Goal: Understand process/instructions: Learn about a topic

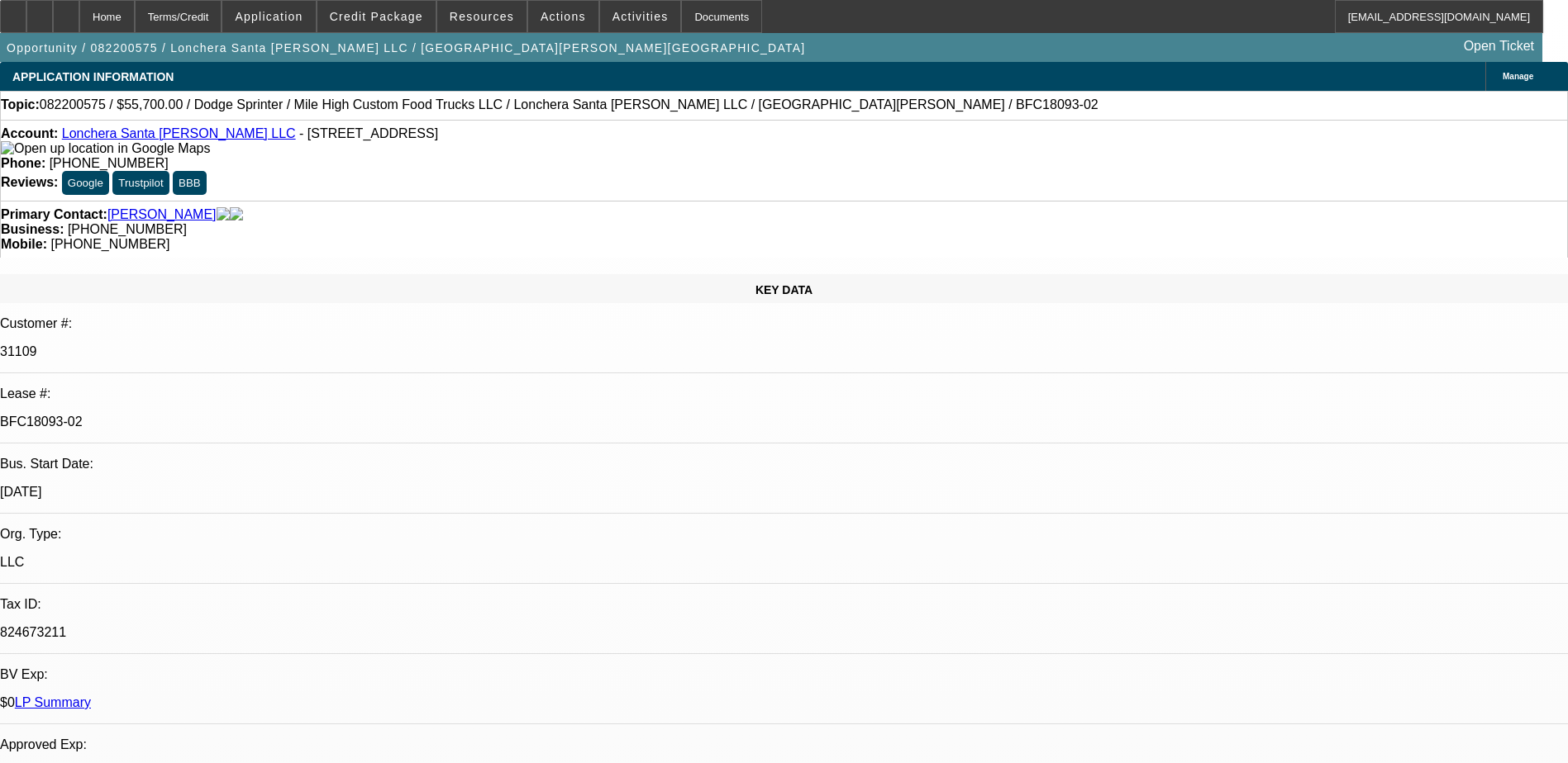
select select "0"
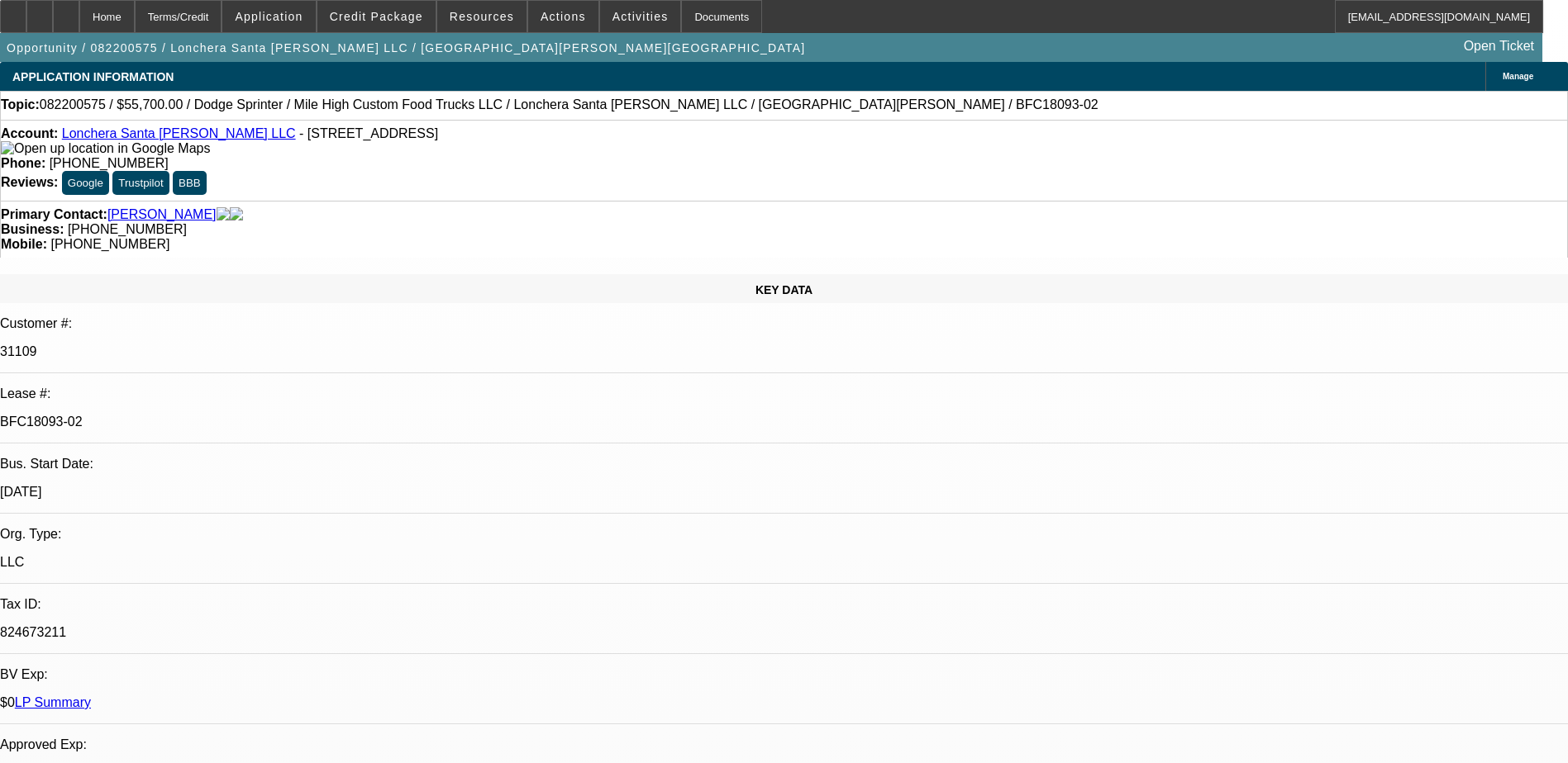
select select "0"
select select "1"
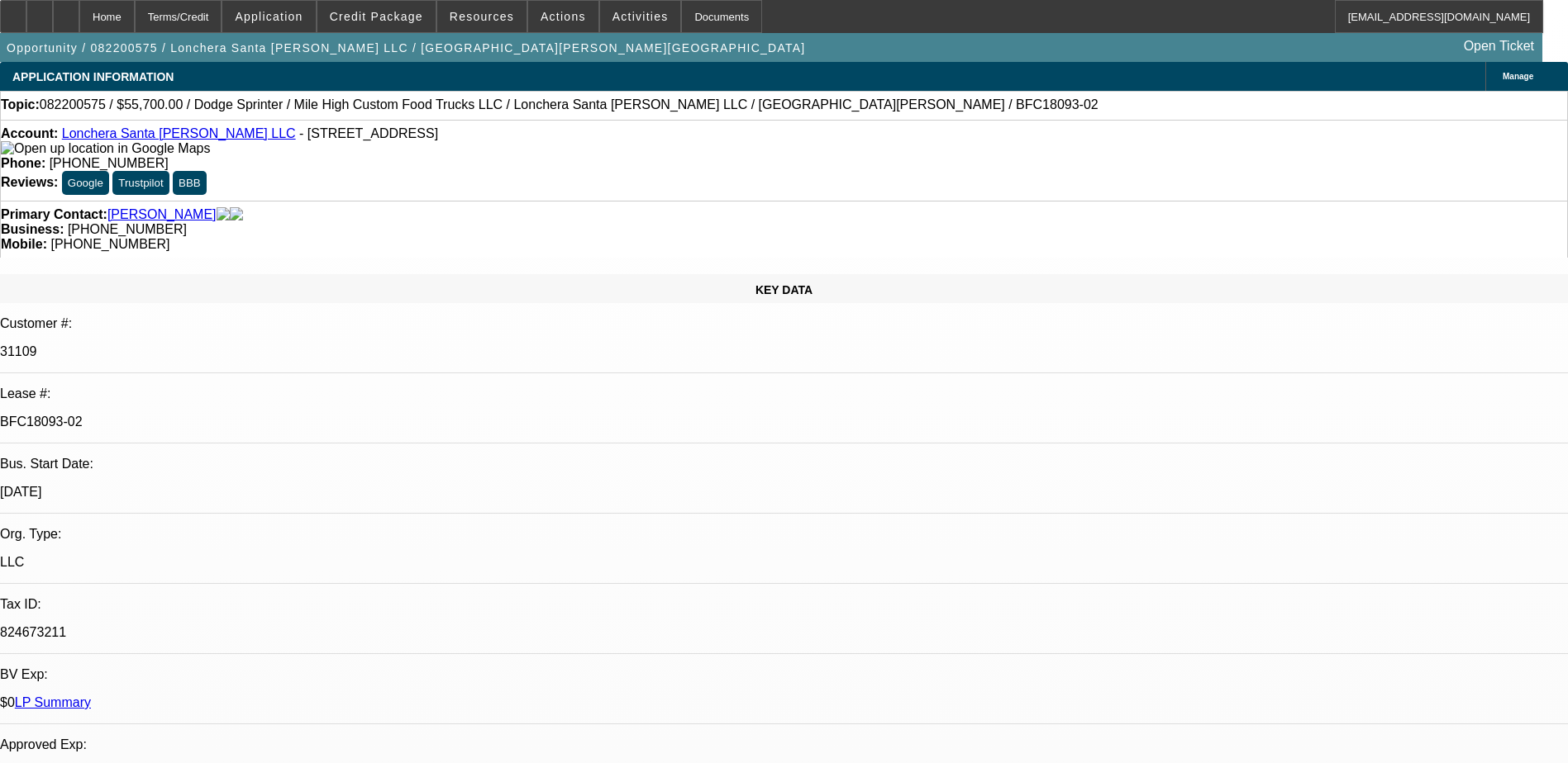
select select "1"
select select "6"
select select "1"
select select "6"
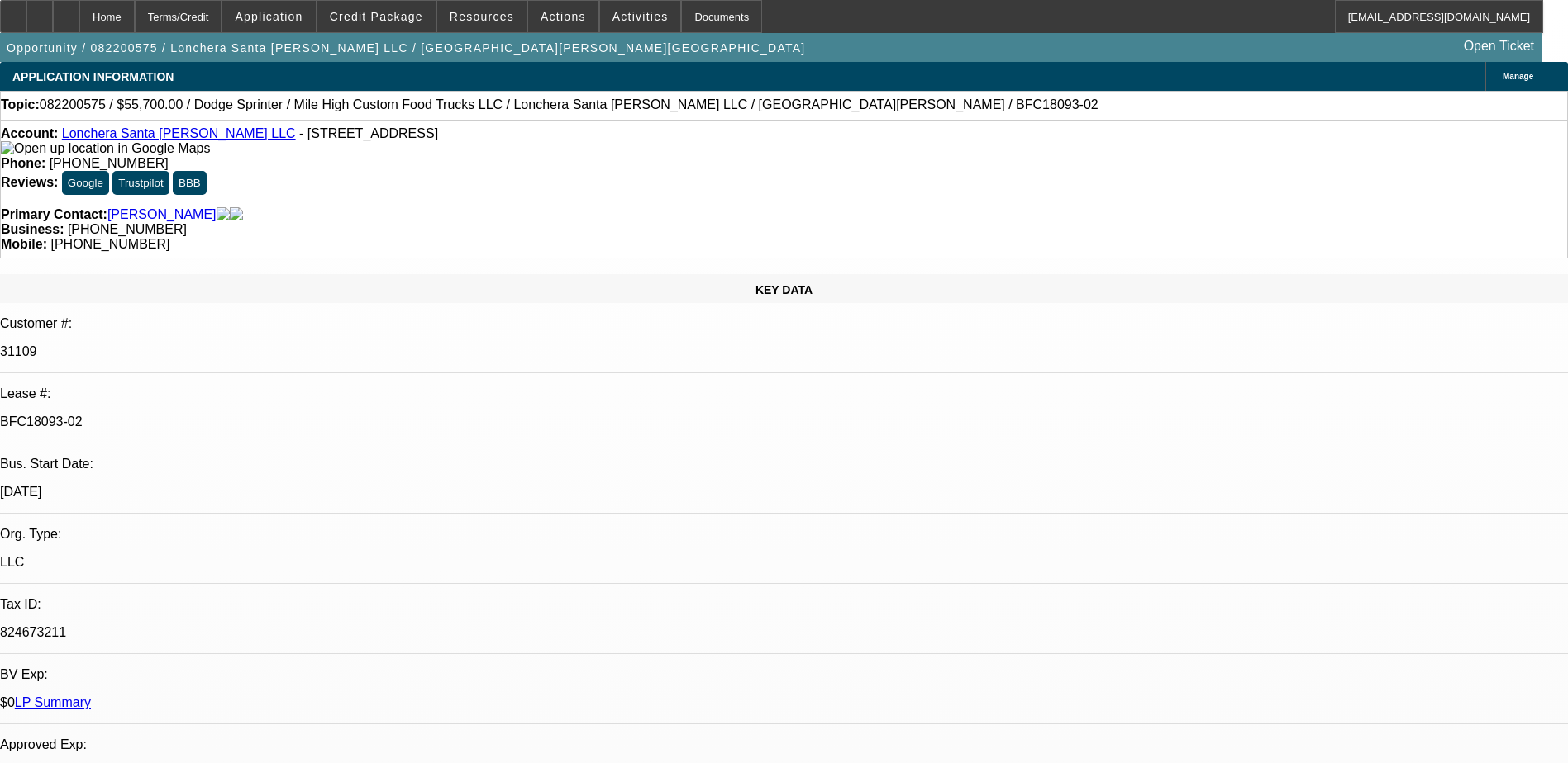
select select "1"
select select "6"
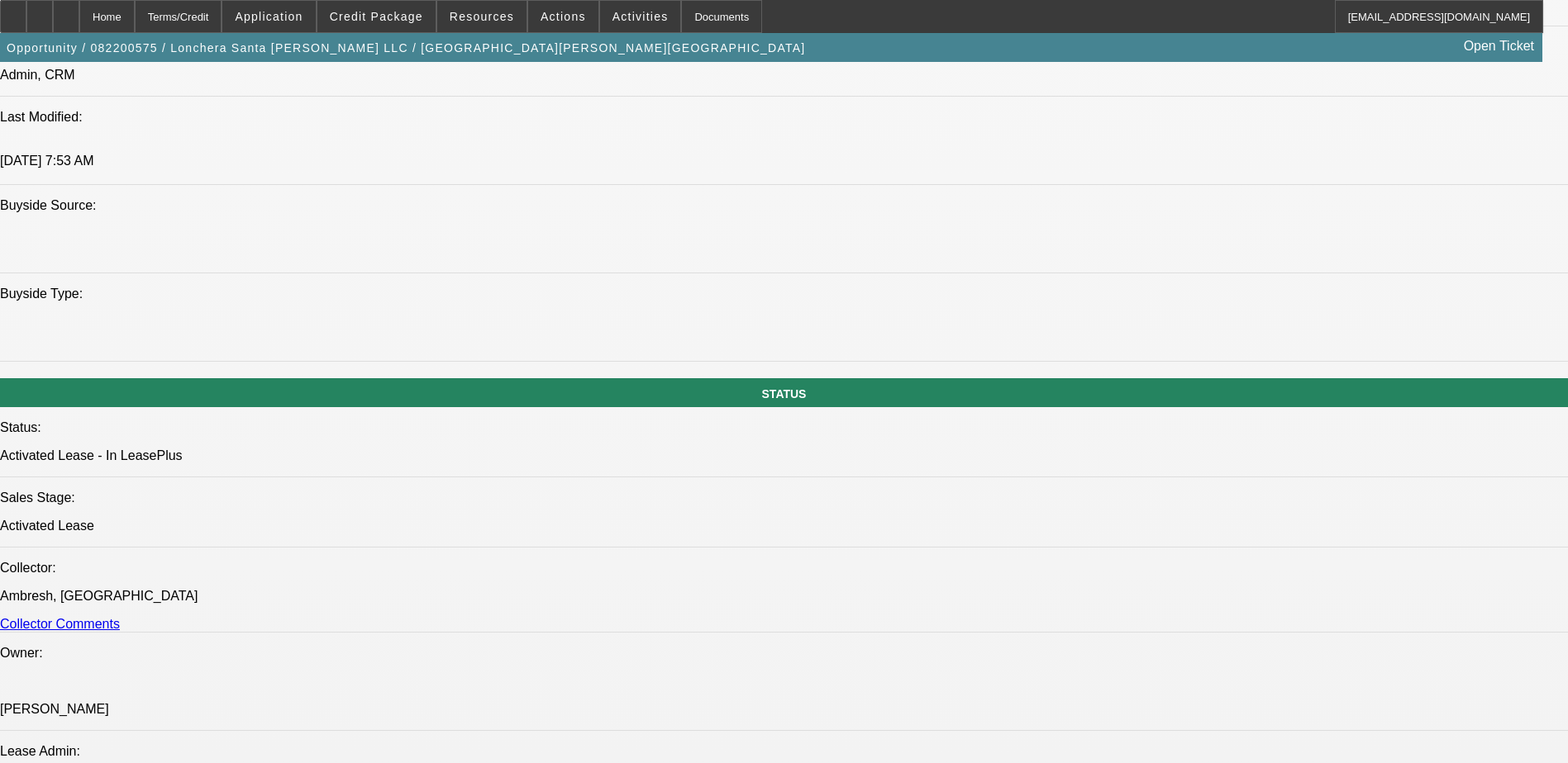
scroll to position [1570, 0]
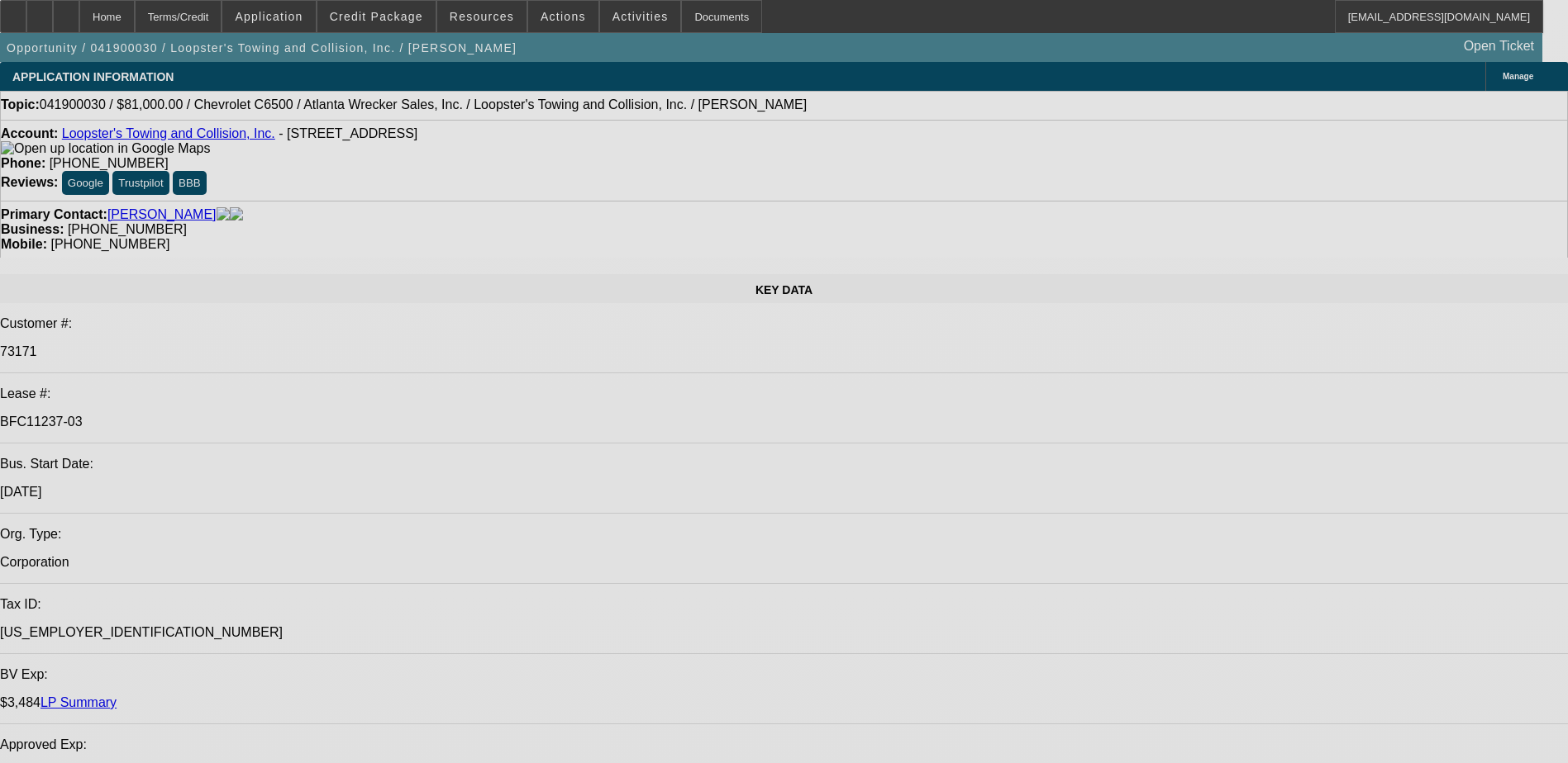
select select "0"
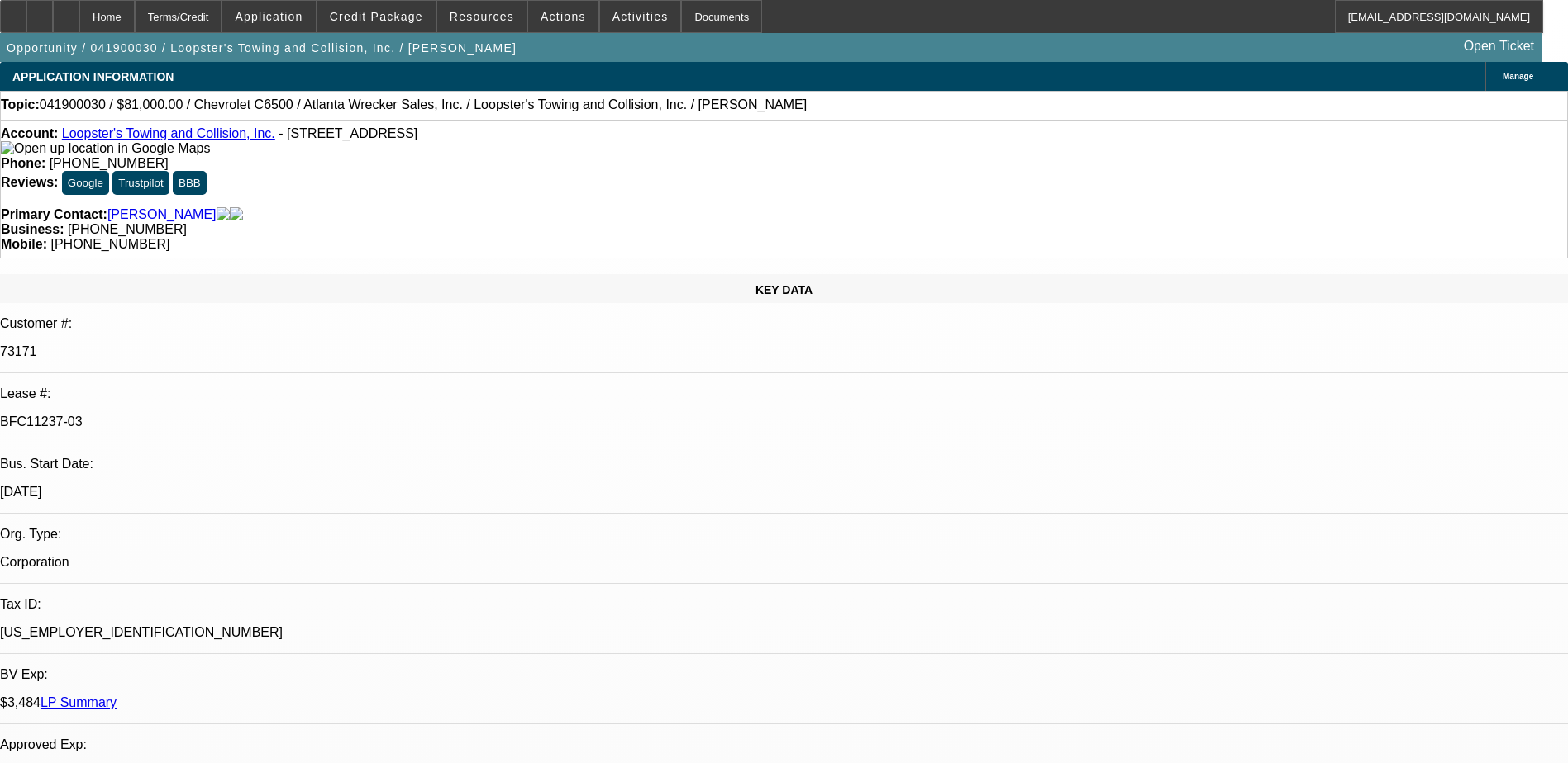
select select "2"
select select "0.1"
select select "0"
select select "2"
select select "0.1"
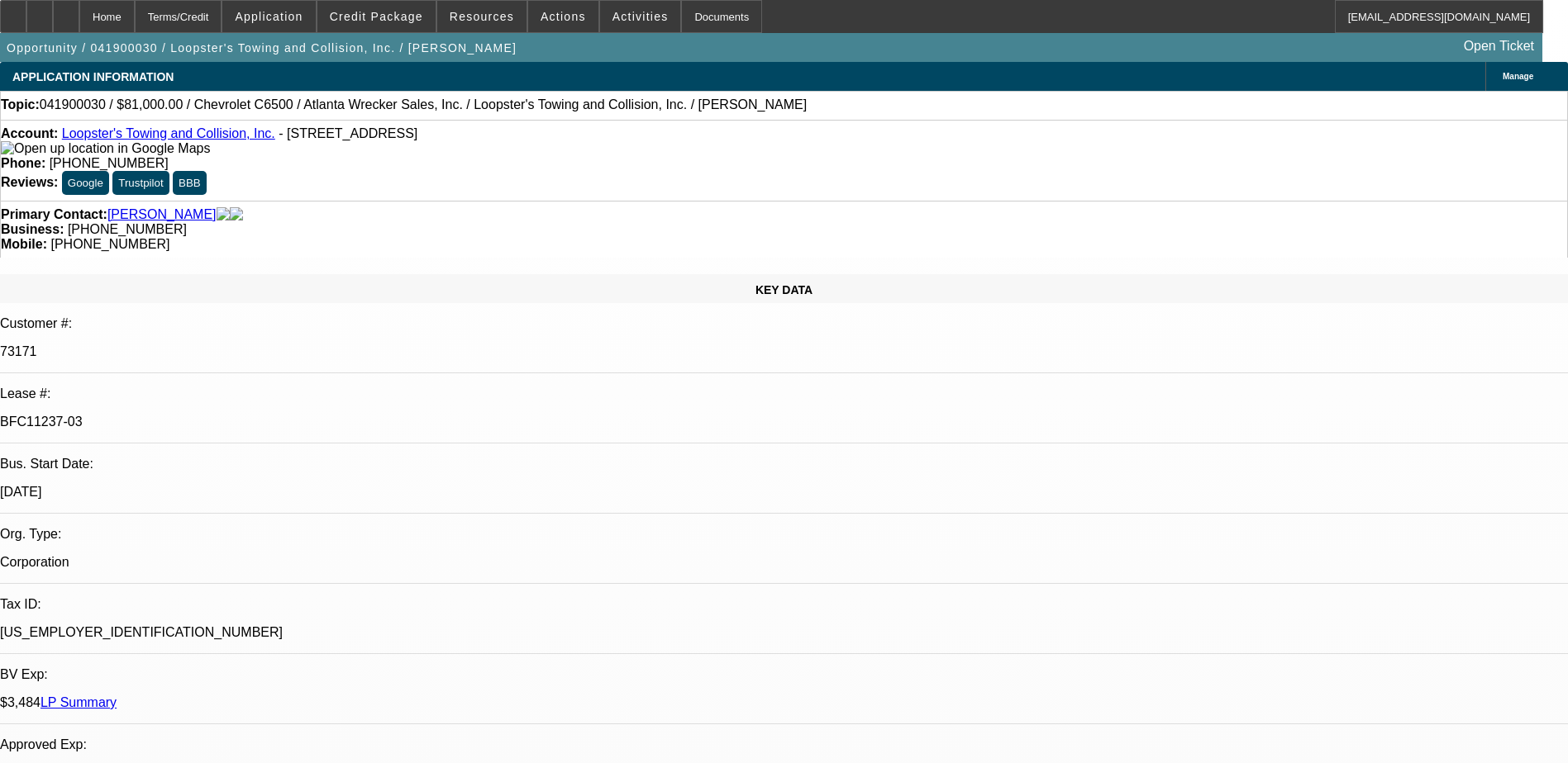
select select "0"
select select "2"
select select "0.1"
select select "0"
select select "2"
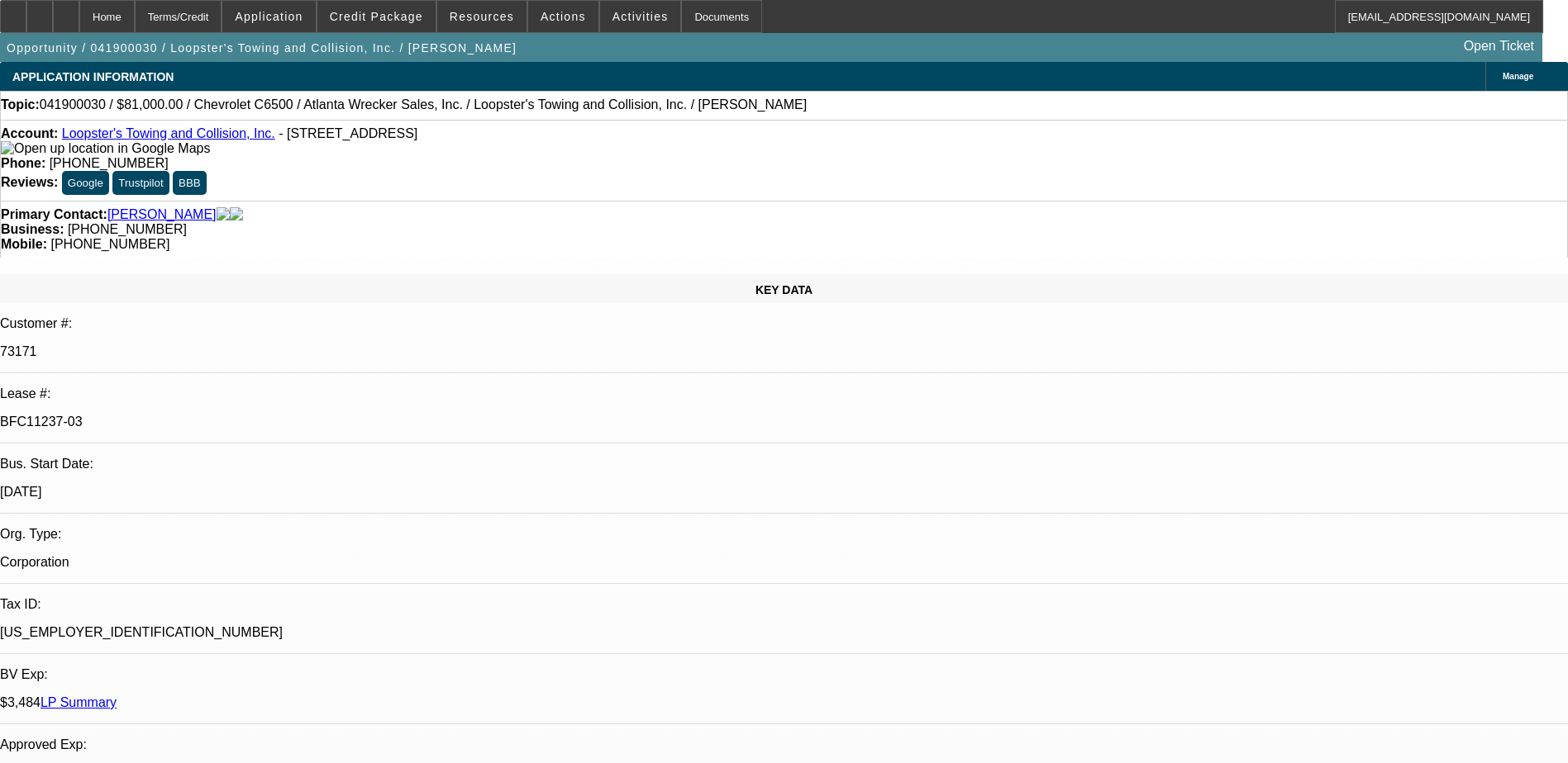
select select "0.1"
select select "1"
select select "2"
select select "4"
select select "1"
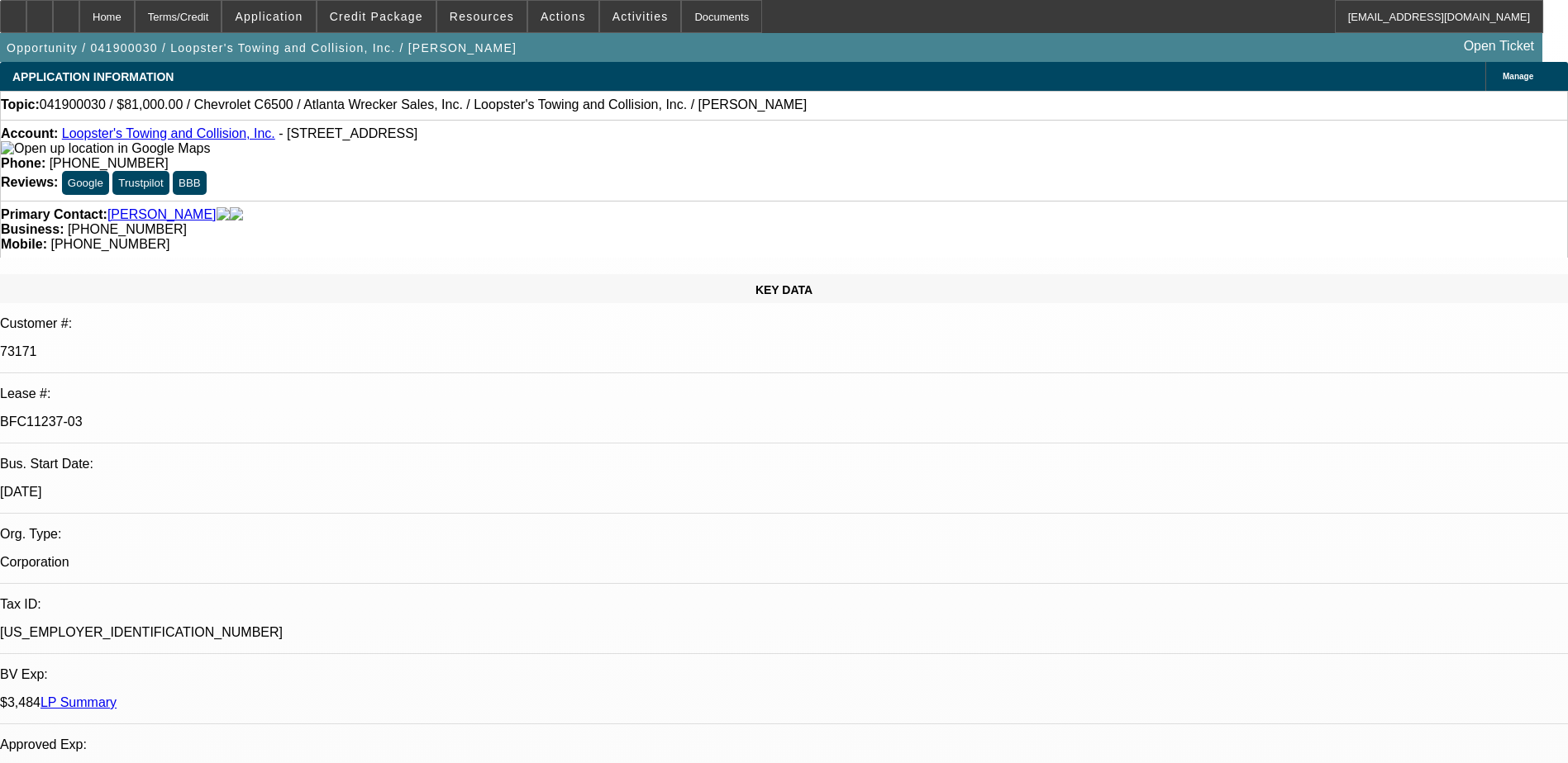
select select "2"
select select "4"
select select "1"
select select "2"
select select "4"
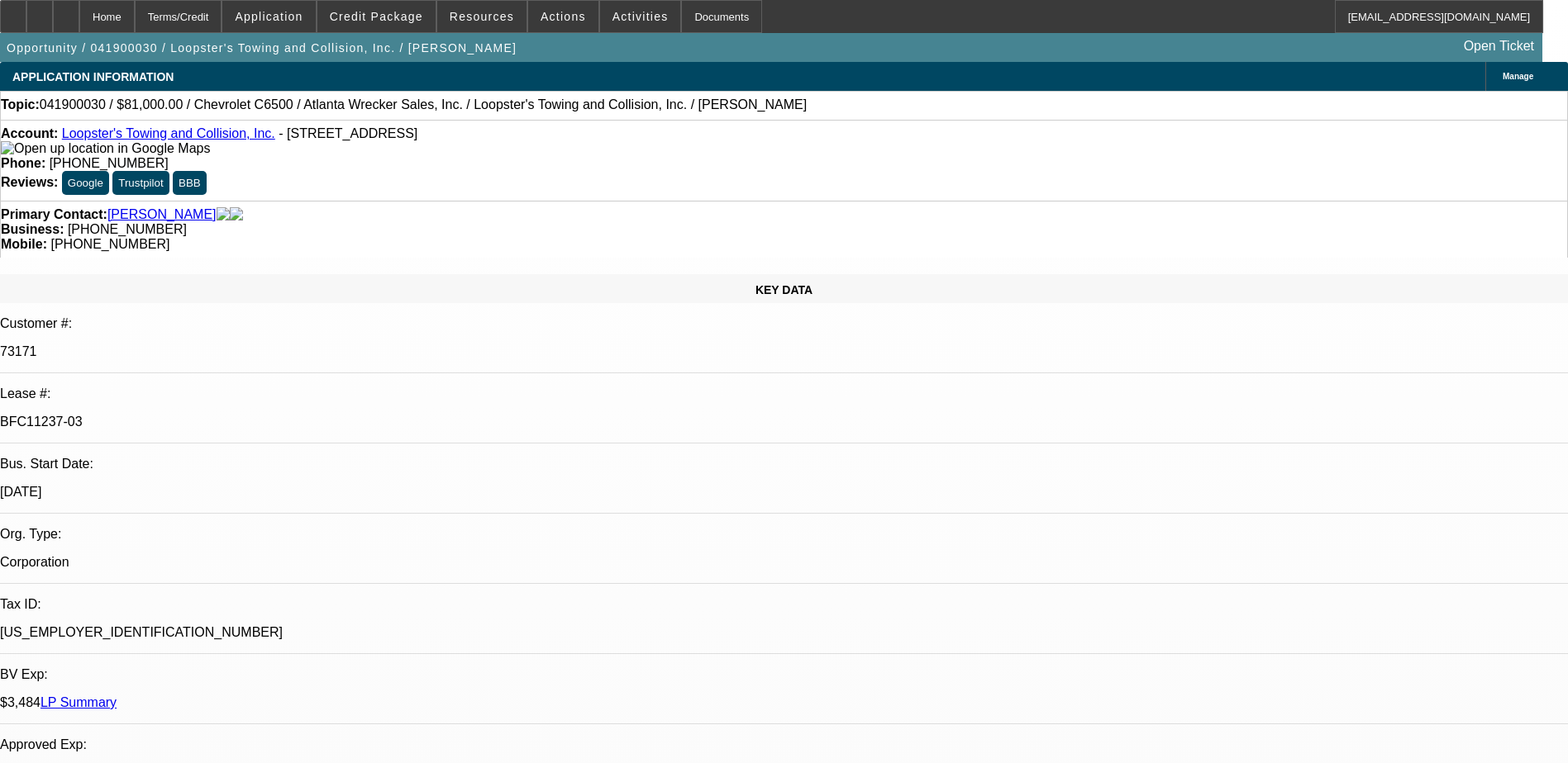
select select "1"
select select "2"
select select "4"
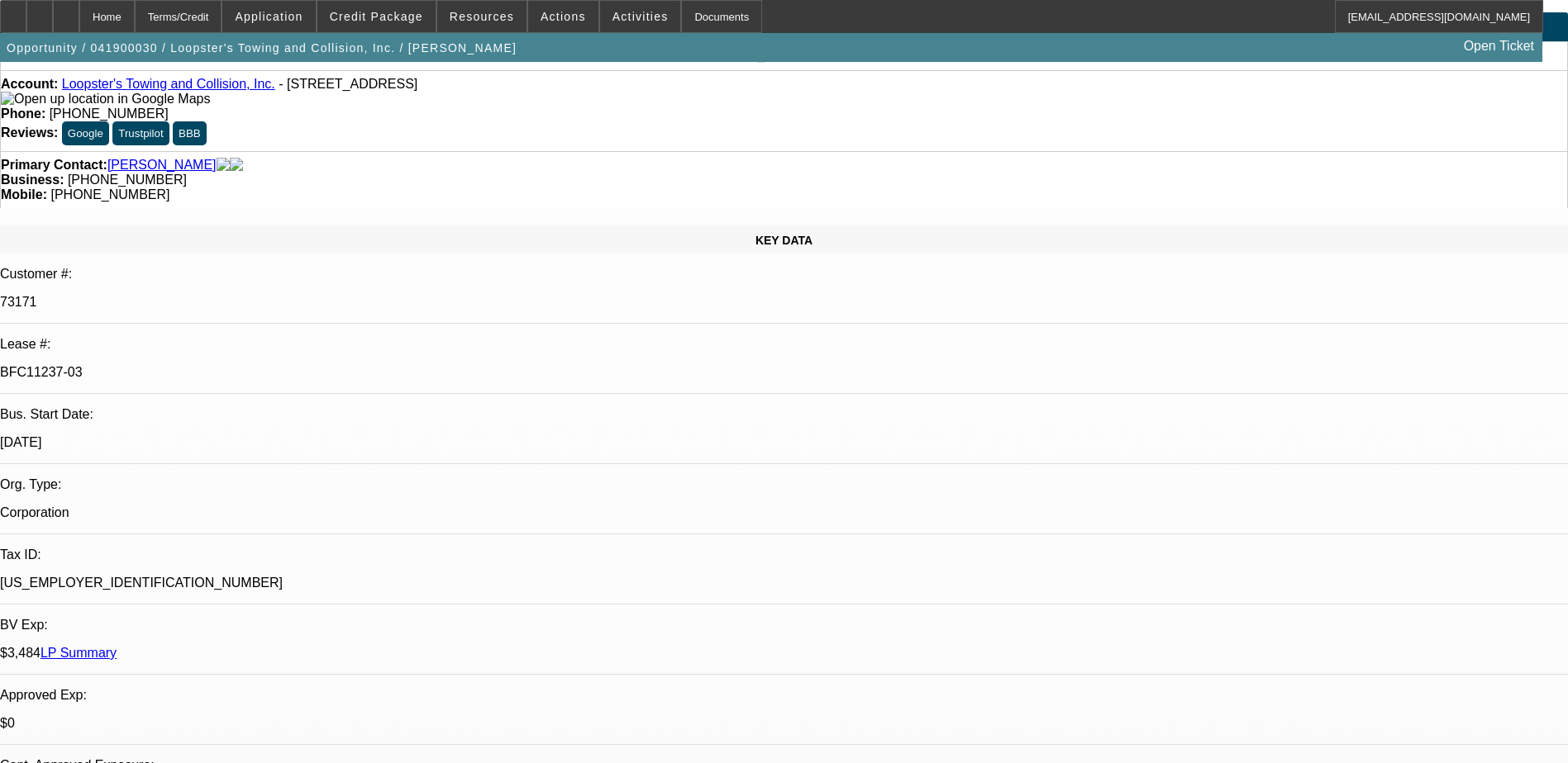
scroll to position [331, 0]
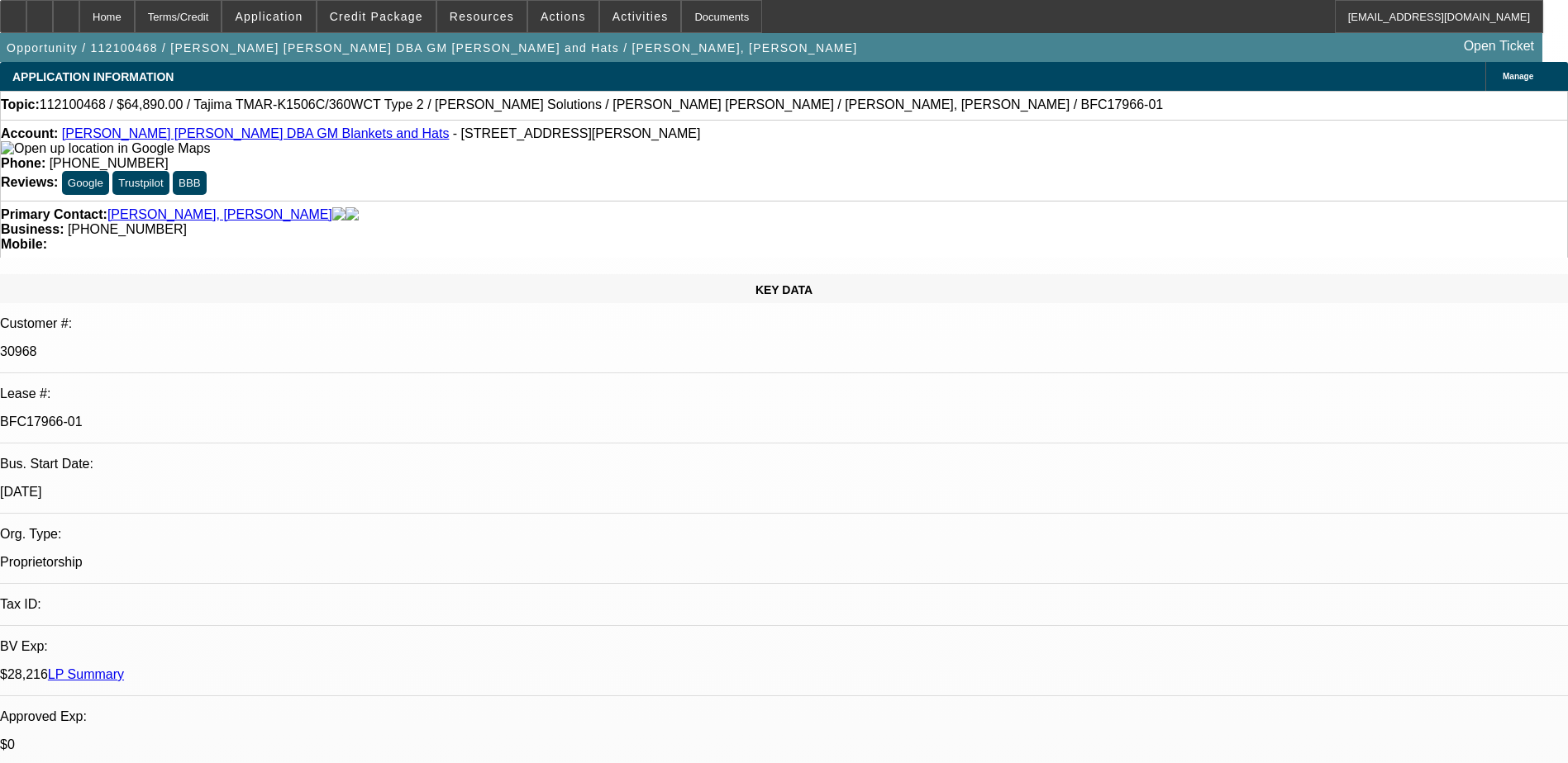
select select "0"
select select "0.1"
select select "0"
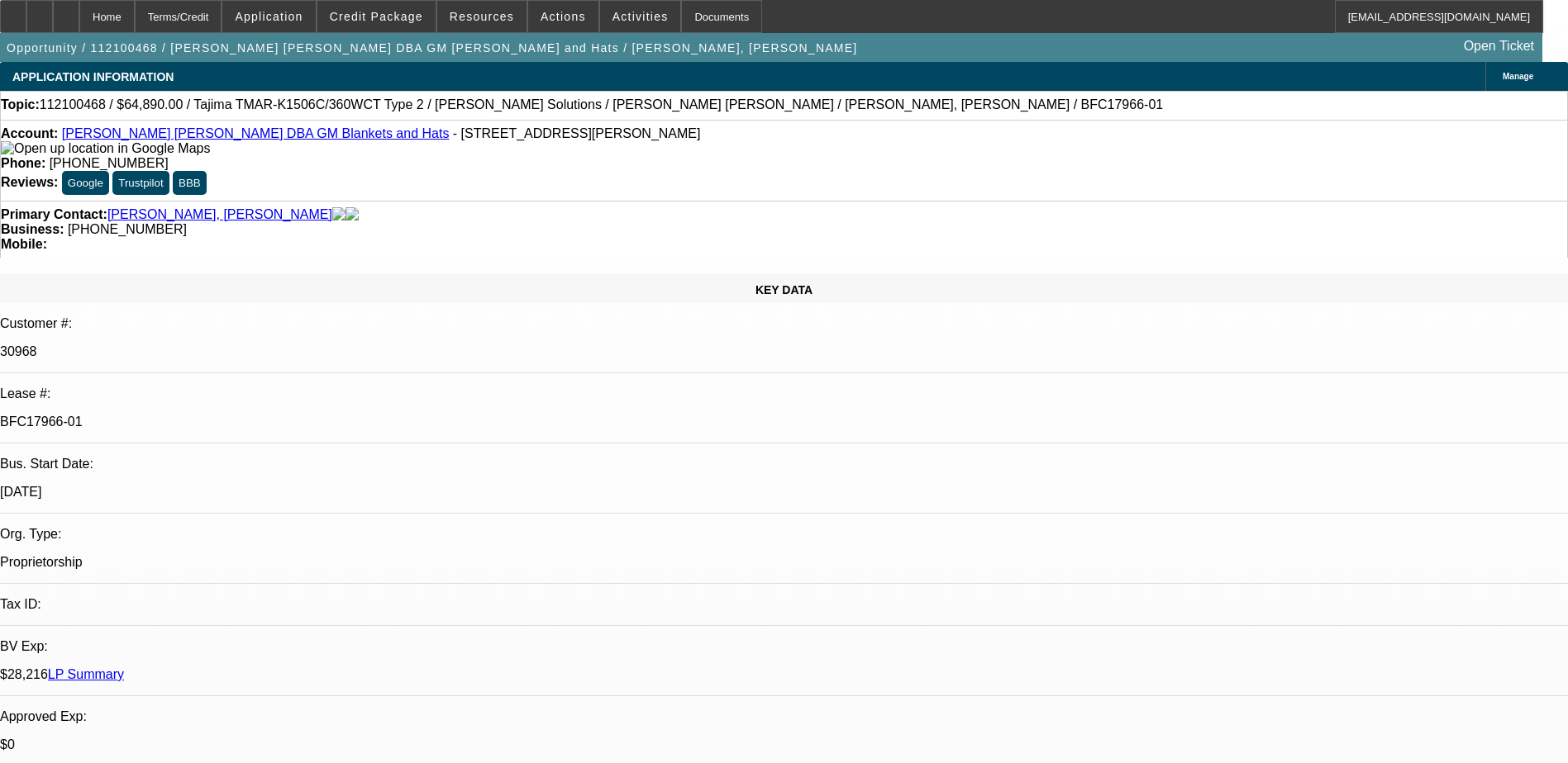
select select "0.1"
select select "0"
select select "2"
select select "0.1"
select select "0"
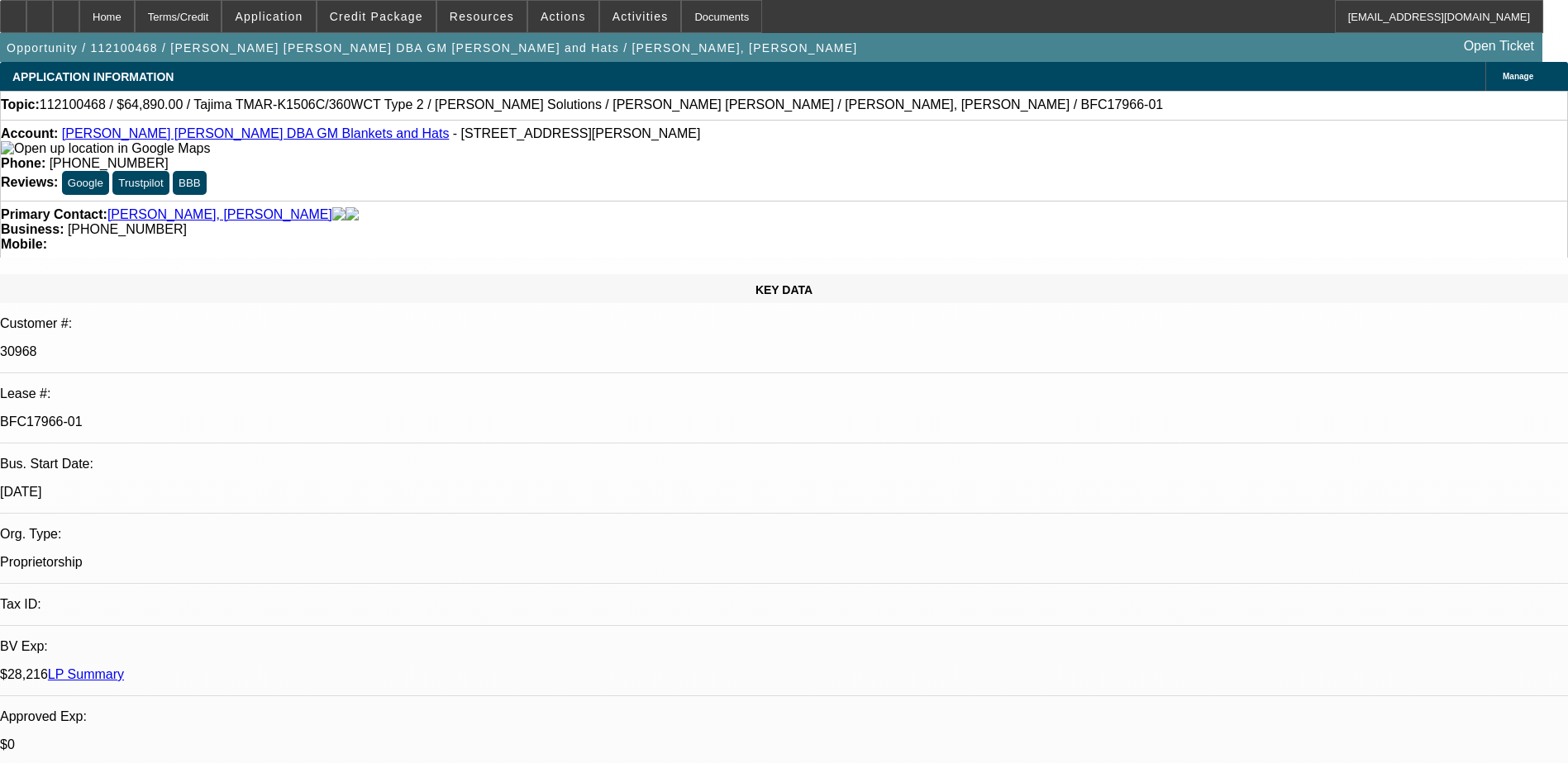
select select "0"
select select "0.1"
select select "1"
select select "2"
select select "4"
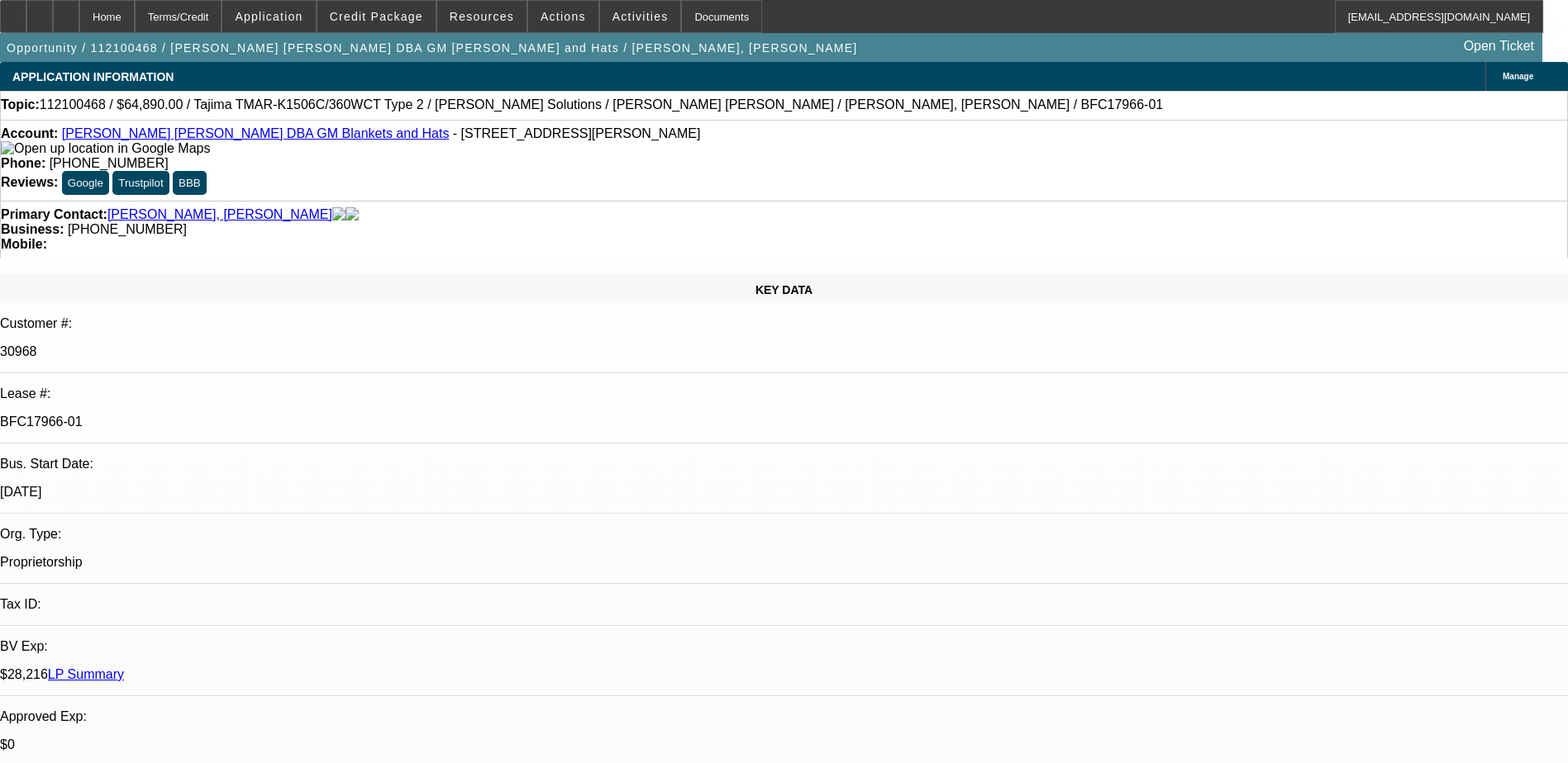
select select "1"
select select "2"
select select "4"
select select "1"
select select "2"
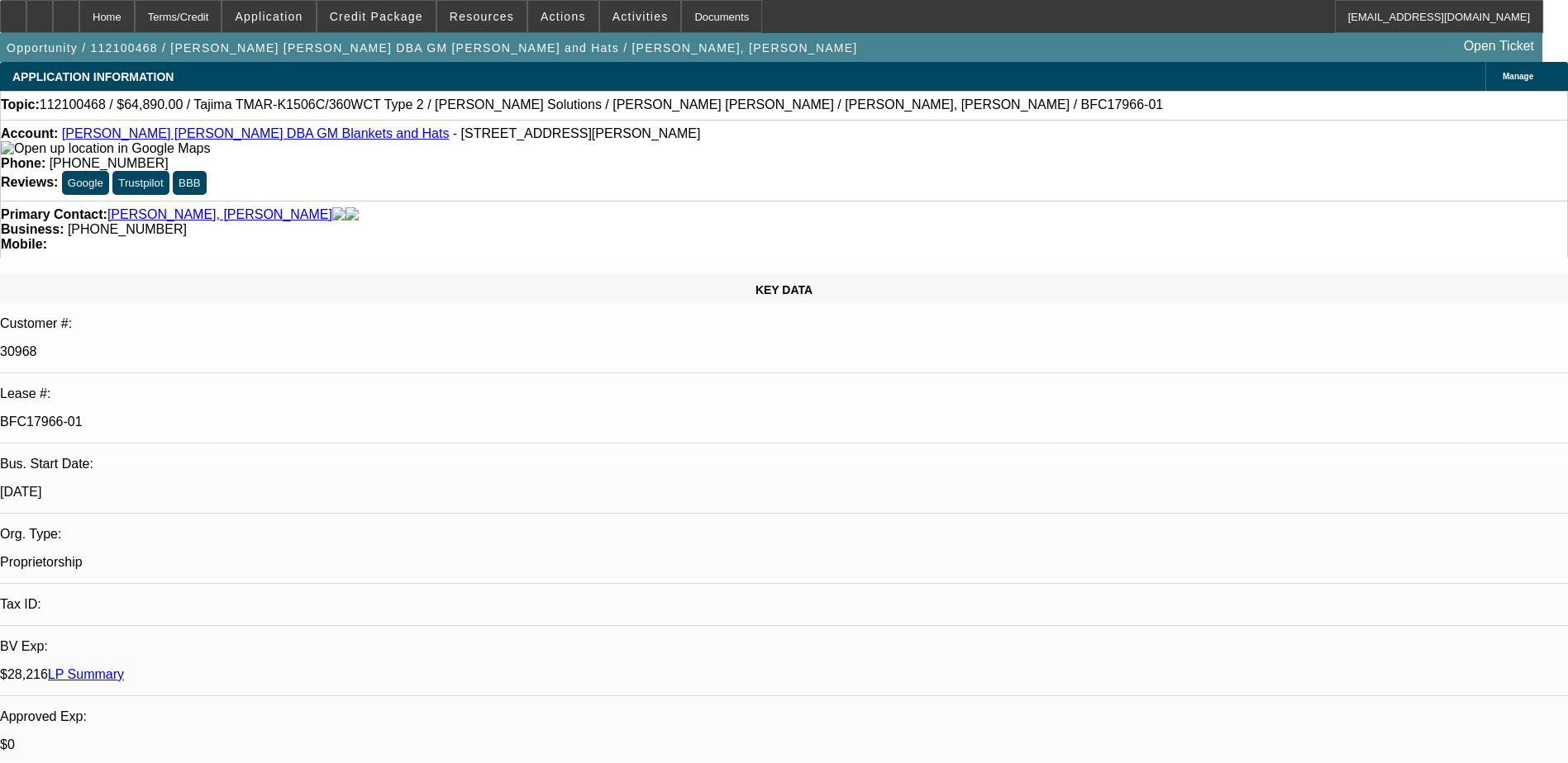
select select "4"
select select "1"
select select "2"
select select "4"
click at [280, 667] on div "$28,216 LP Summary" at bounding box center [784, 675] width 1568 height 15
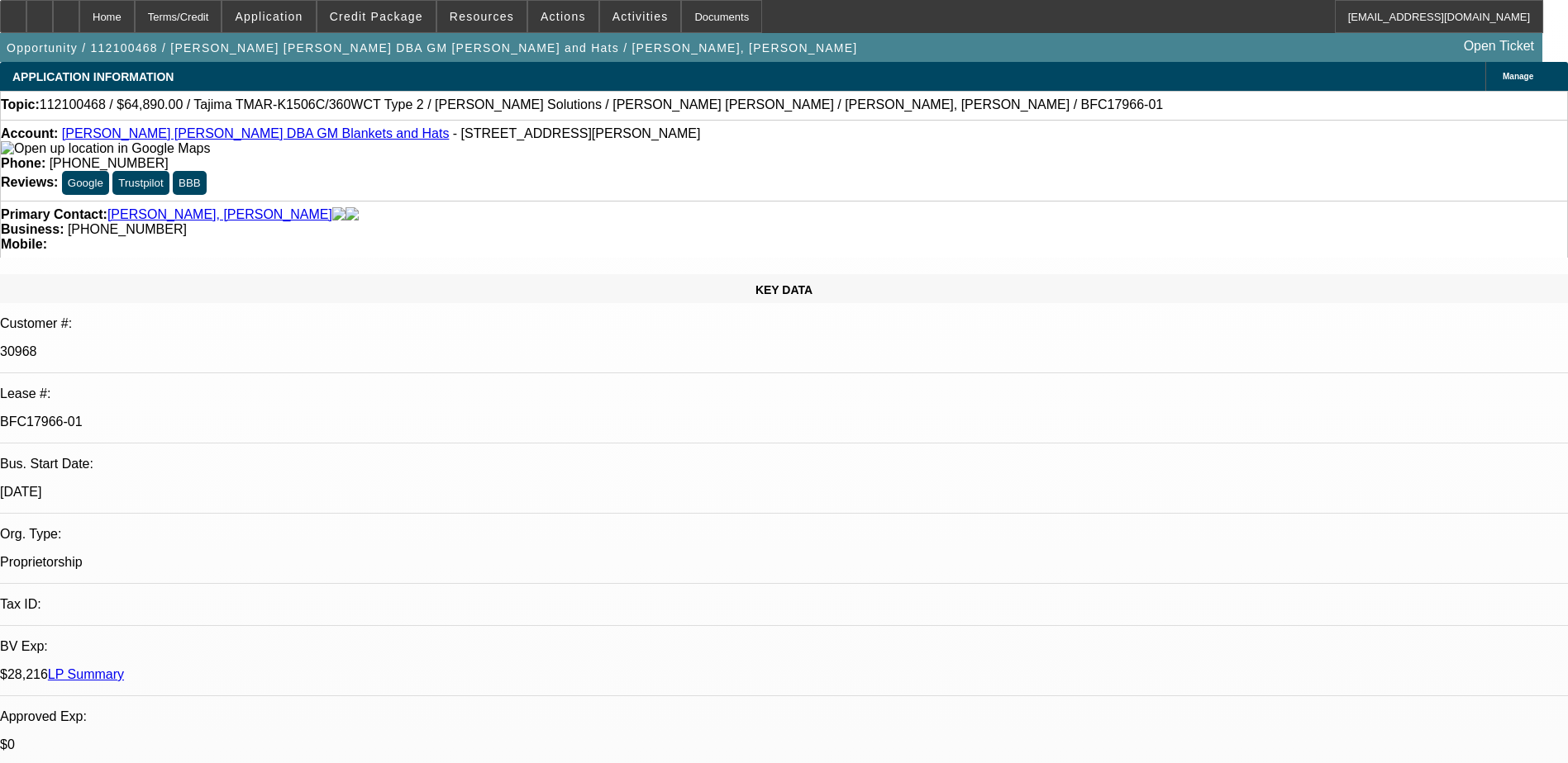
click at [124, 667] on link "LP Summary" at bounding box center [85, 674] width 76 height 14
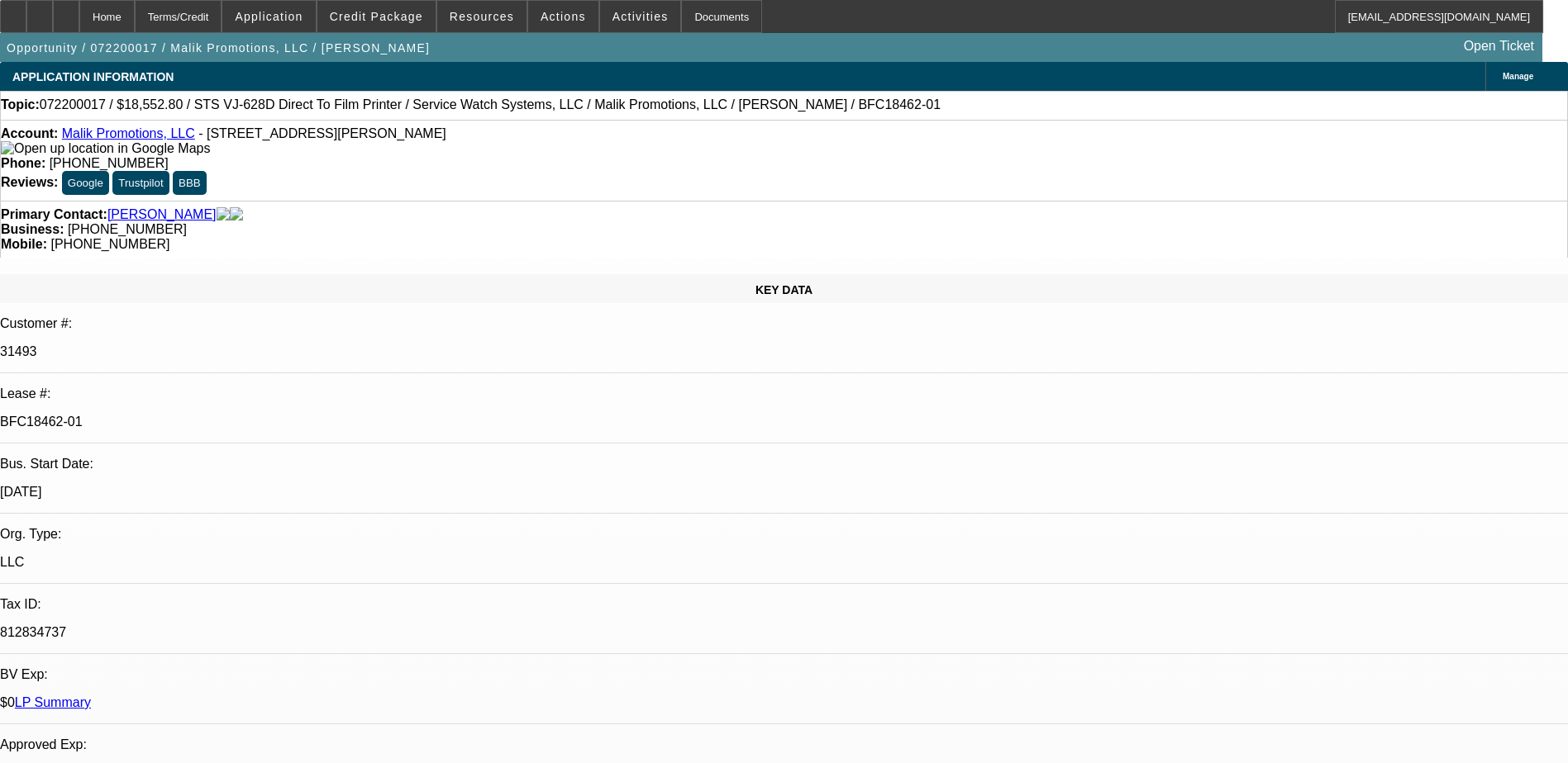
select select "0"
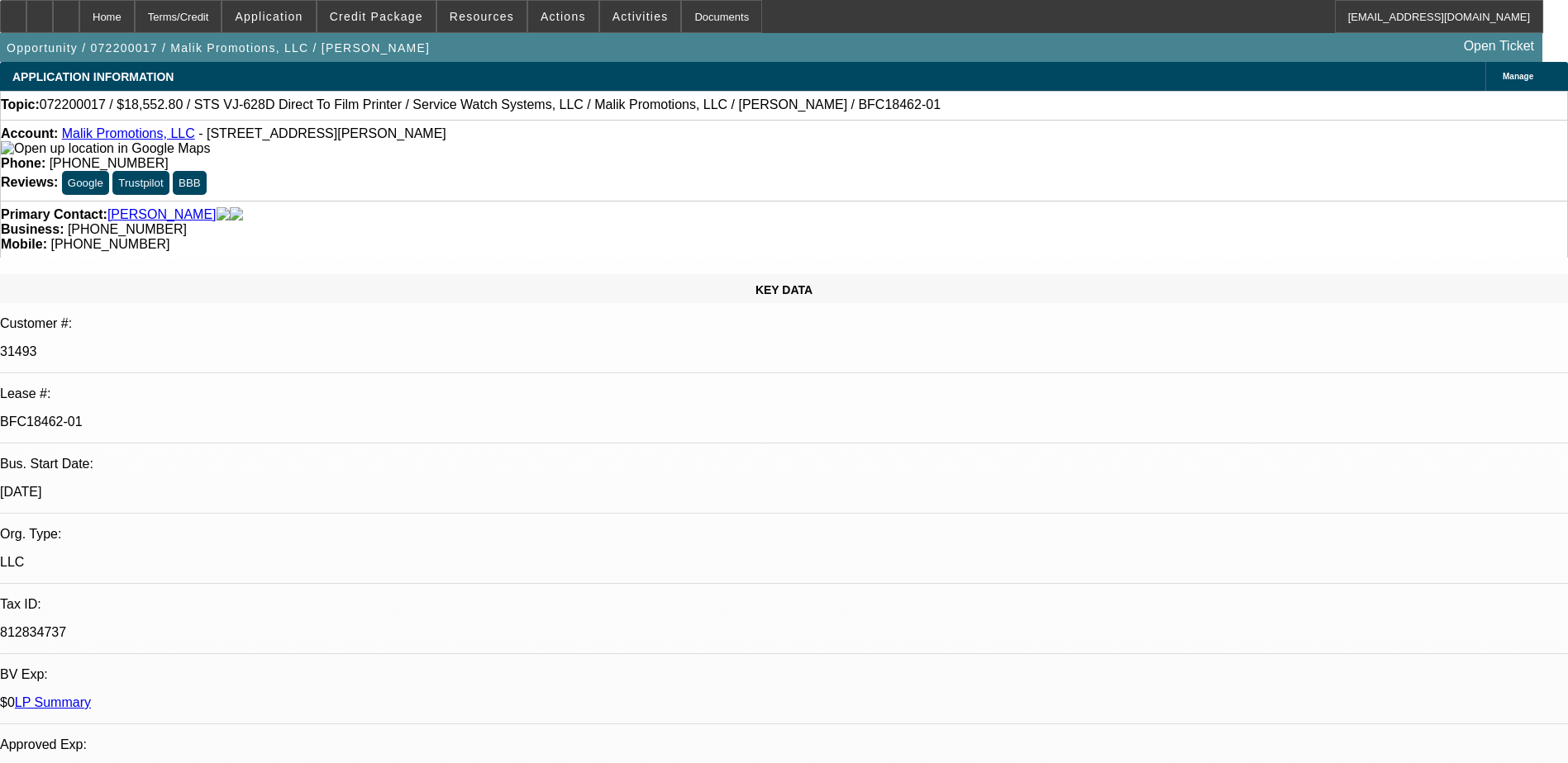
select select "0"
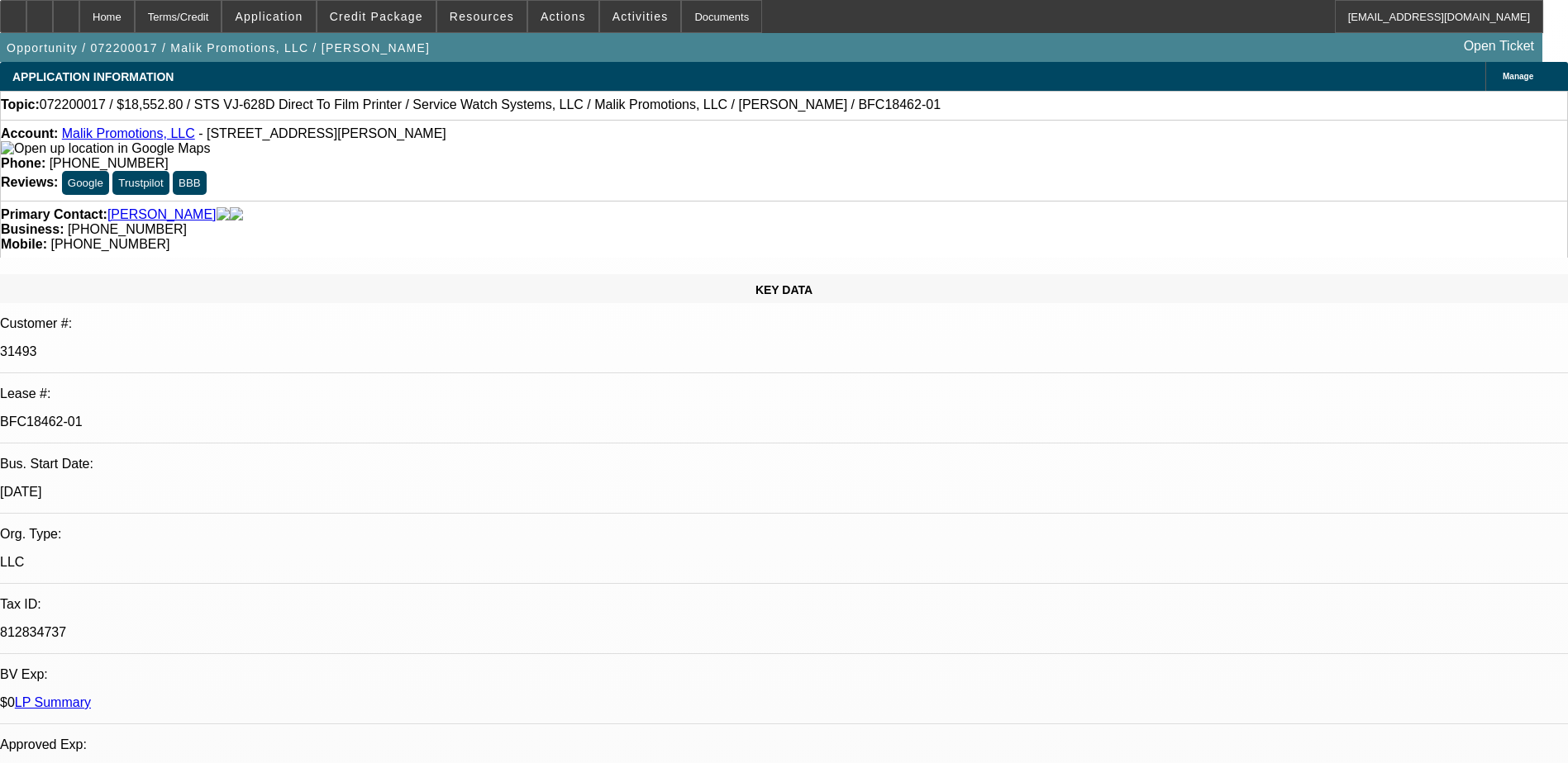
select select "0"
select select "1"
select select "2"
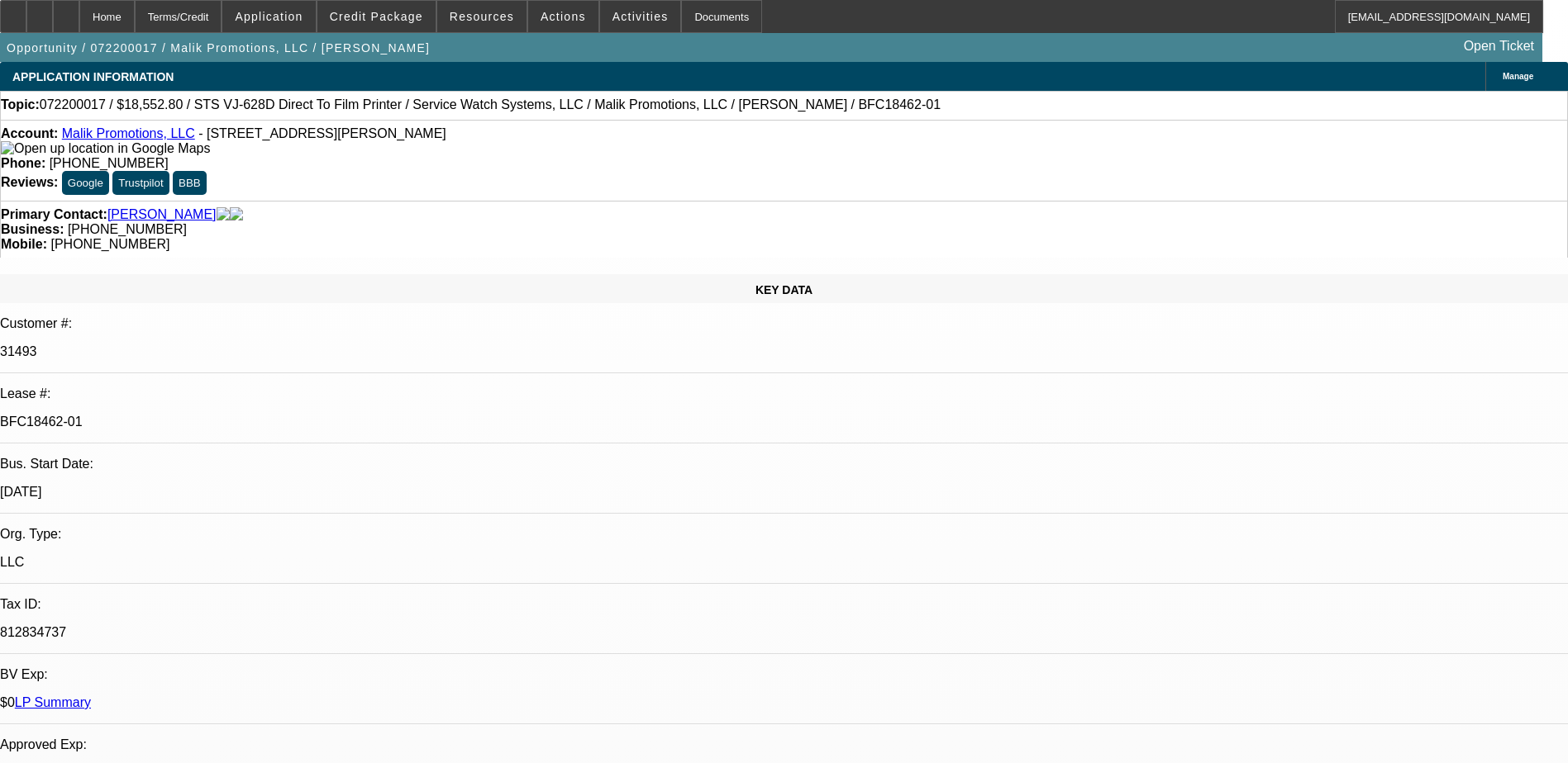
select select "1"
select select "2"
select select "1"
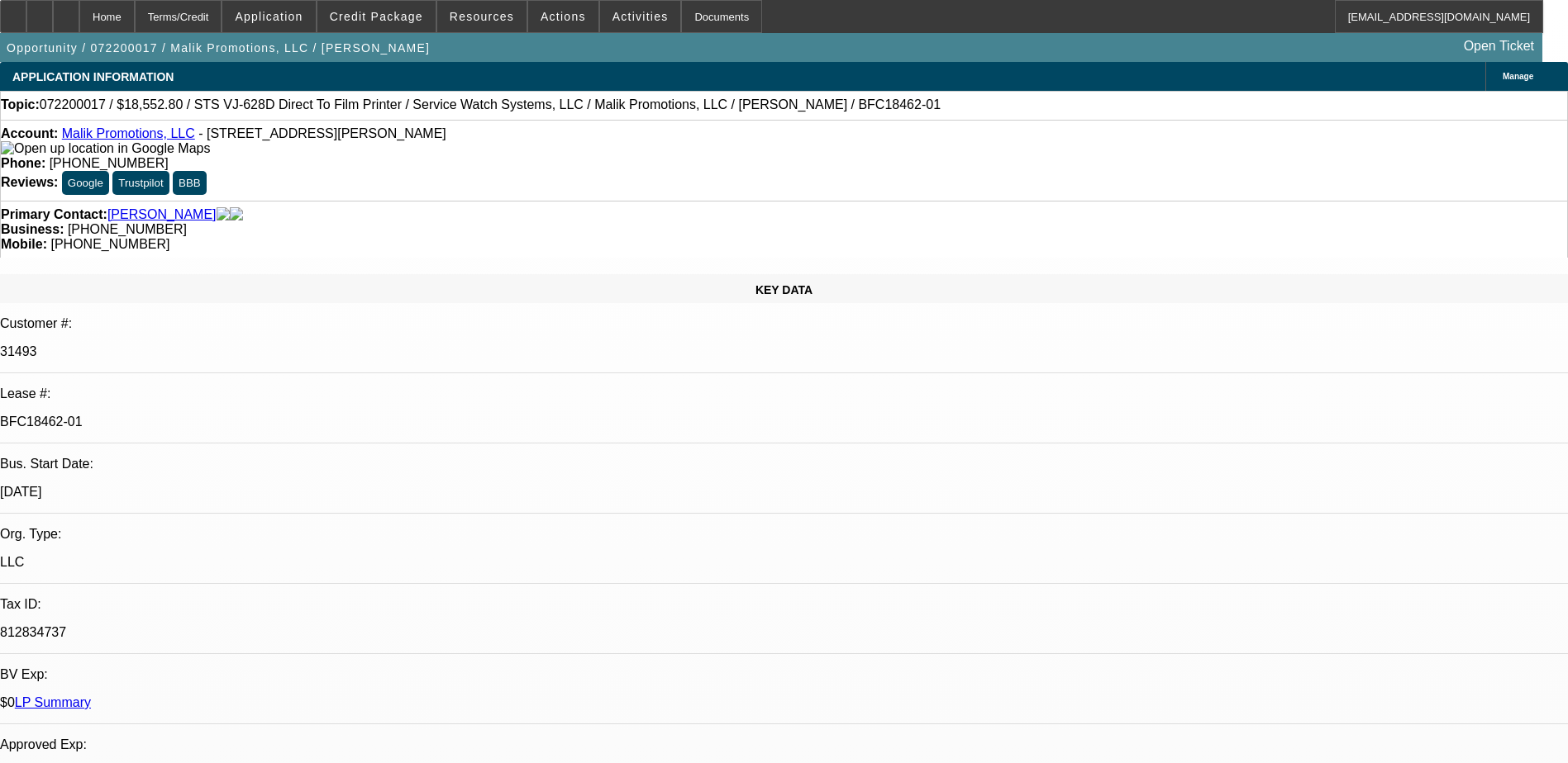
select select "2"
select select "1"
select select "2"
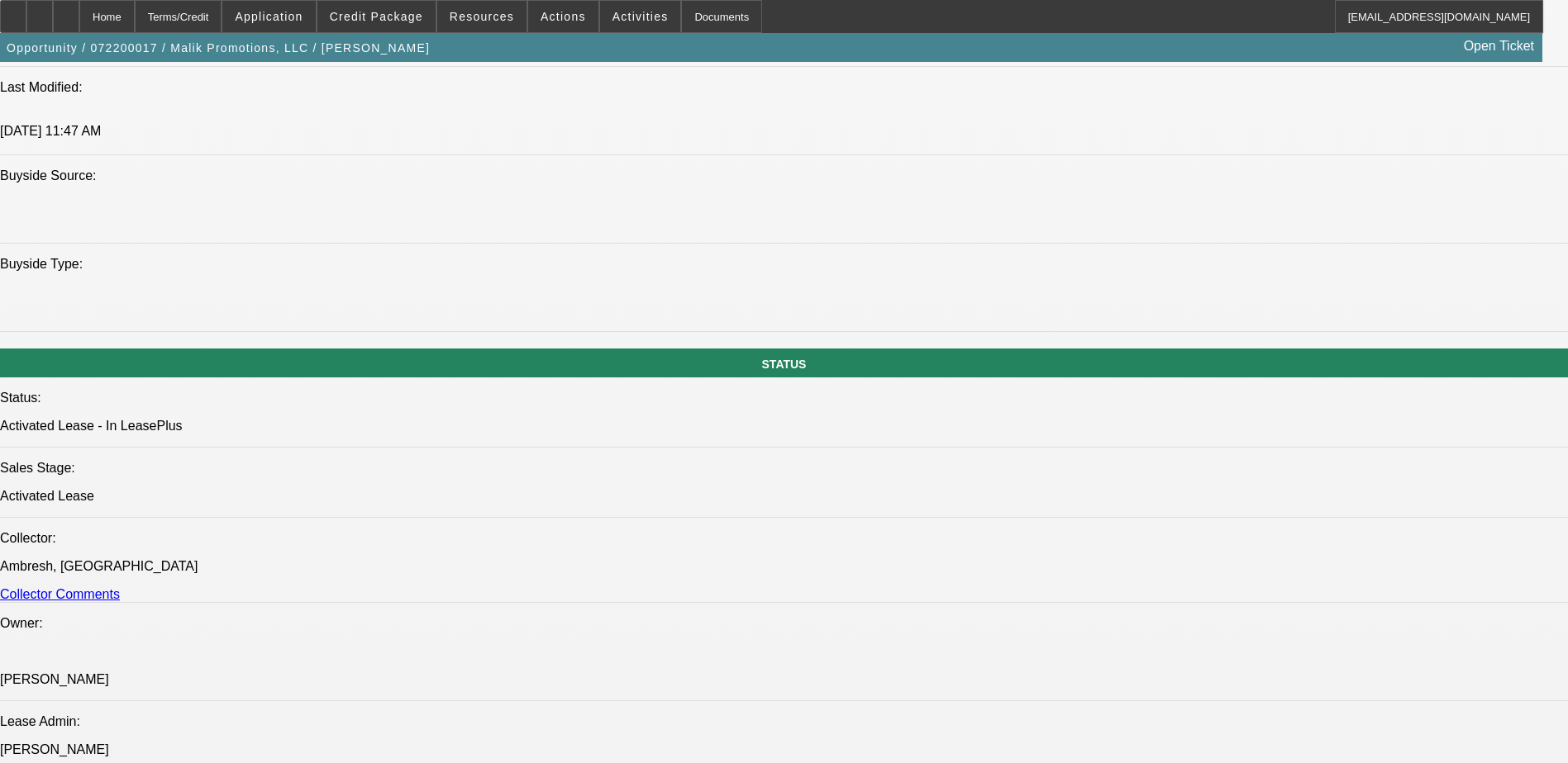
scroll to position [1487, 0]
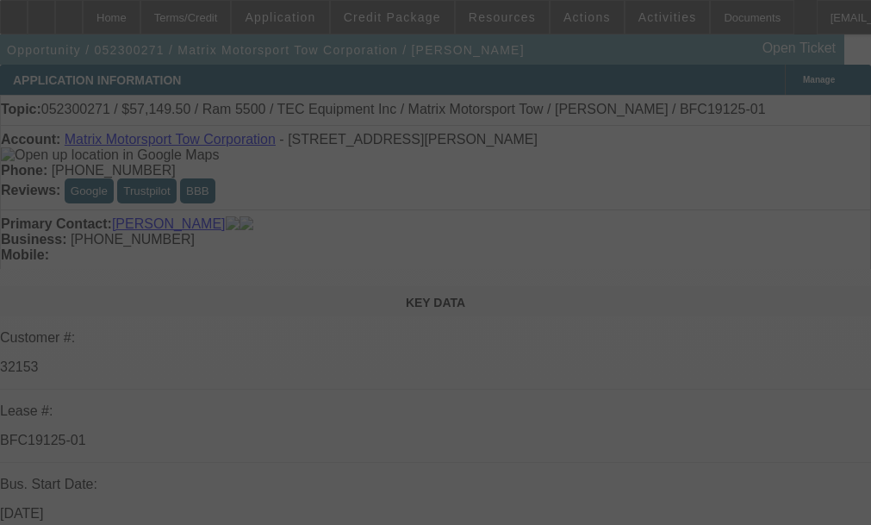
select select "0"
select select "2"
select select "0.1"
select select "0"
select select "2"
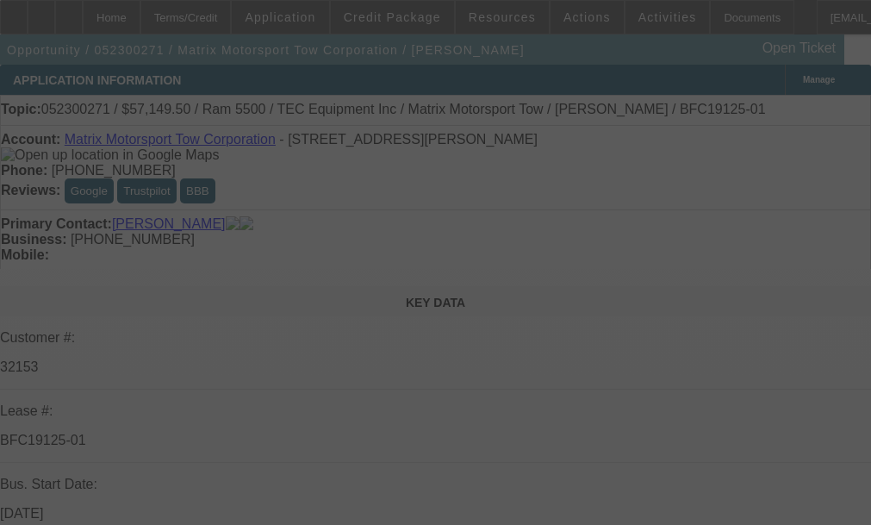
select select "0.1"
select select "0"
select select "2"
select select "0.1"
select select "0.2"
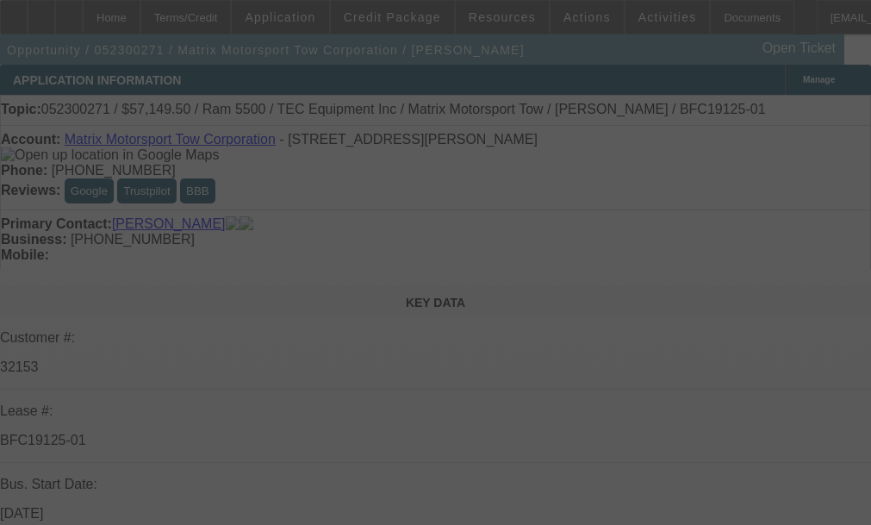
select select "2"
select select "0.1"
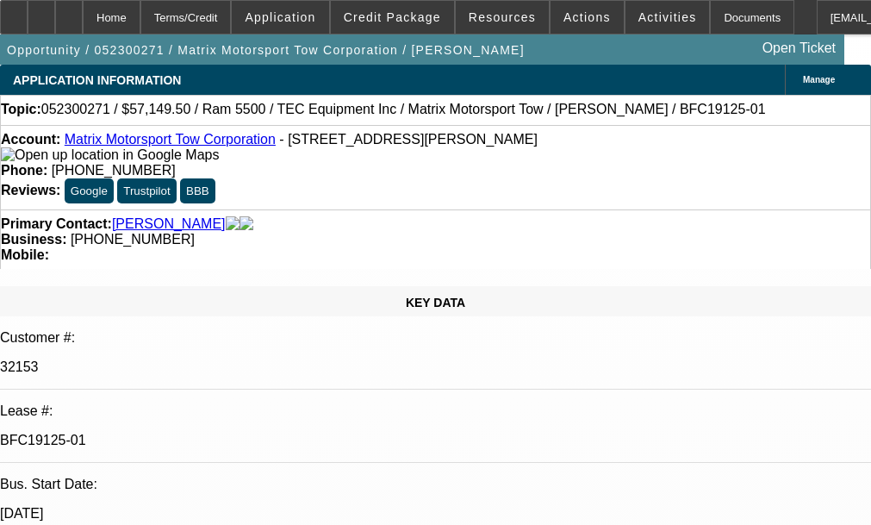
select select "1"
select select "2"
select select "4"
select select "1"
select select "2"
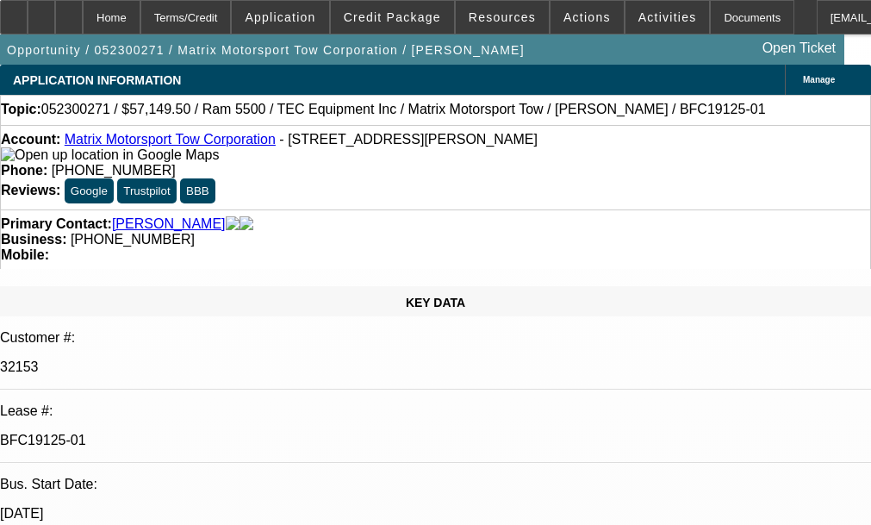
select select "4"
select select "1"
select select "2"
select select "4"
select select "1"
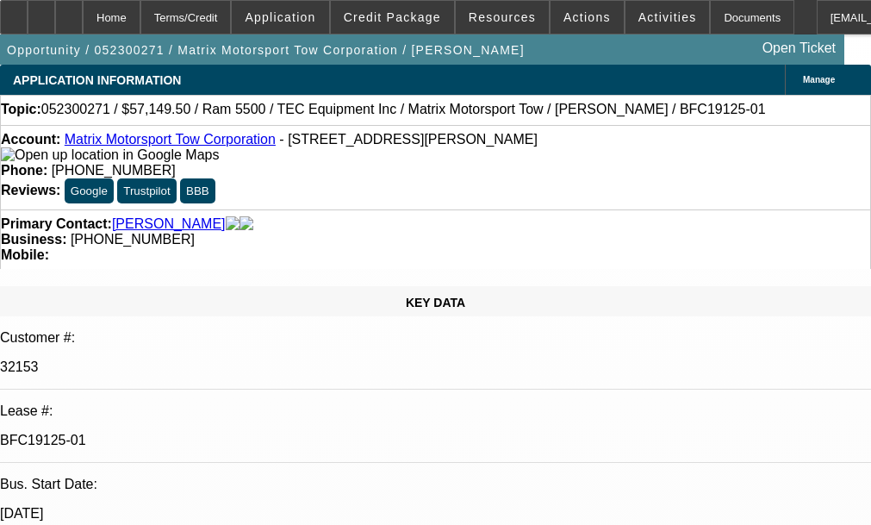
select select "2"
select select "4"
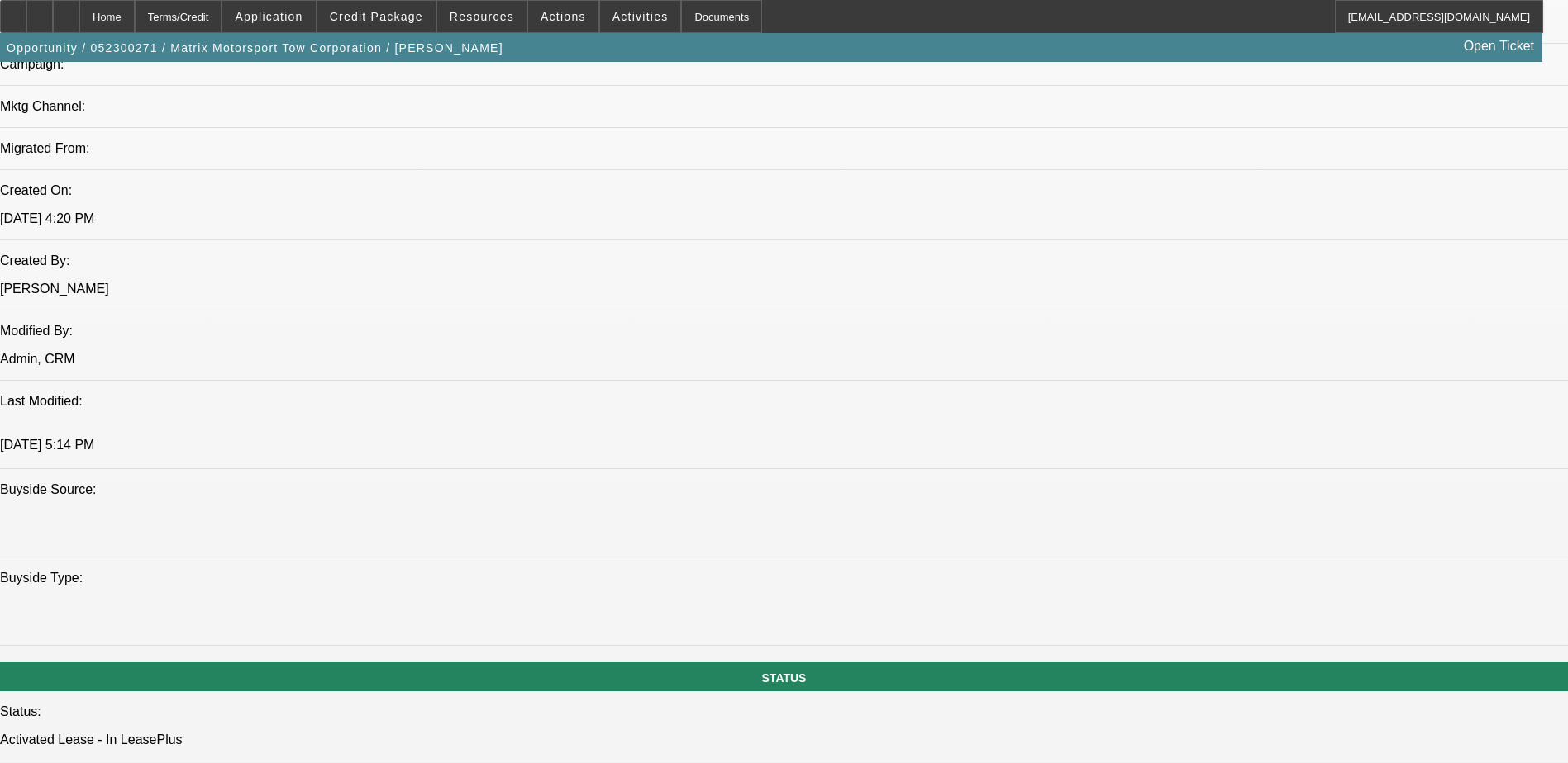
scroll to position [1239, 0]
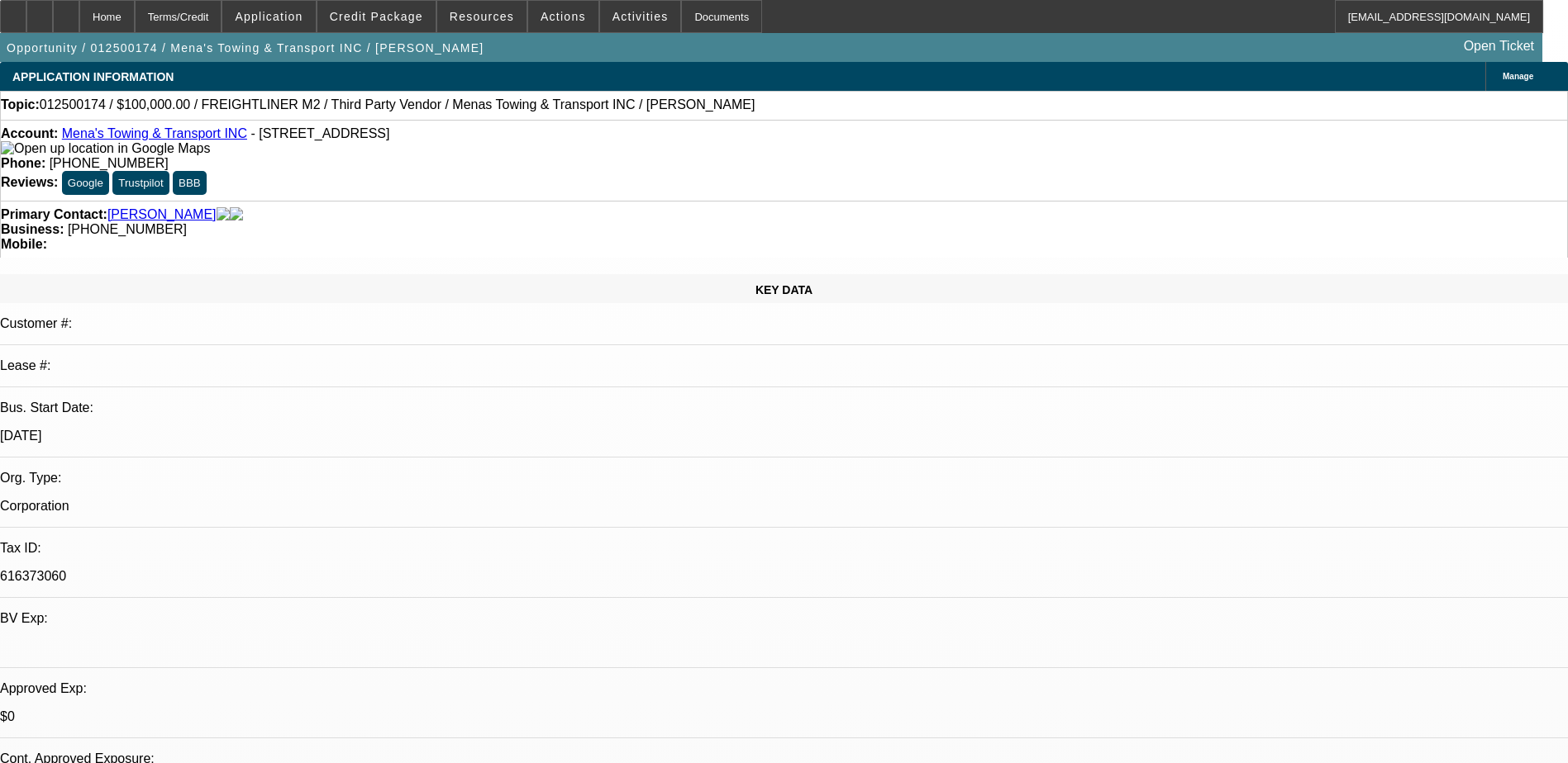
select select "0"
select select "0.1"
select select "0"
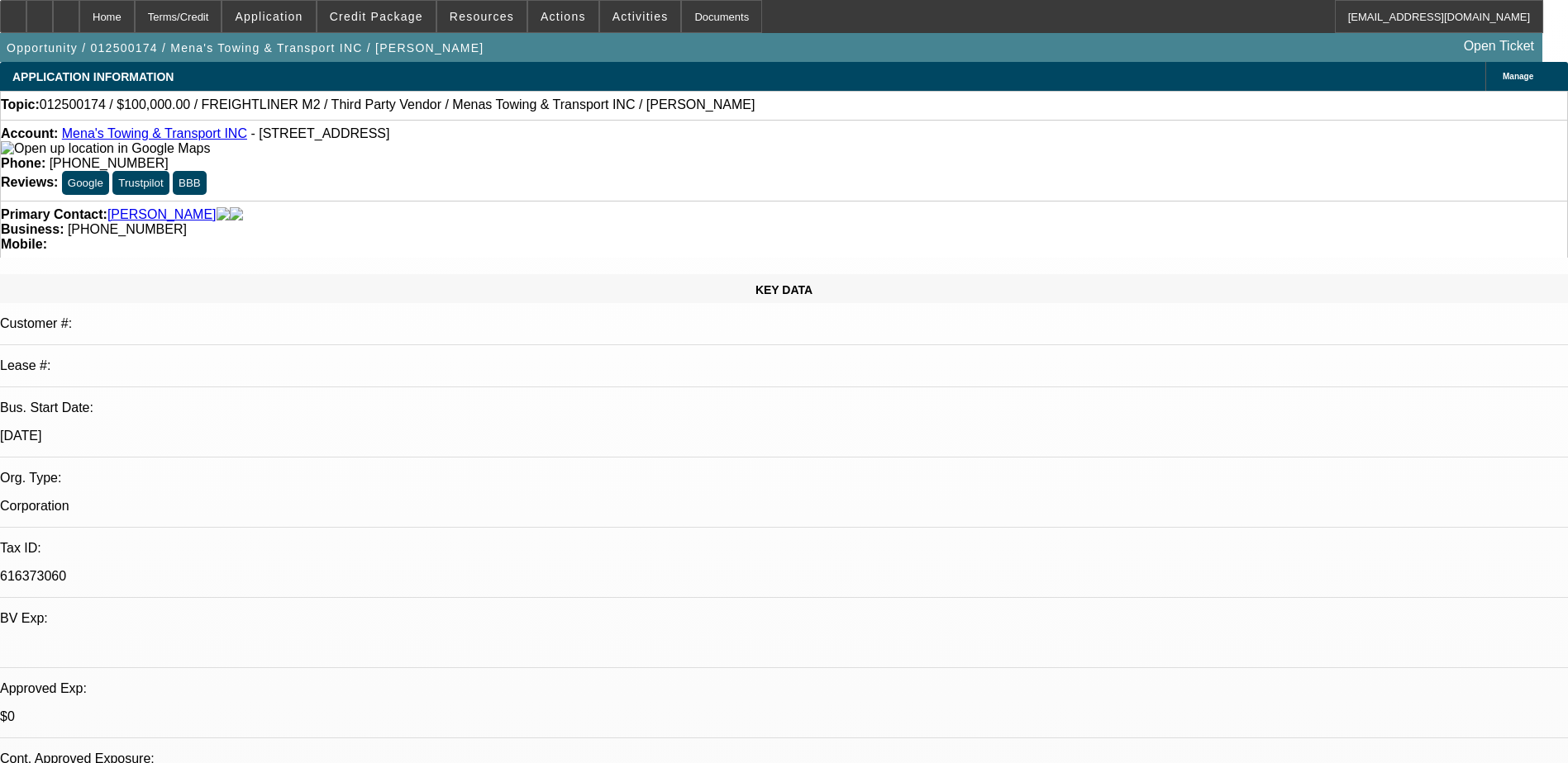
select select "0.1"
select select "0"
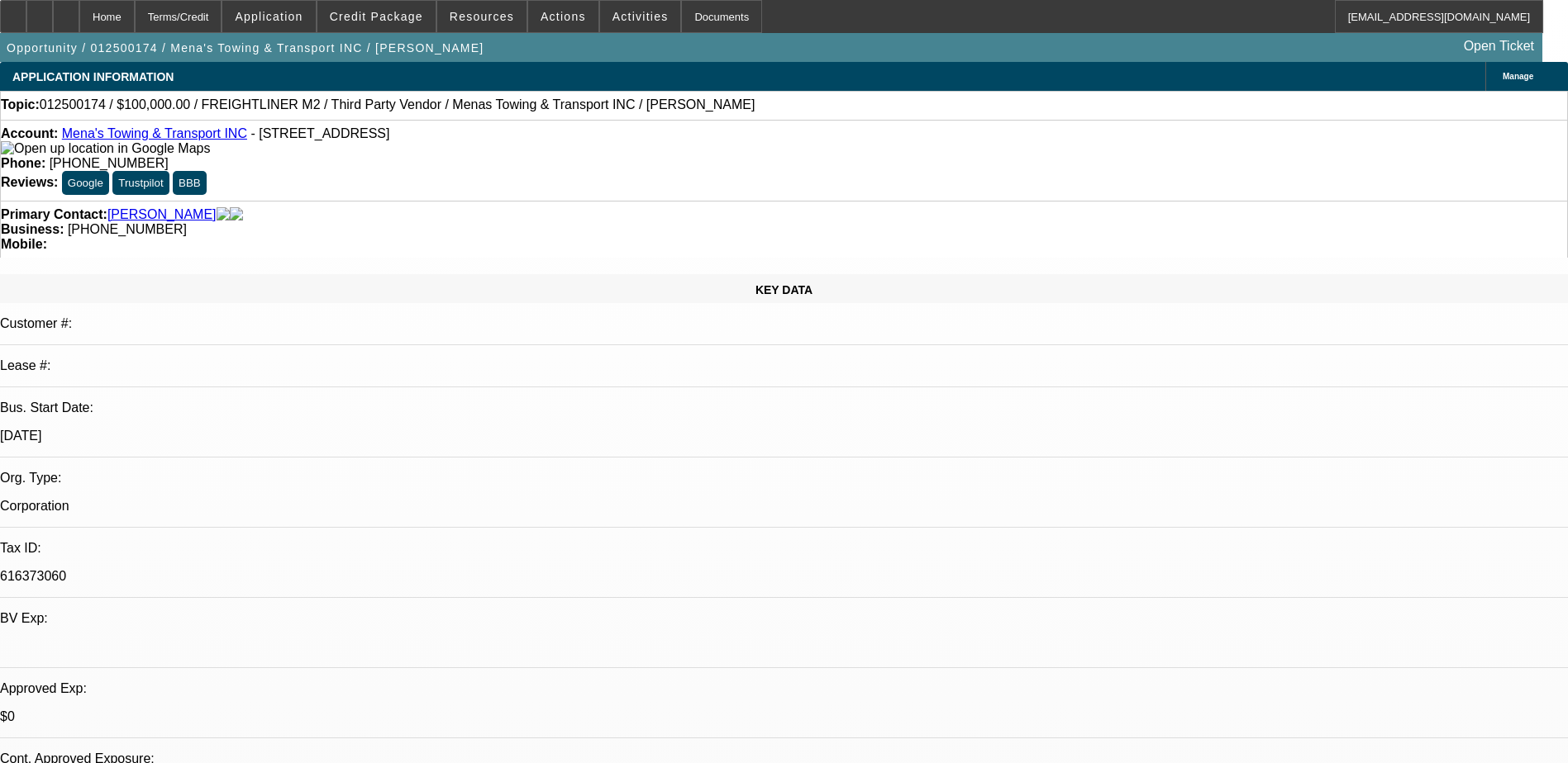
select select "0"
select select "0.1"
select select "1"
select select "3"
select select "5"
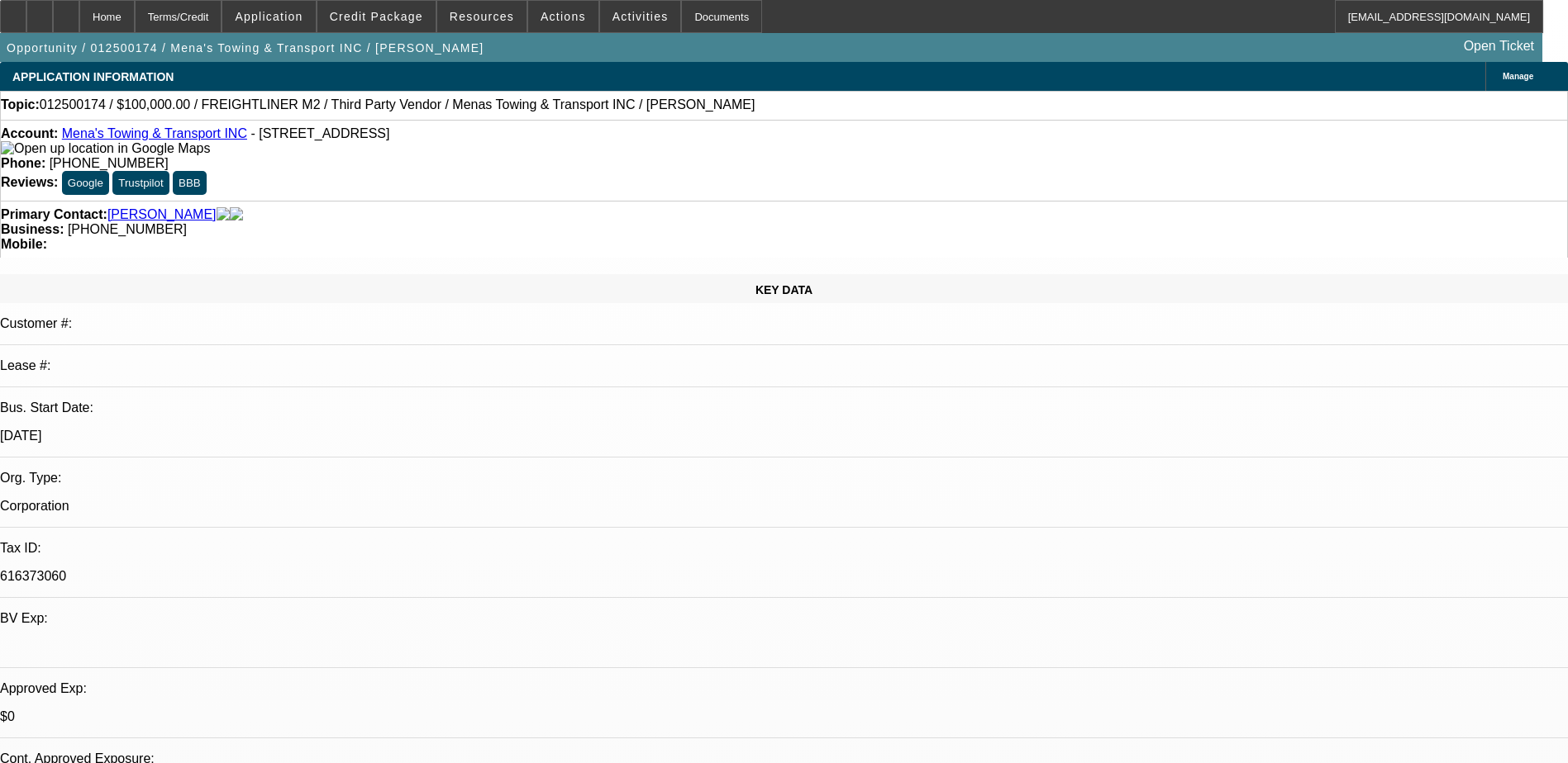
select select "1"
select select "3"
select select "5"
select select "1"
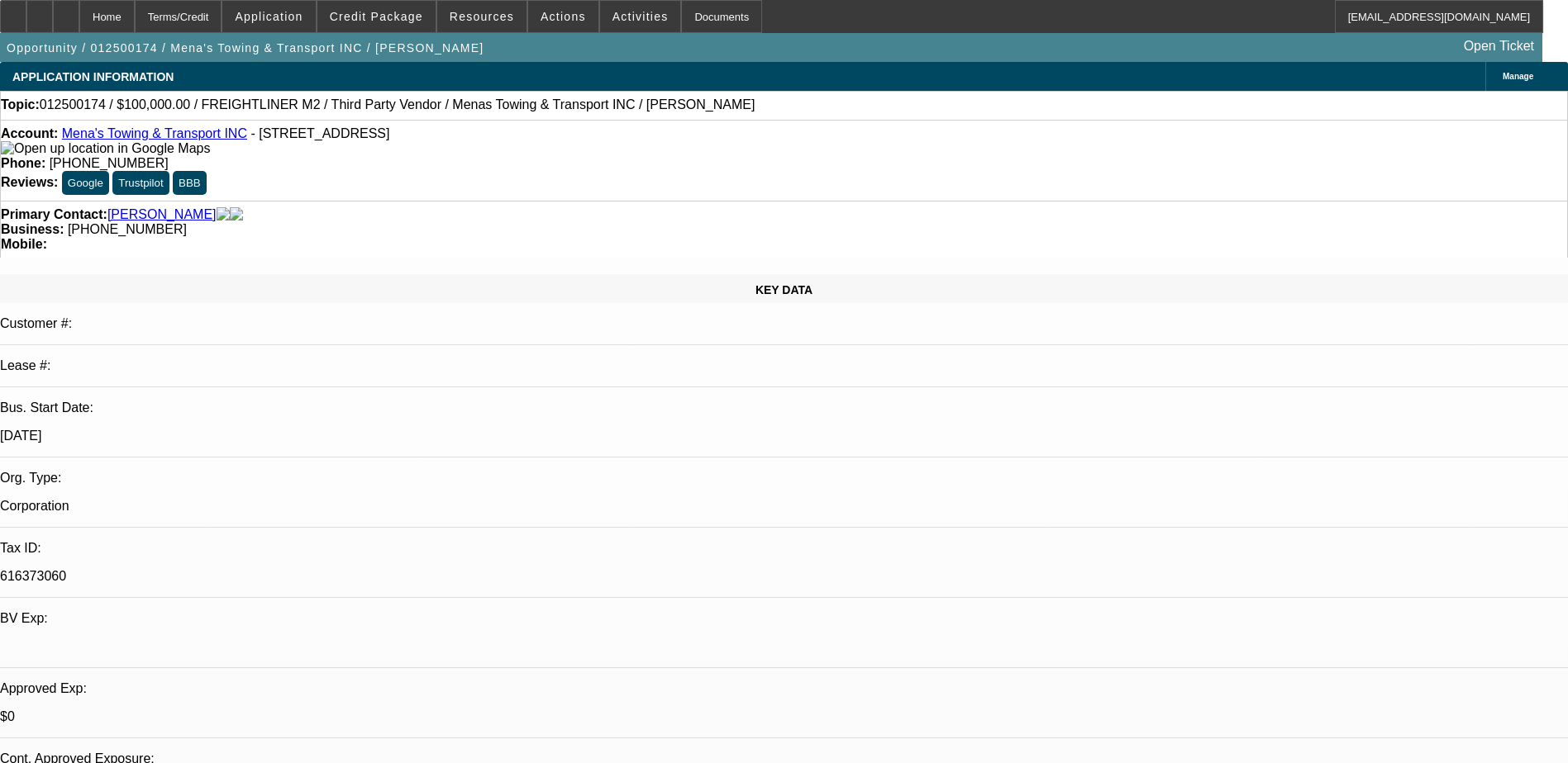
select select "6"
select select "1"
select select "5"
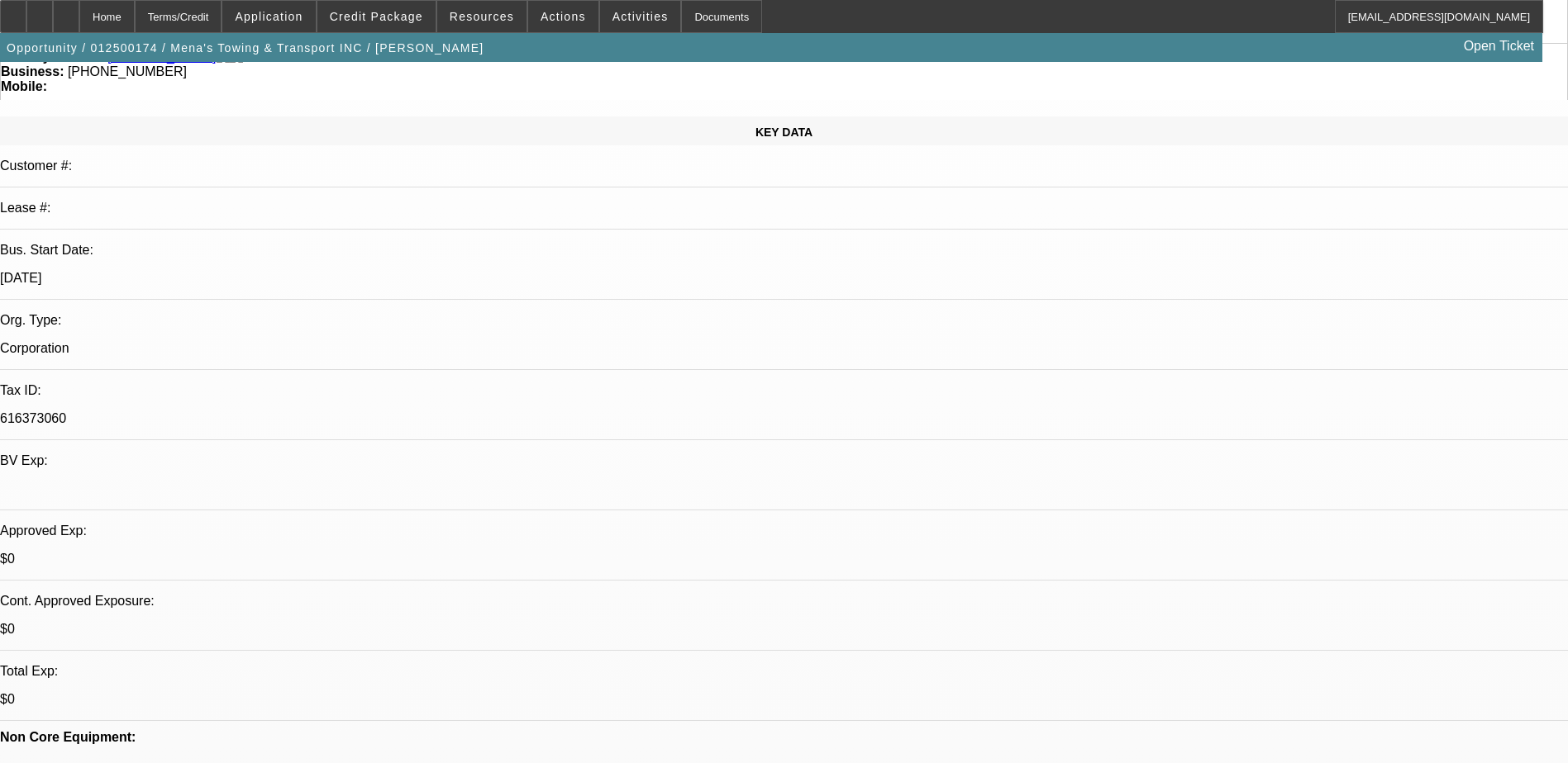
scroll to position [165, 0]
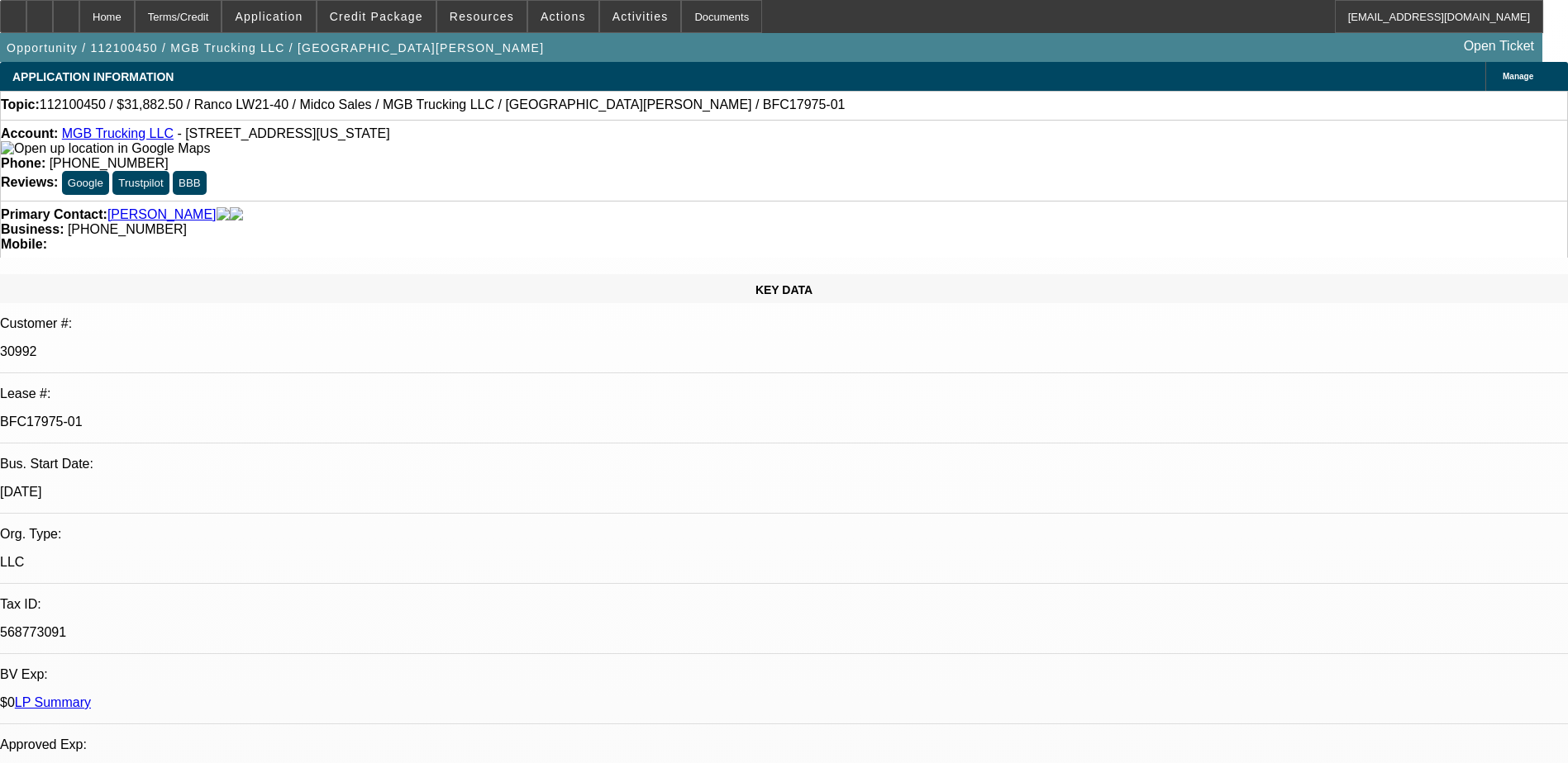
select select "0"
select select "0.1"
select select "0"
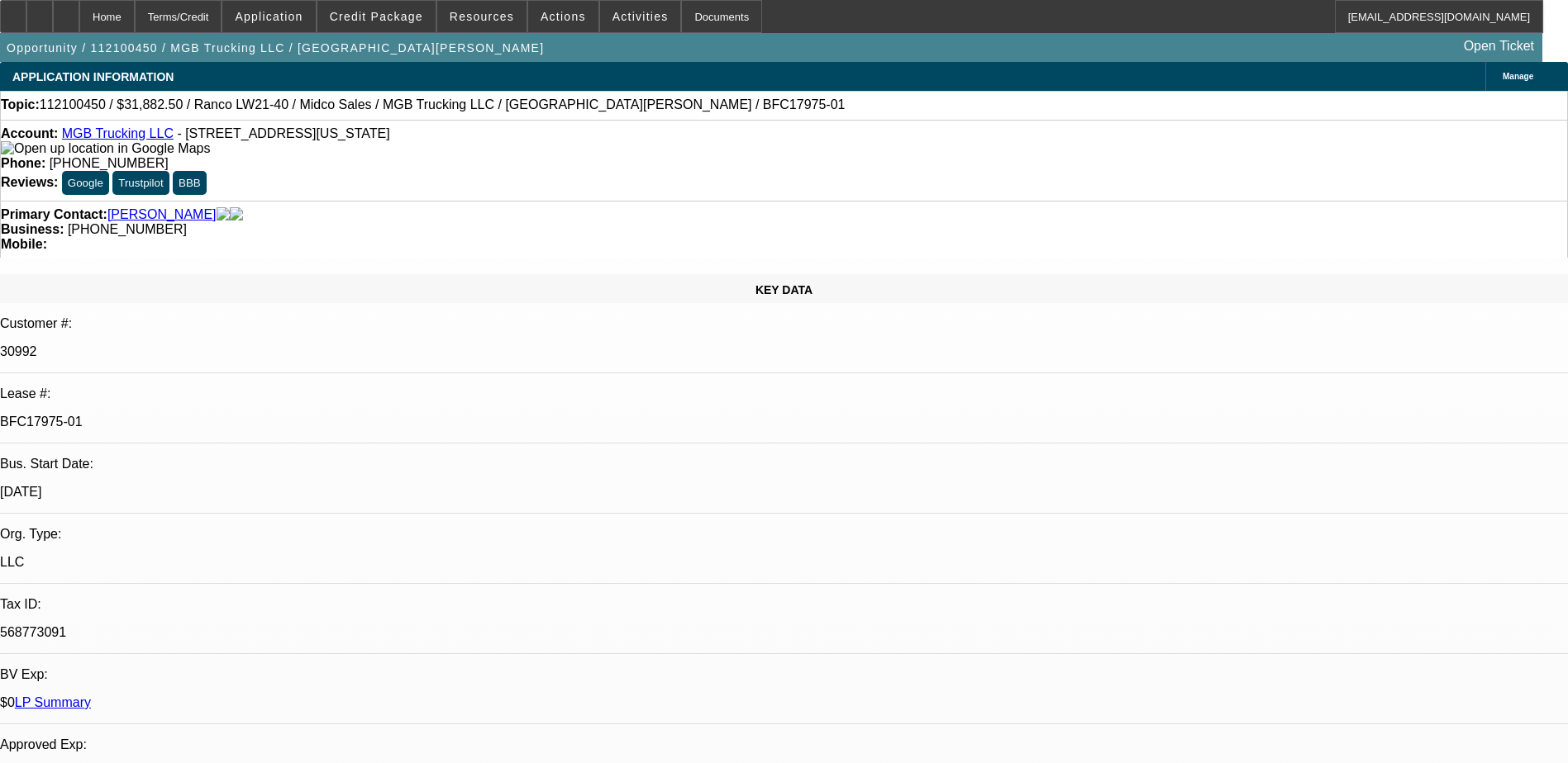
select select "0"
select select "0.1"
select select "0"
select select "0.1"
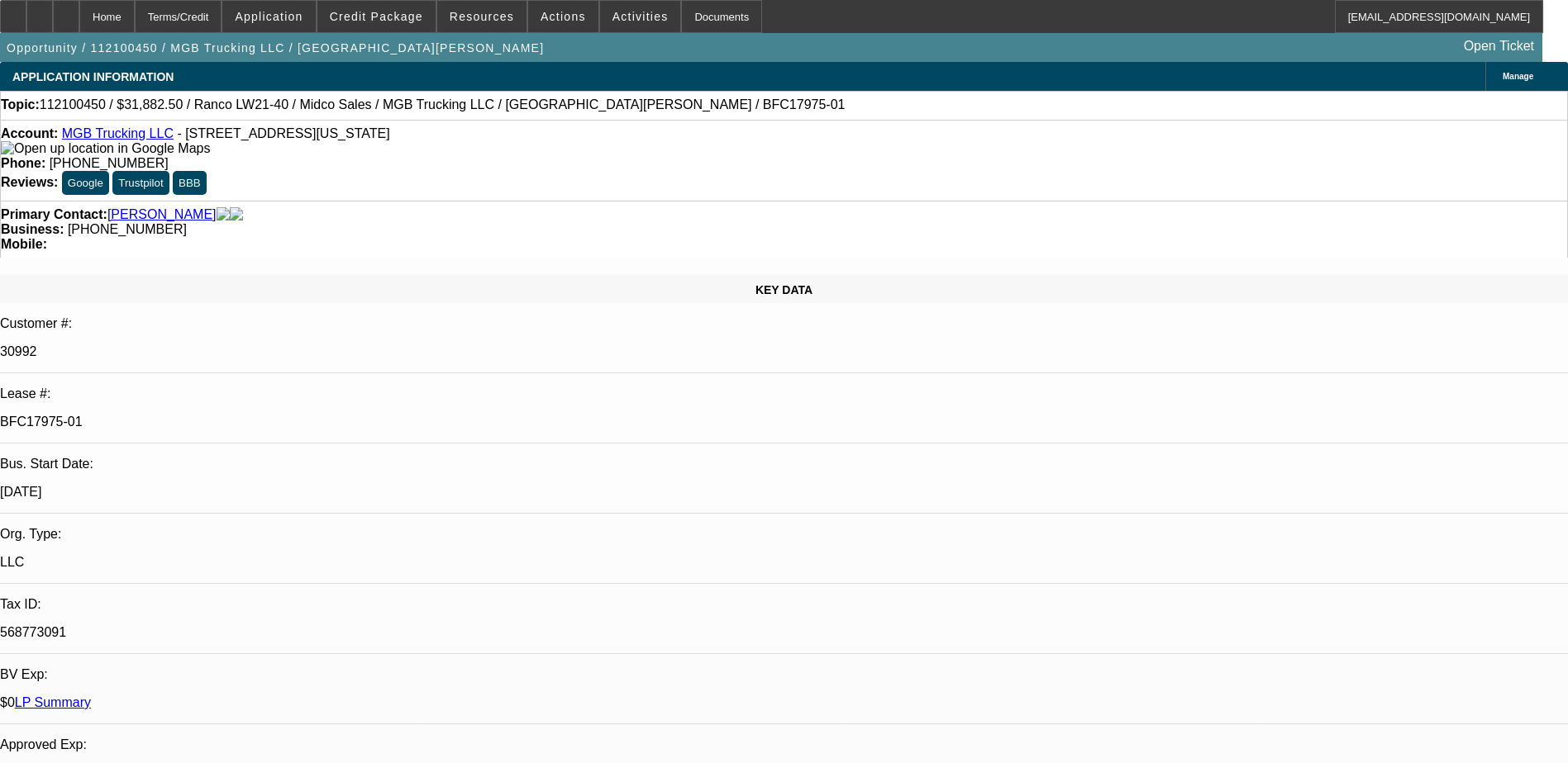
select select "0"
select select "1"
select select "2"
select select "6"
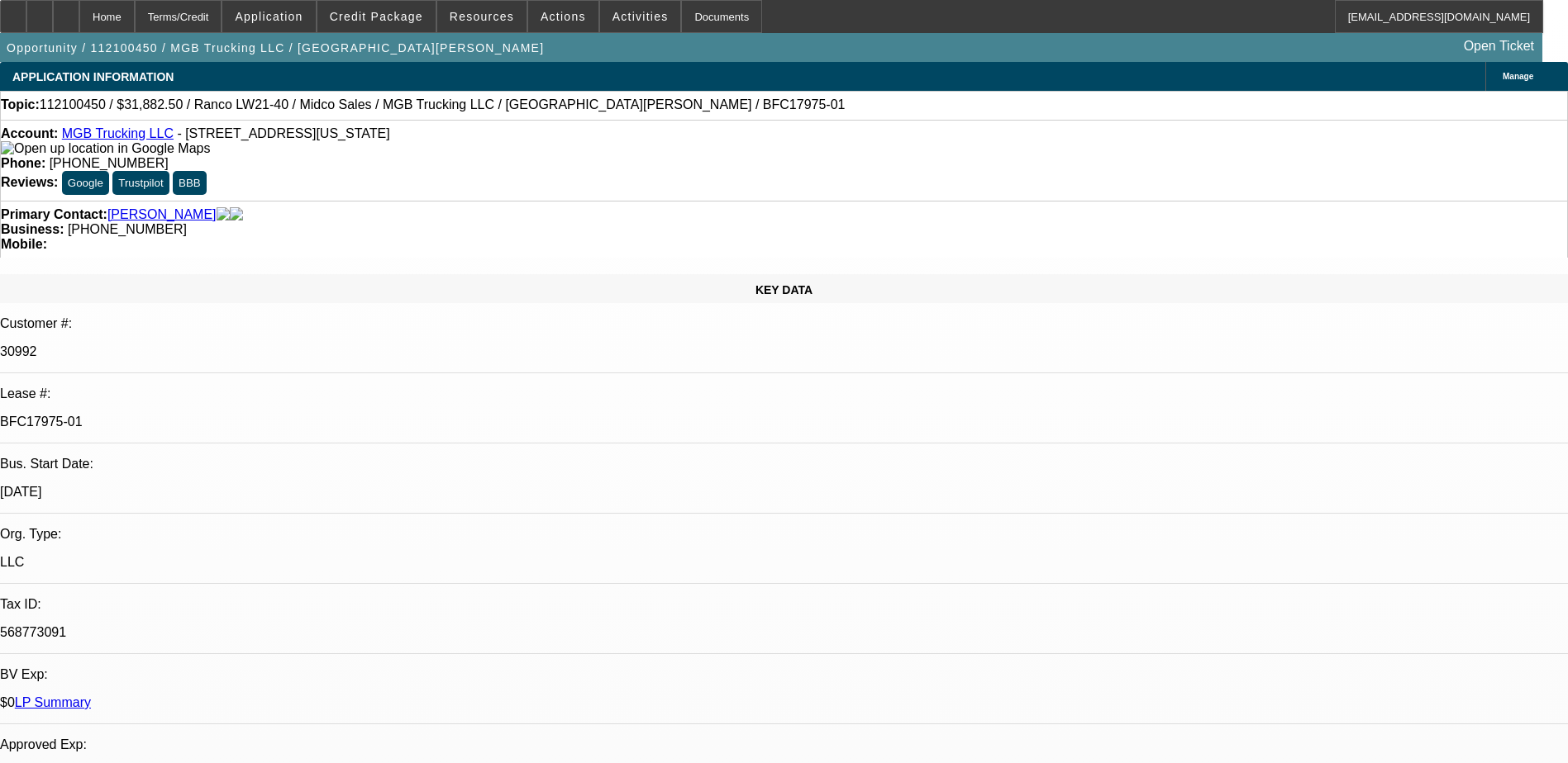
select select "1"
select select "2"
select select "6"
select select "1"
select select "2"
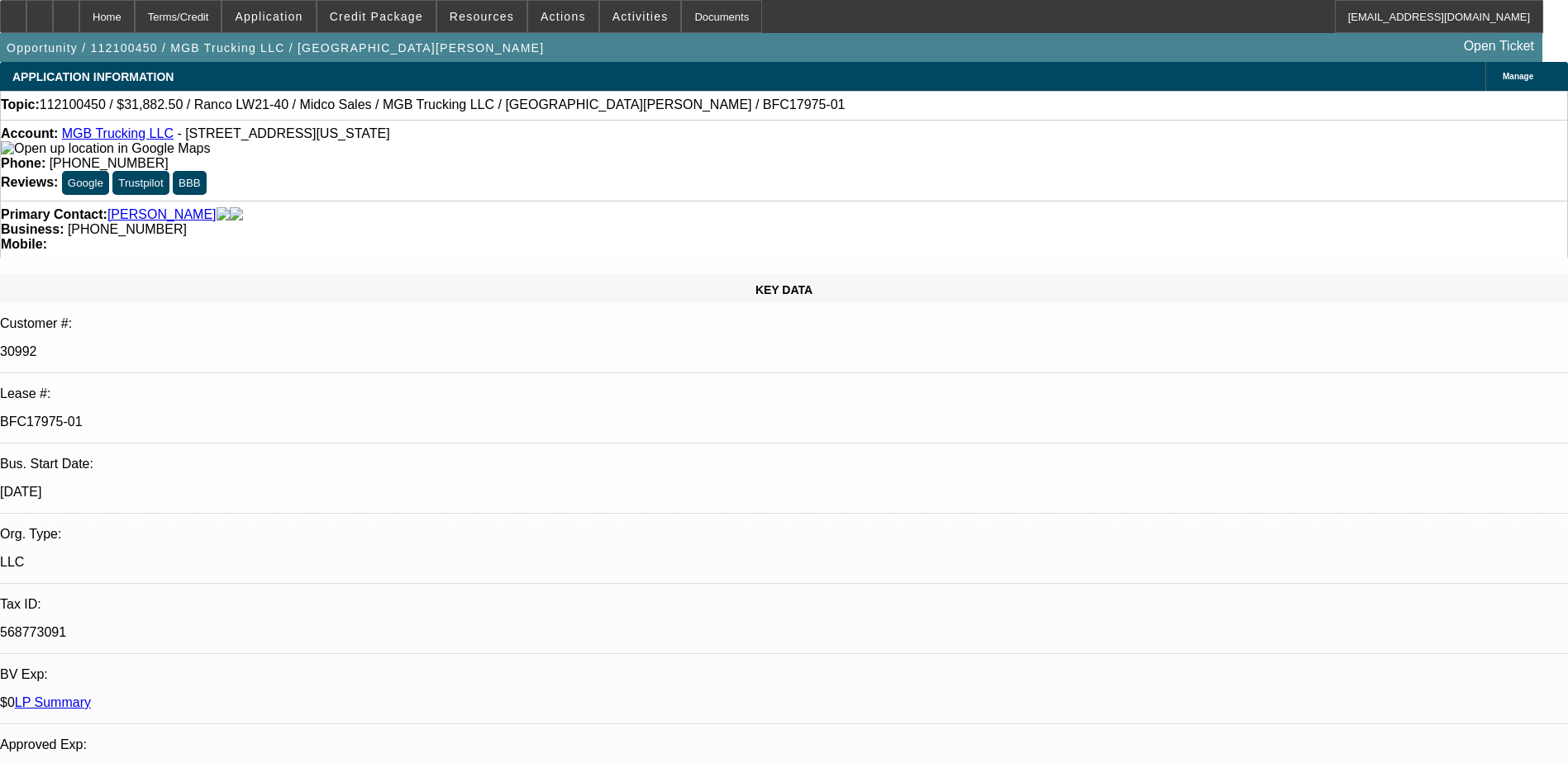
select select "6"
select select "1"
select select "2"
select select "6"
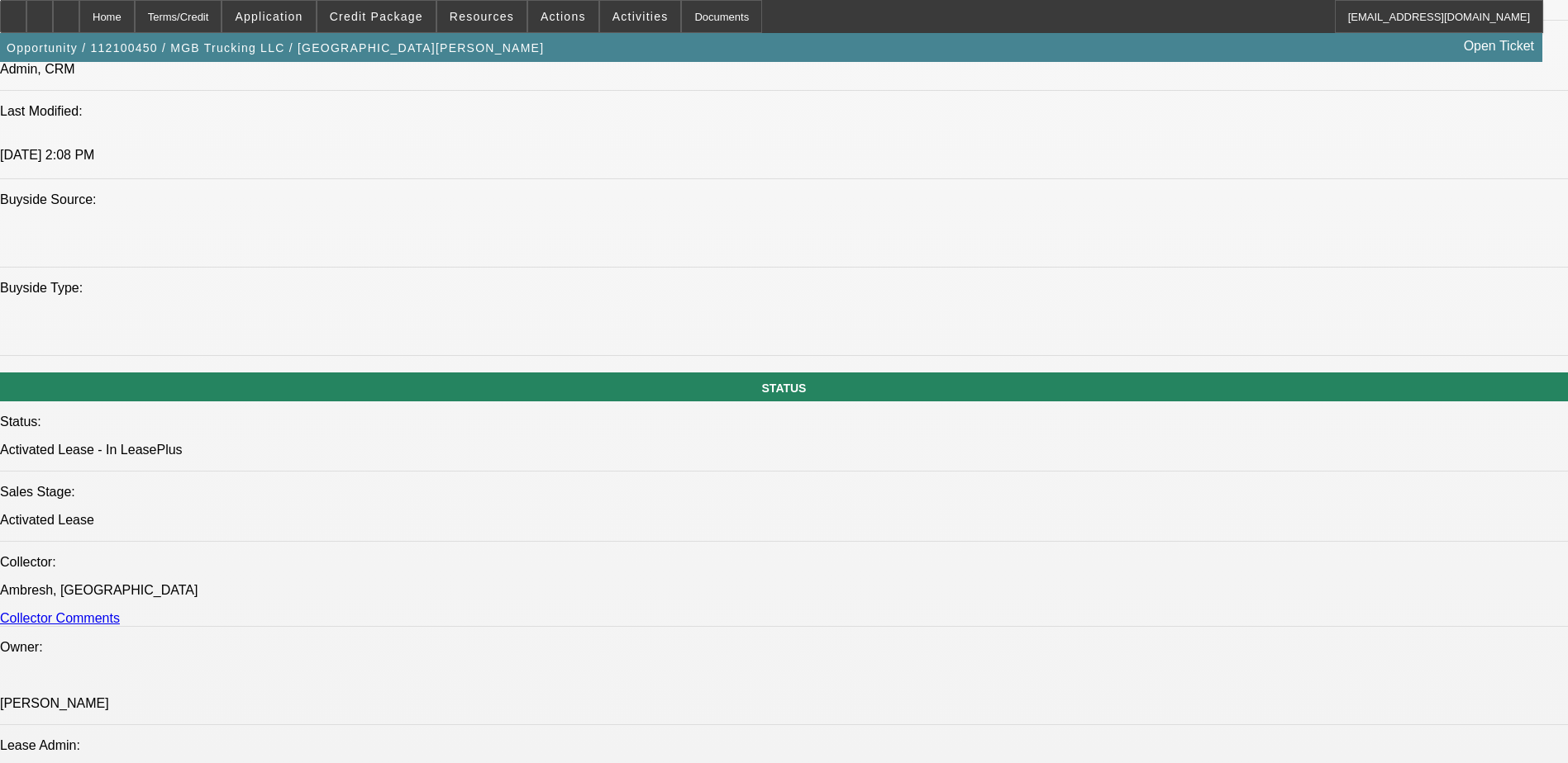
scroll to position [1487, 0]
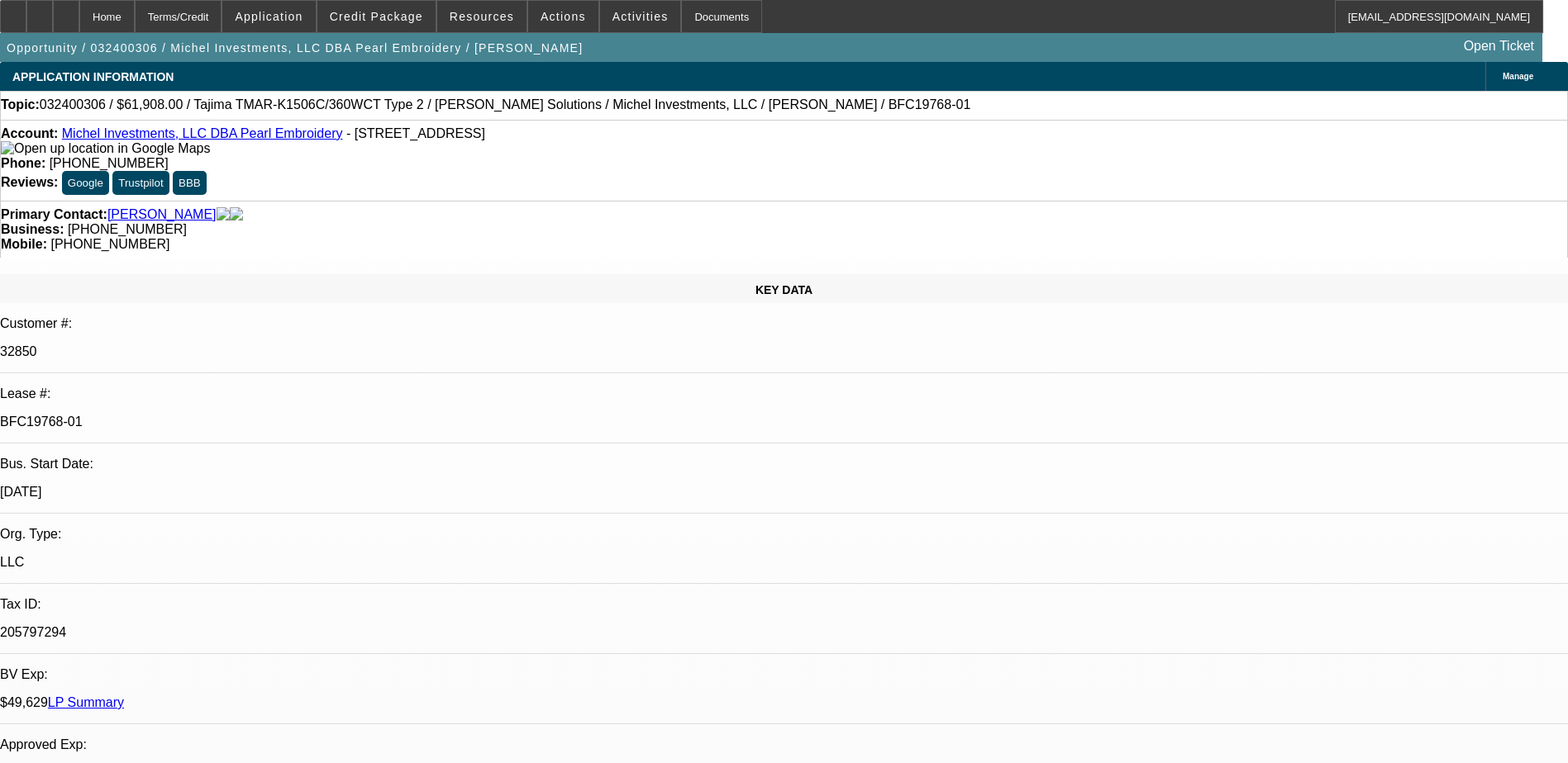
select select "0"
select select "2"
select select "0"
select select "2"
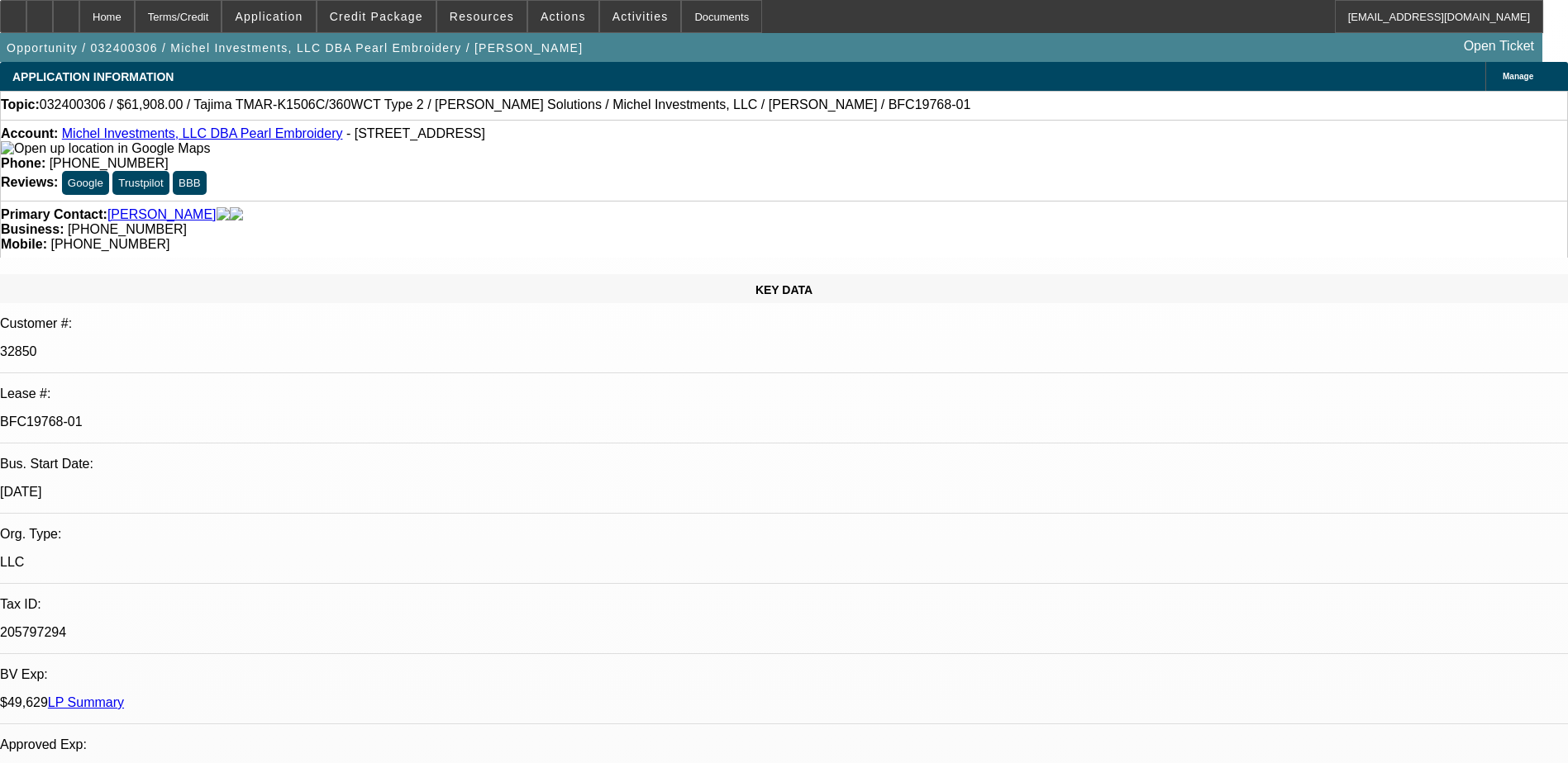
select select "0"
select select "2"
select select "0"
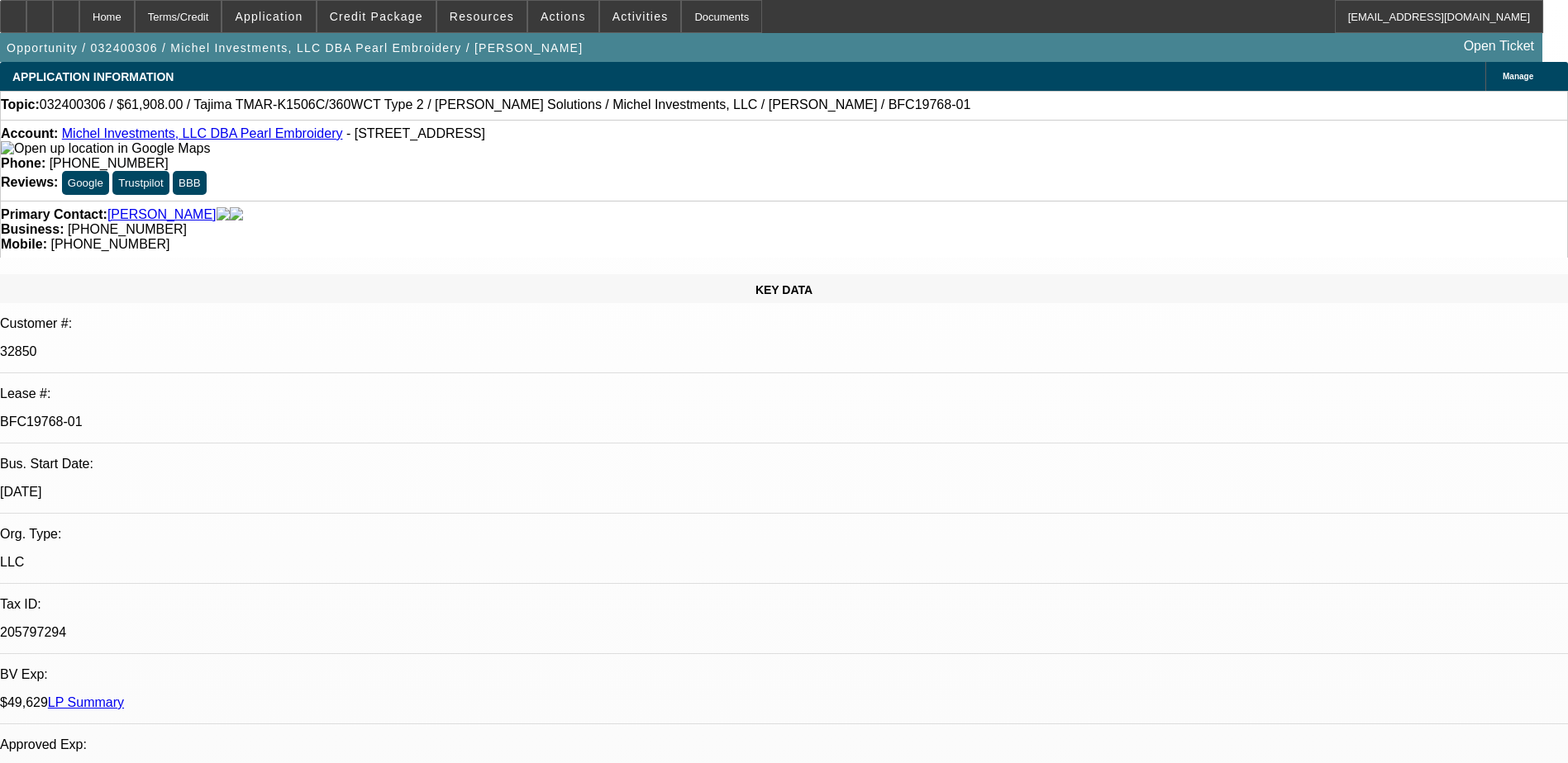
select select "2"
select select "0"
select select "1"
select select "2"
select select "6"
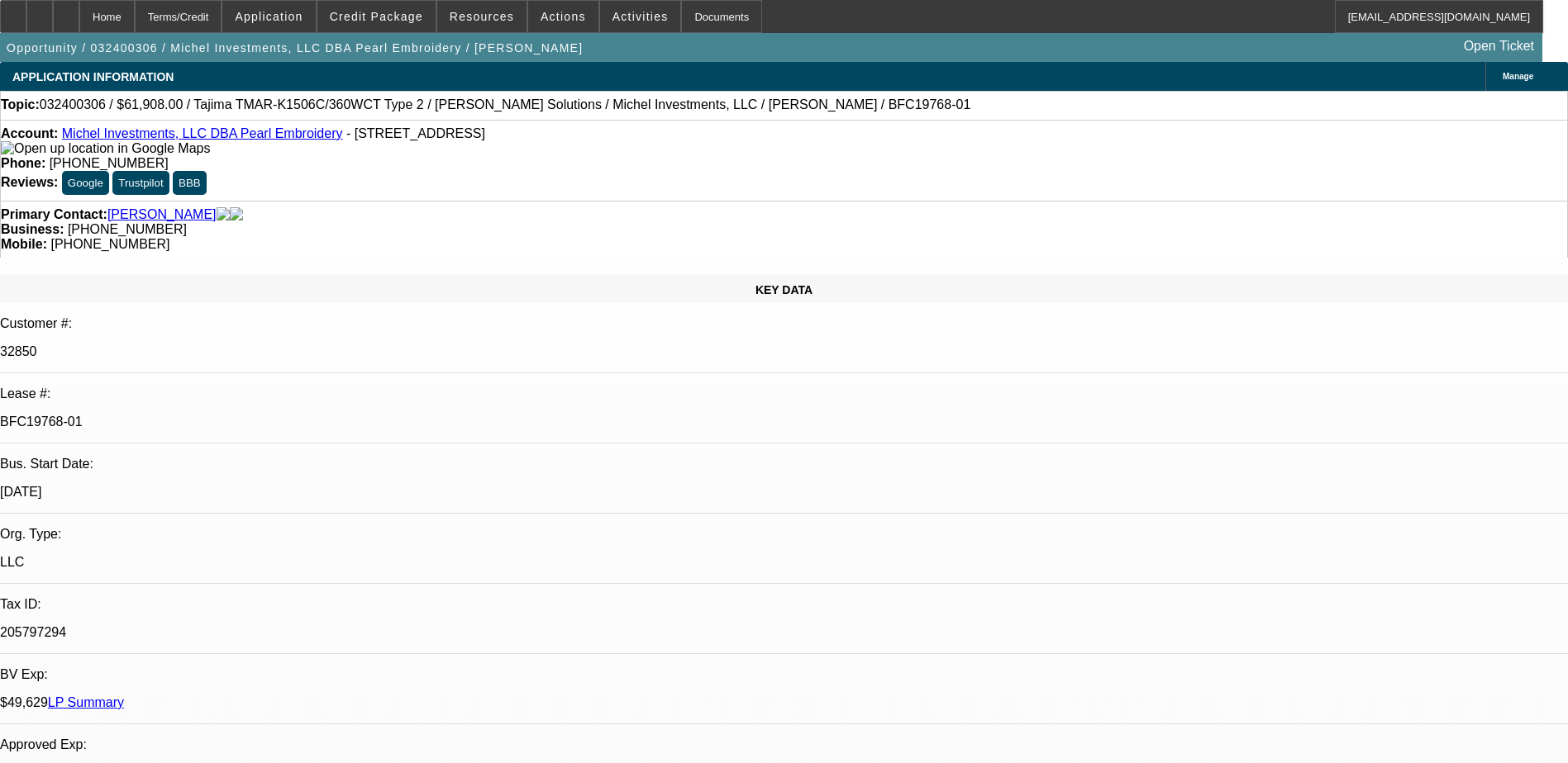
select select "1"
select select "2"
select select "6"
select select "1"
select select "2"
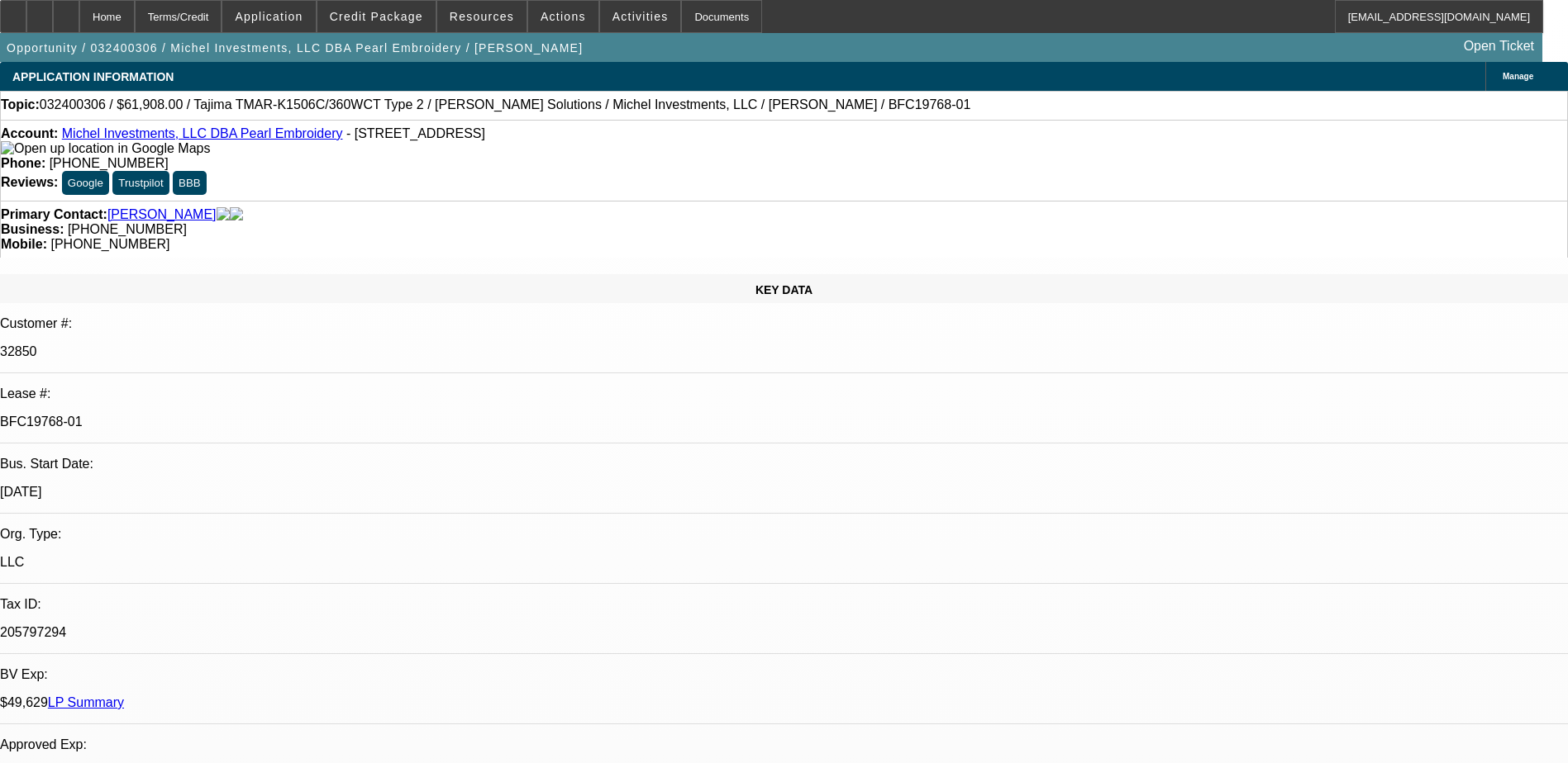
select select "6"
select select "1"
select select "2"
select select "6"
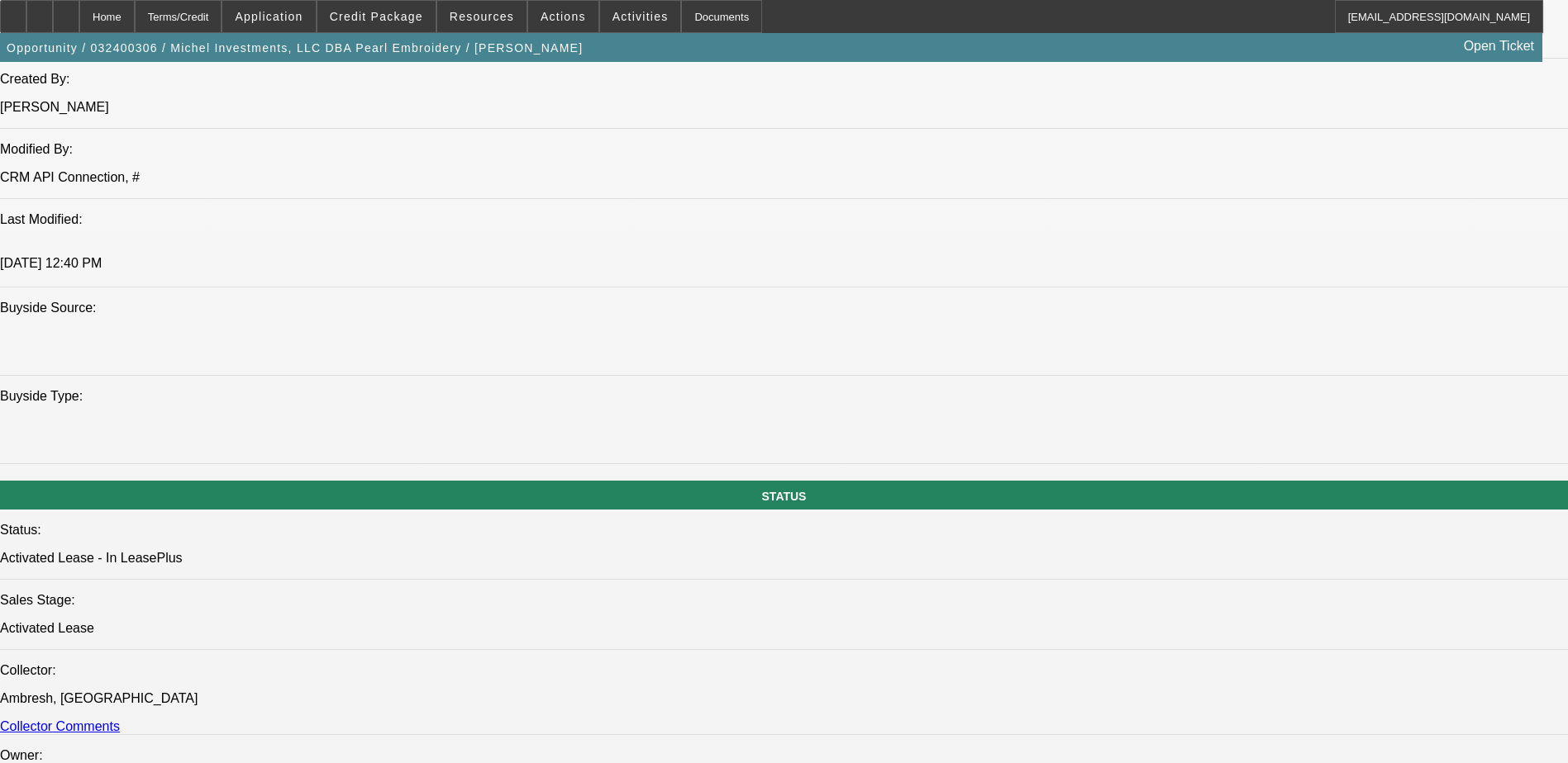
scroll to position [1487, 0]
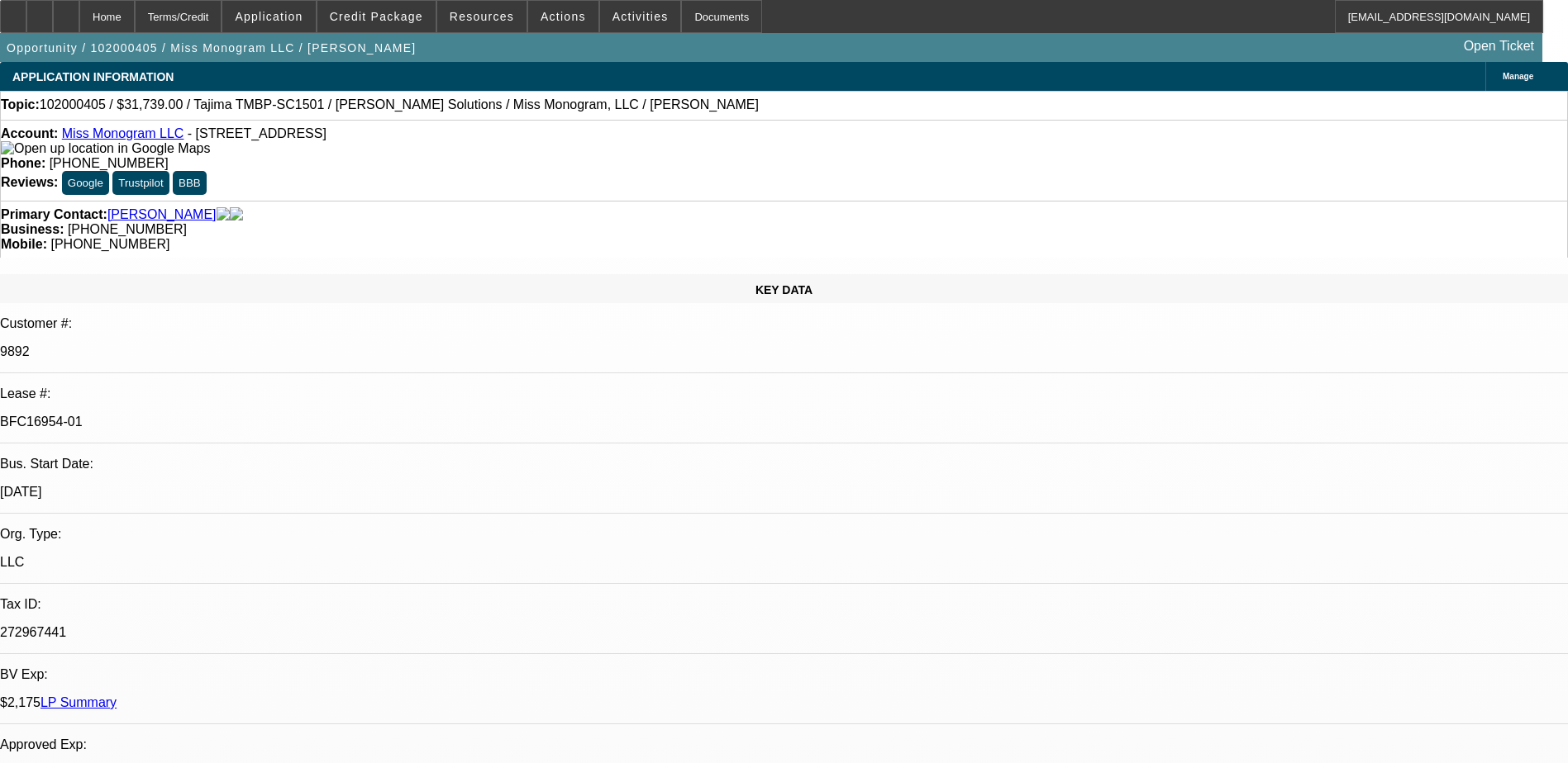
select select "0"
select select "2"
select select "0"
select select "2"
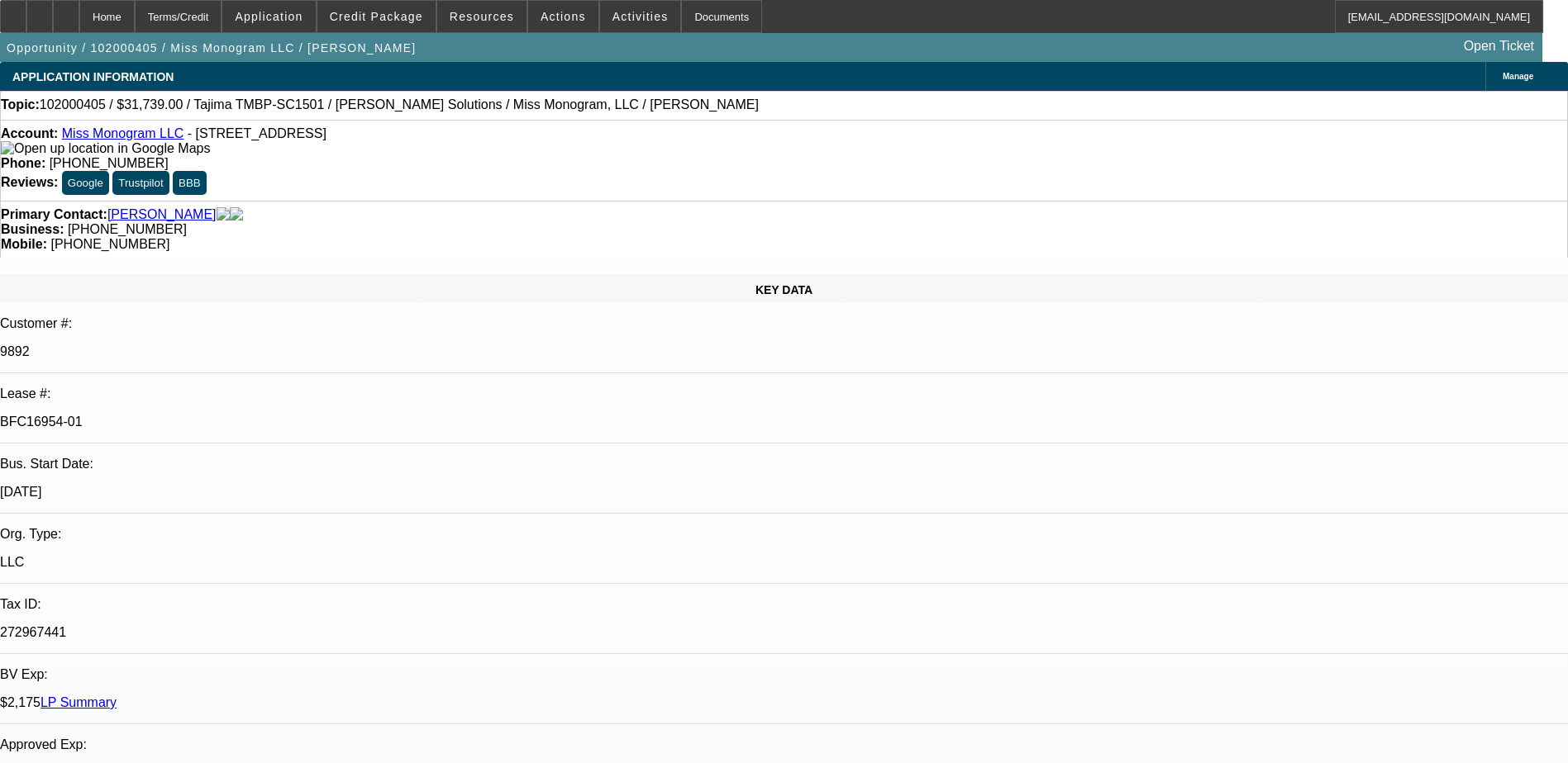
select select "0.1"
select select "0"
select select "2"
select select "0.1"
select select "0"
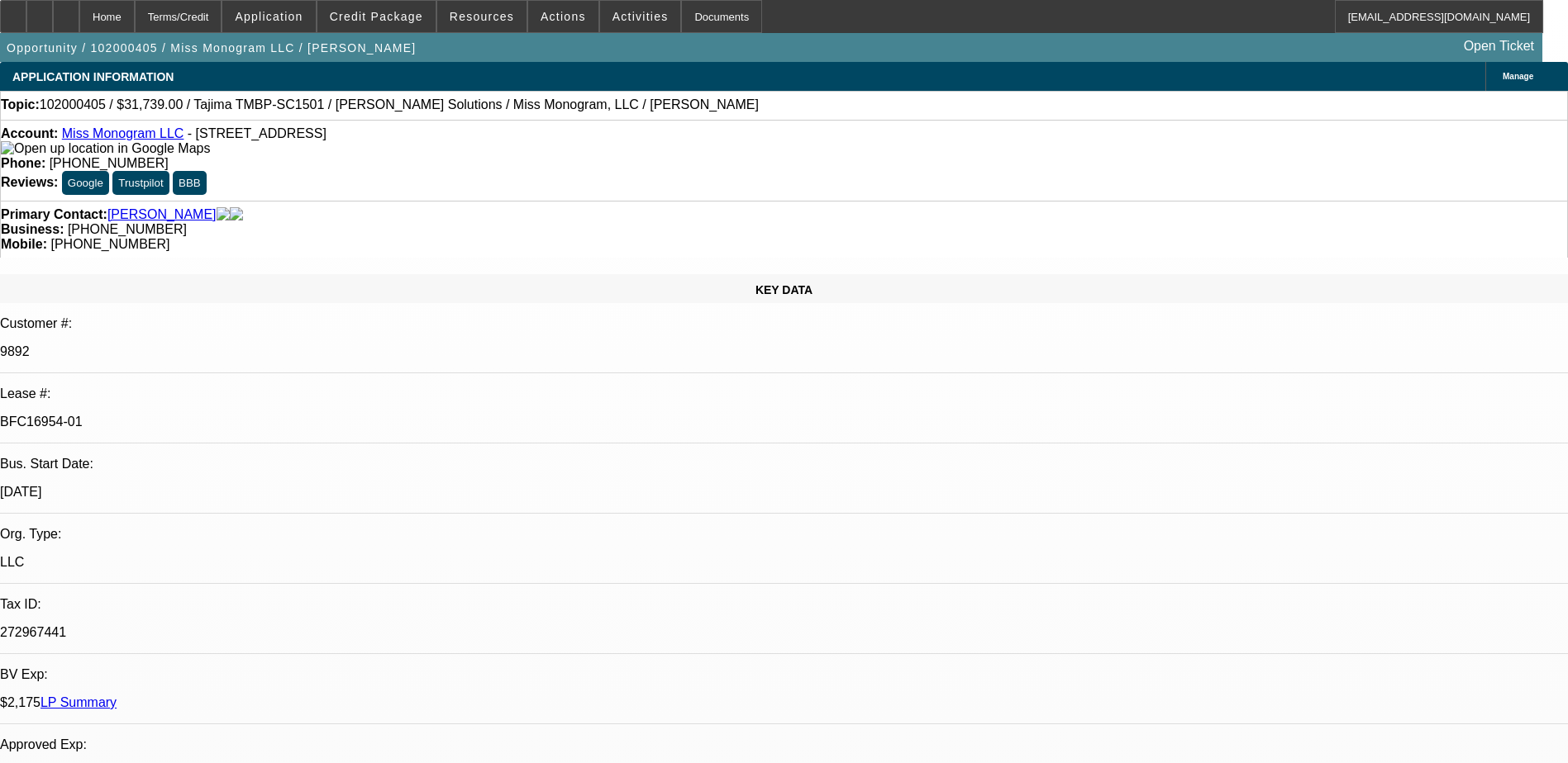
select select "2"
select select "0.1"
select select "1"
select select "2"
select select "6"
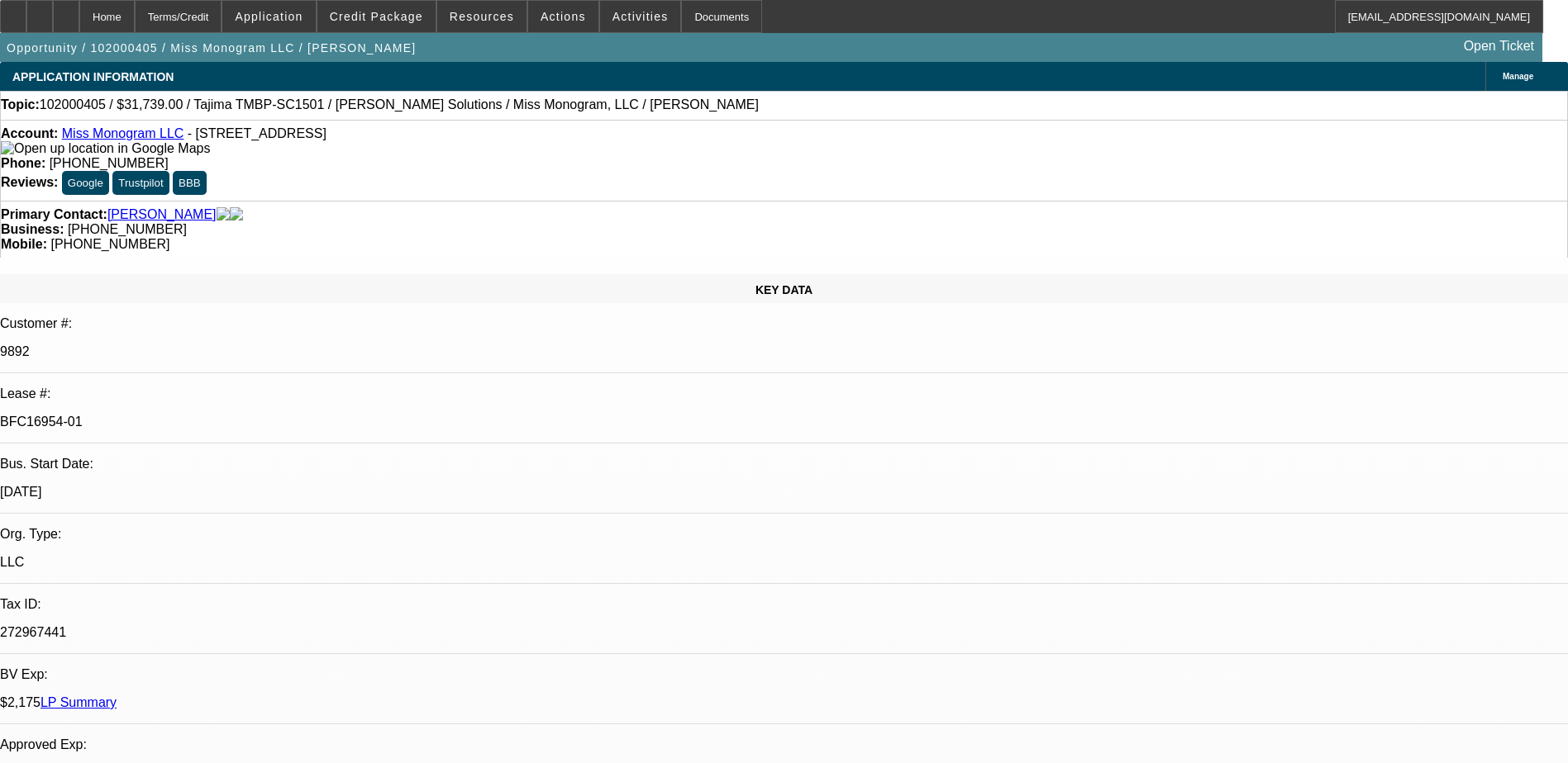
select select "1"
select select "2"
select select "4"
select select "1"
select select "2"
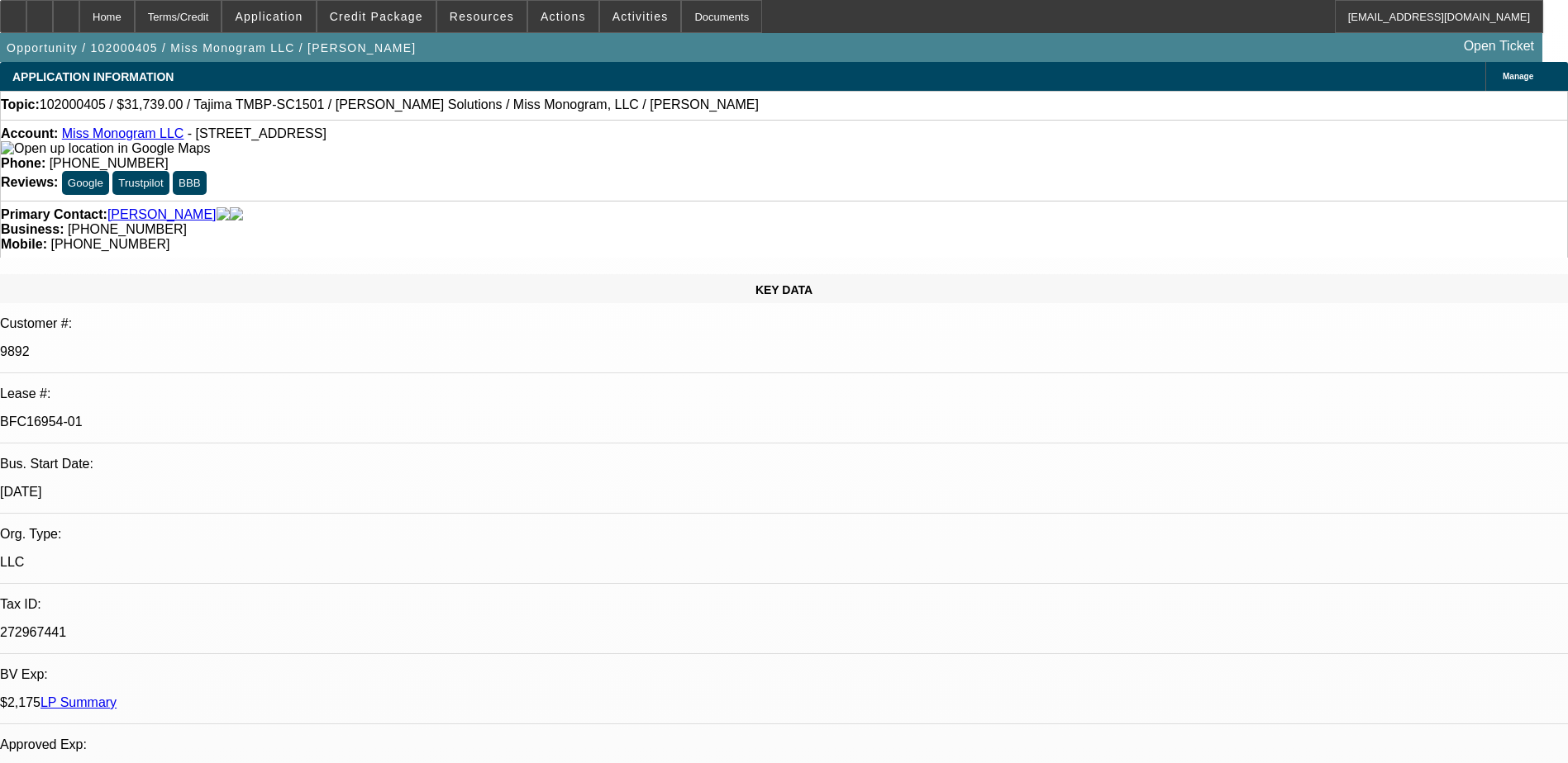
select select "4"
select select "1"
select select "2"
select select "4"
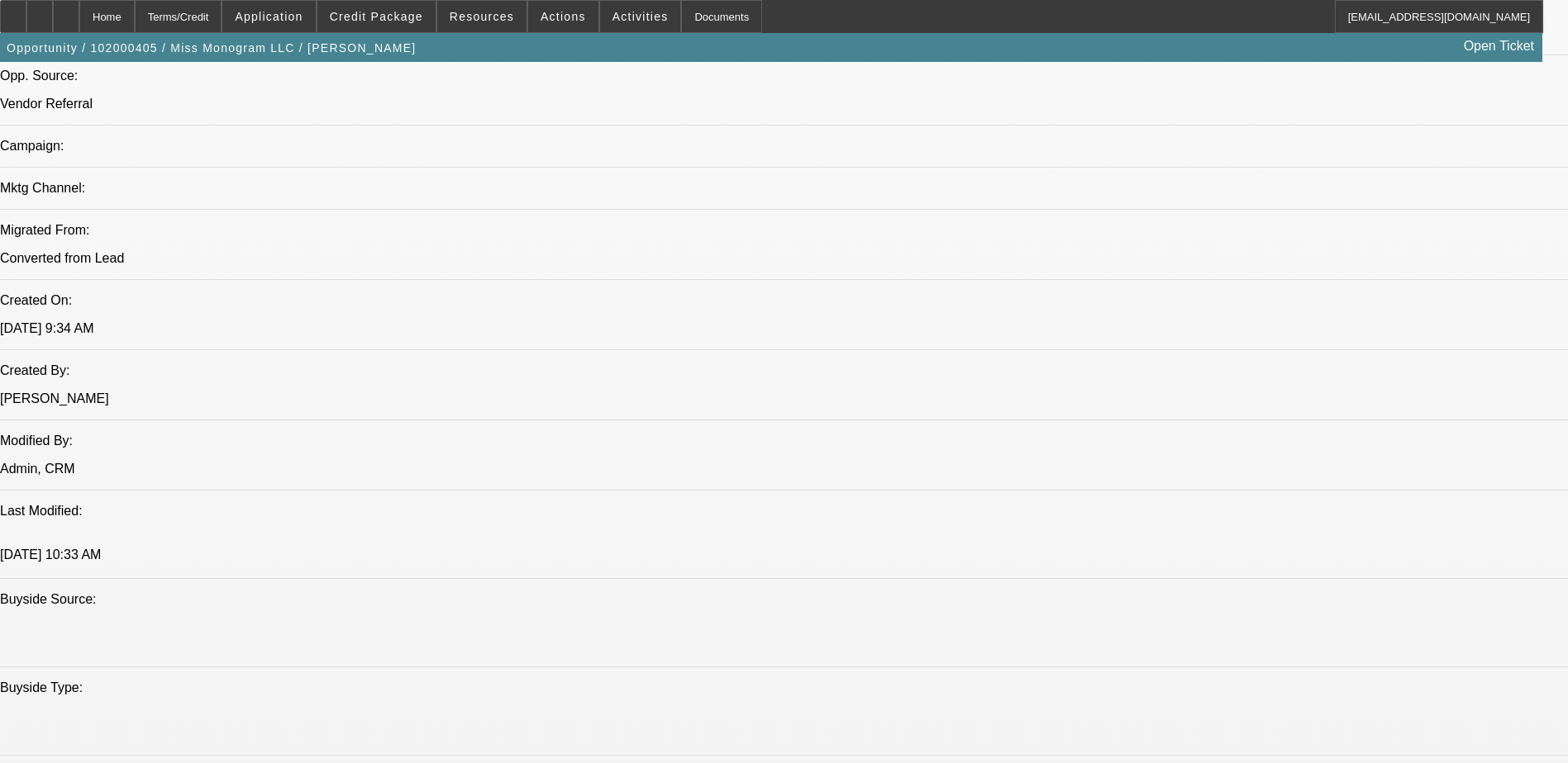
scroll to position [1157, 0]
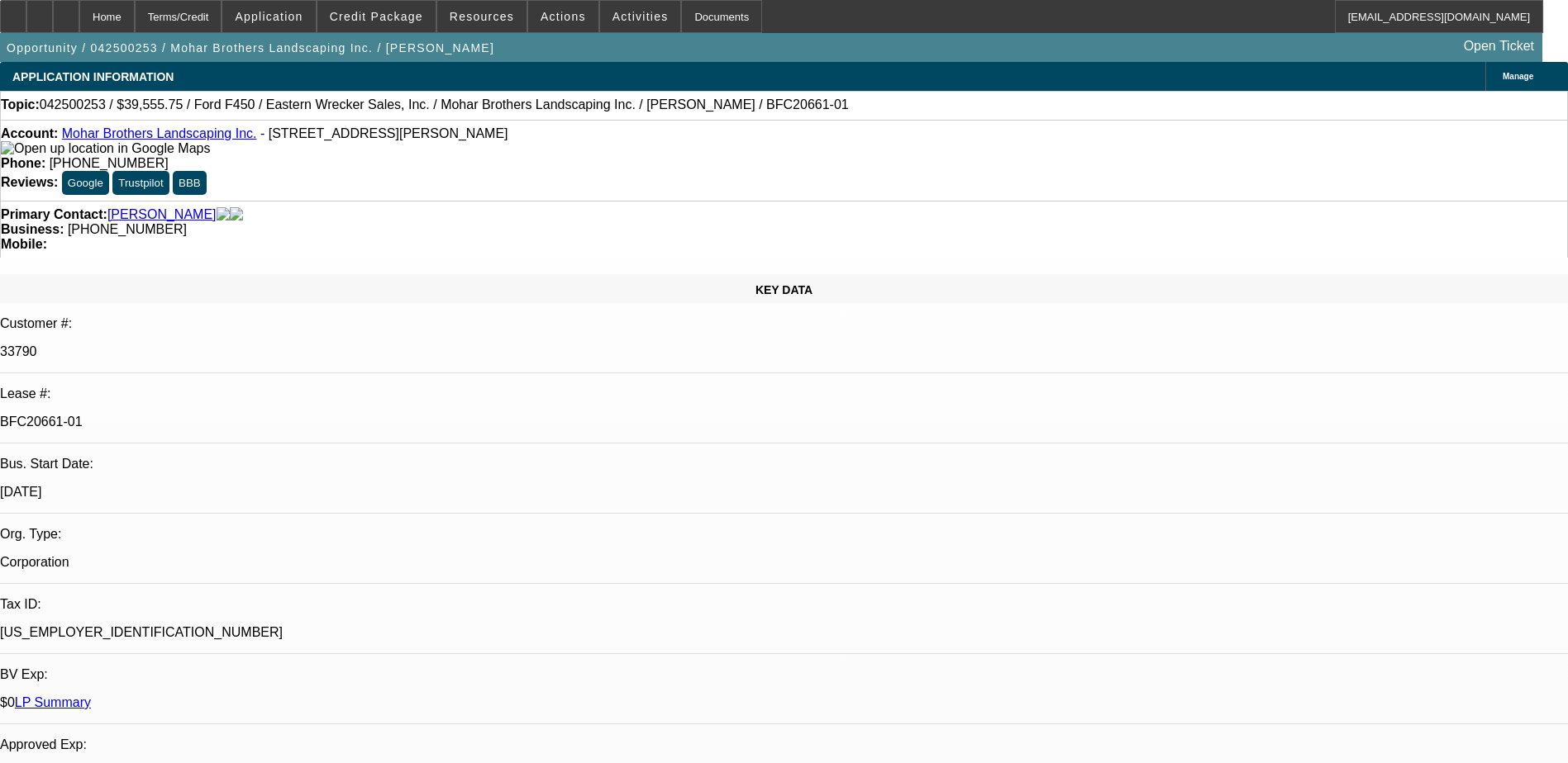
select select "0"
select select "6"
select select "0"
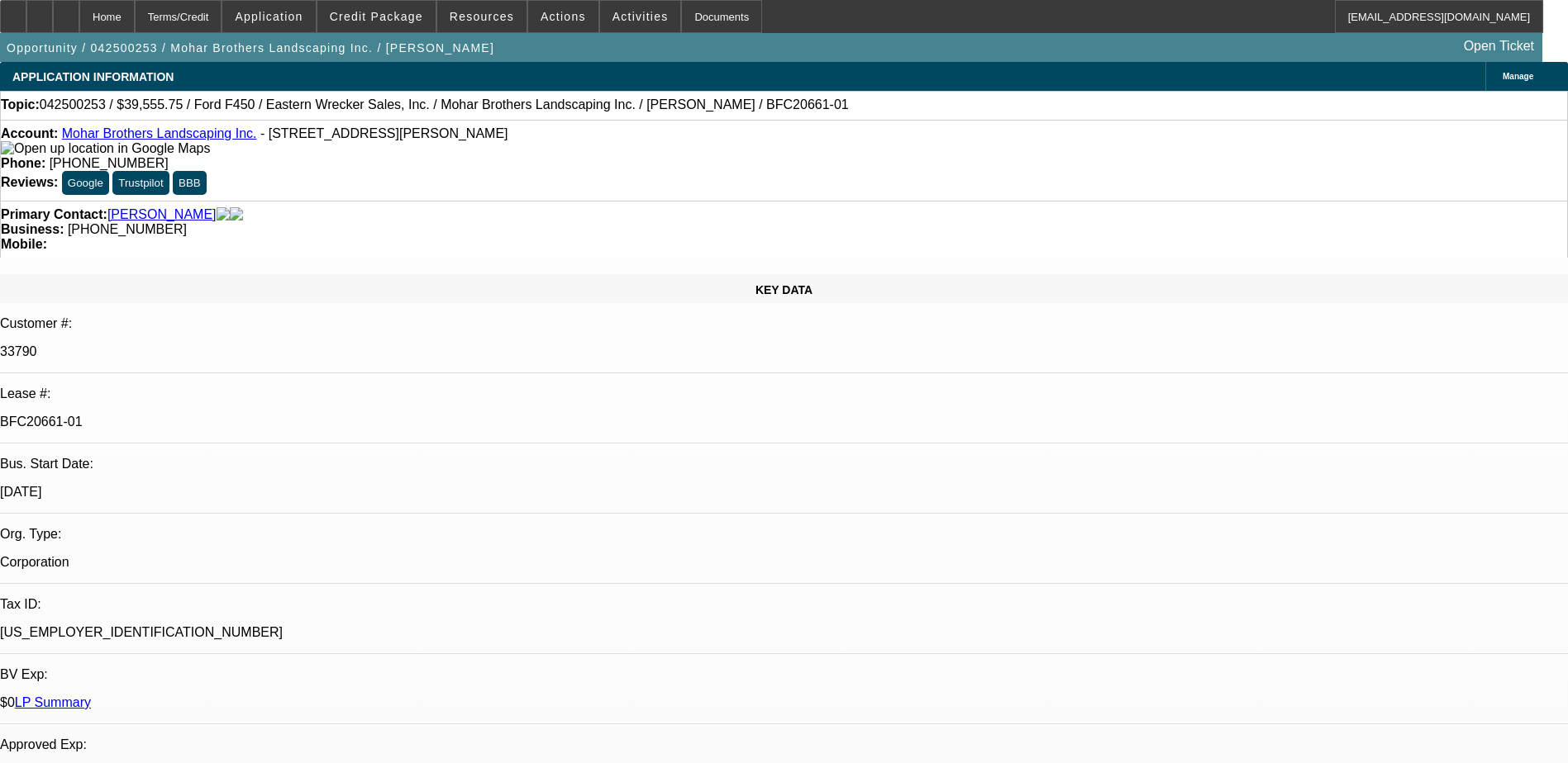
select select "0"
select select "6"
select select "0"
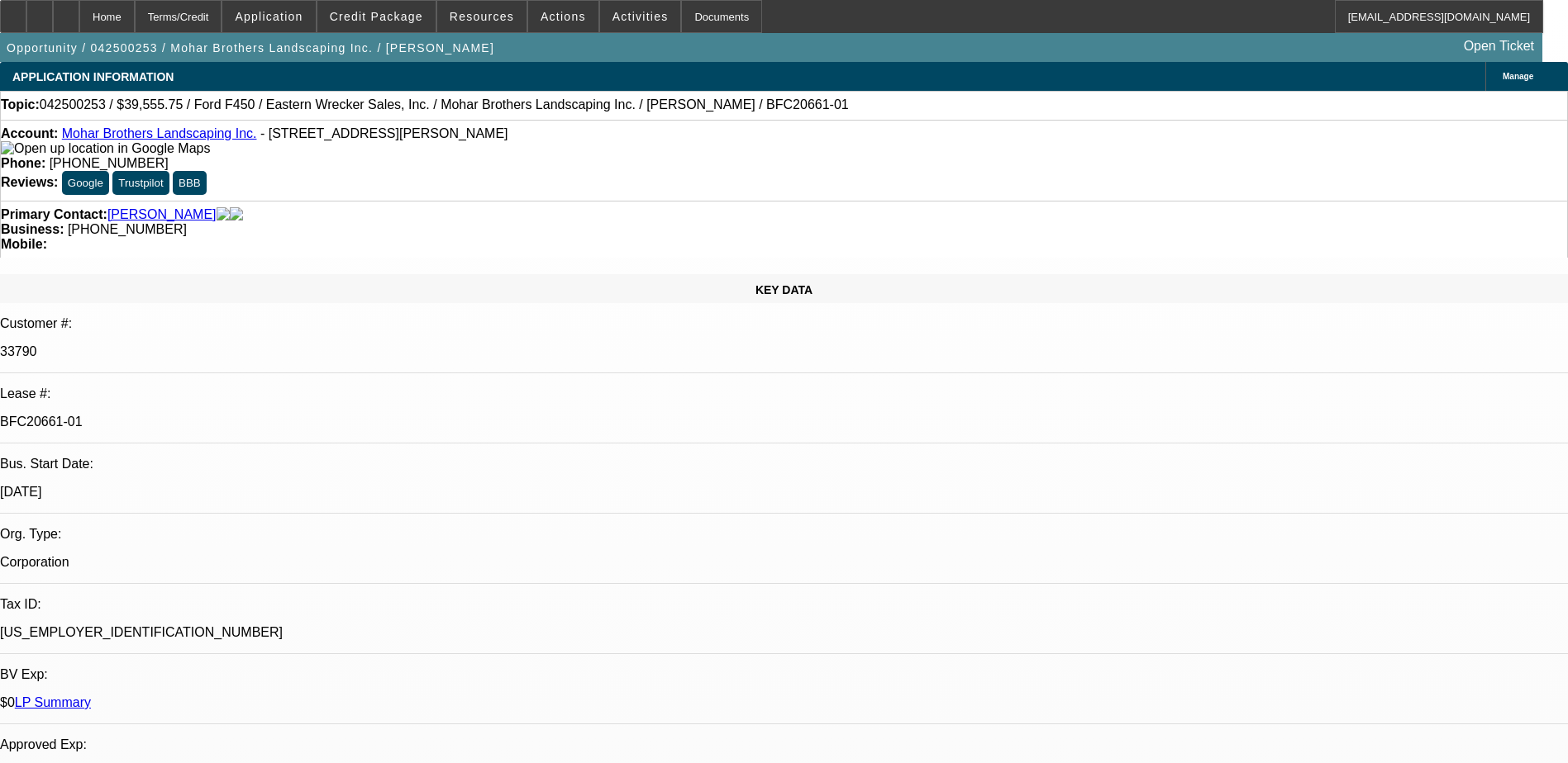
select select "0"
select select "6"
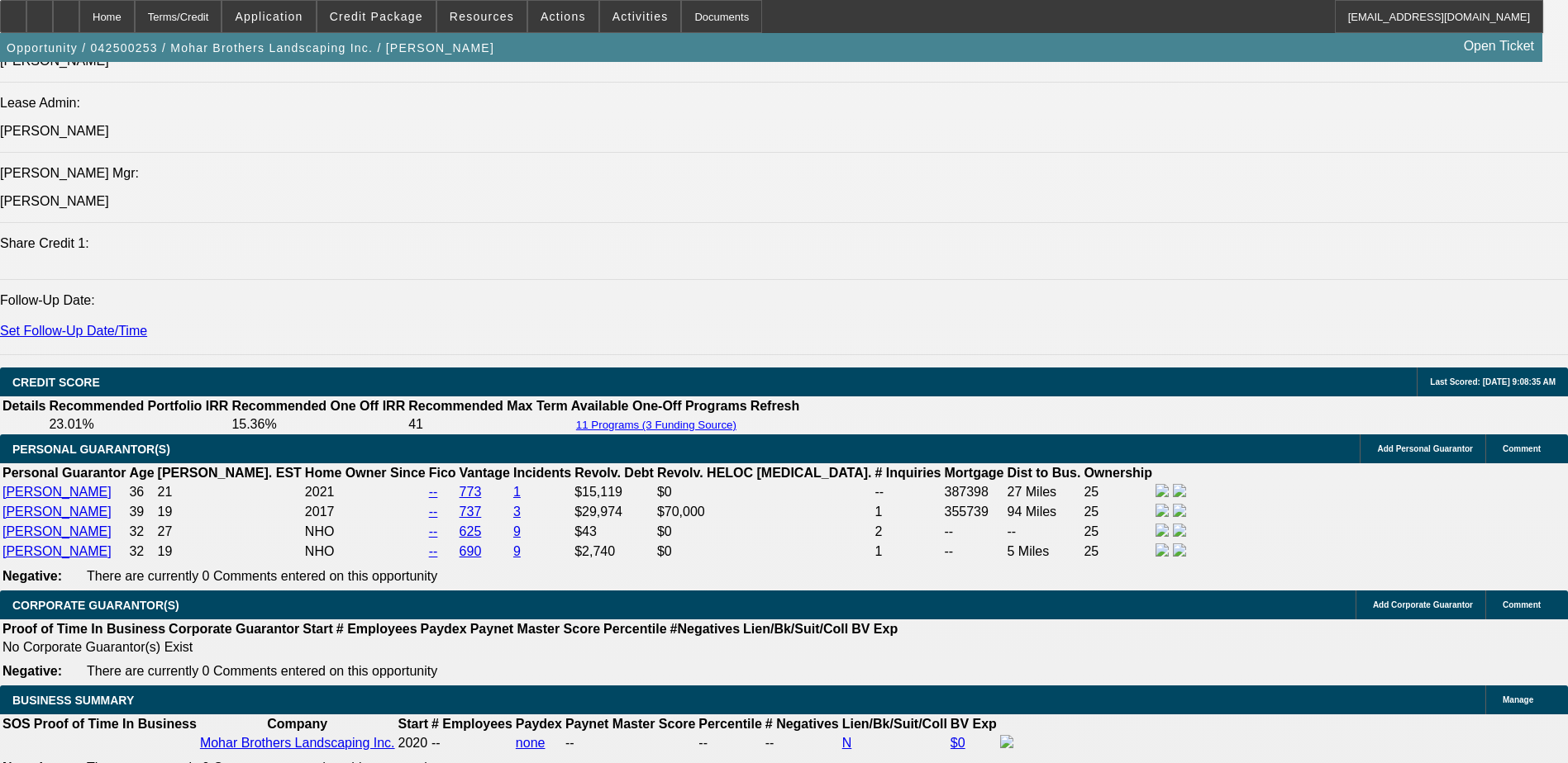
scroll to position [2231, 0]
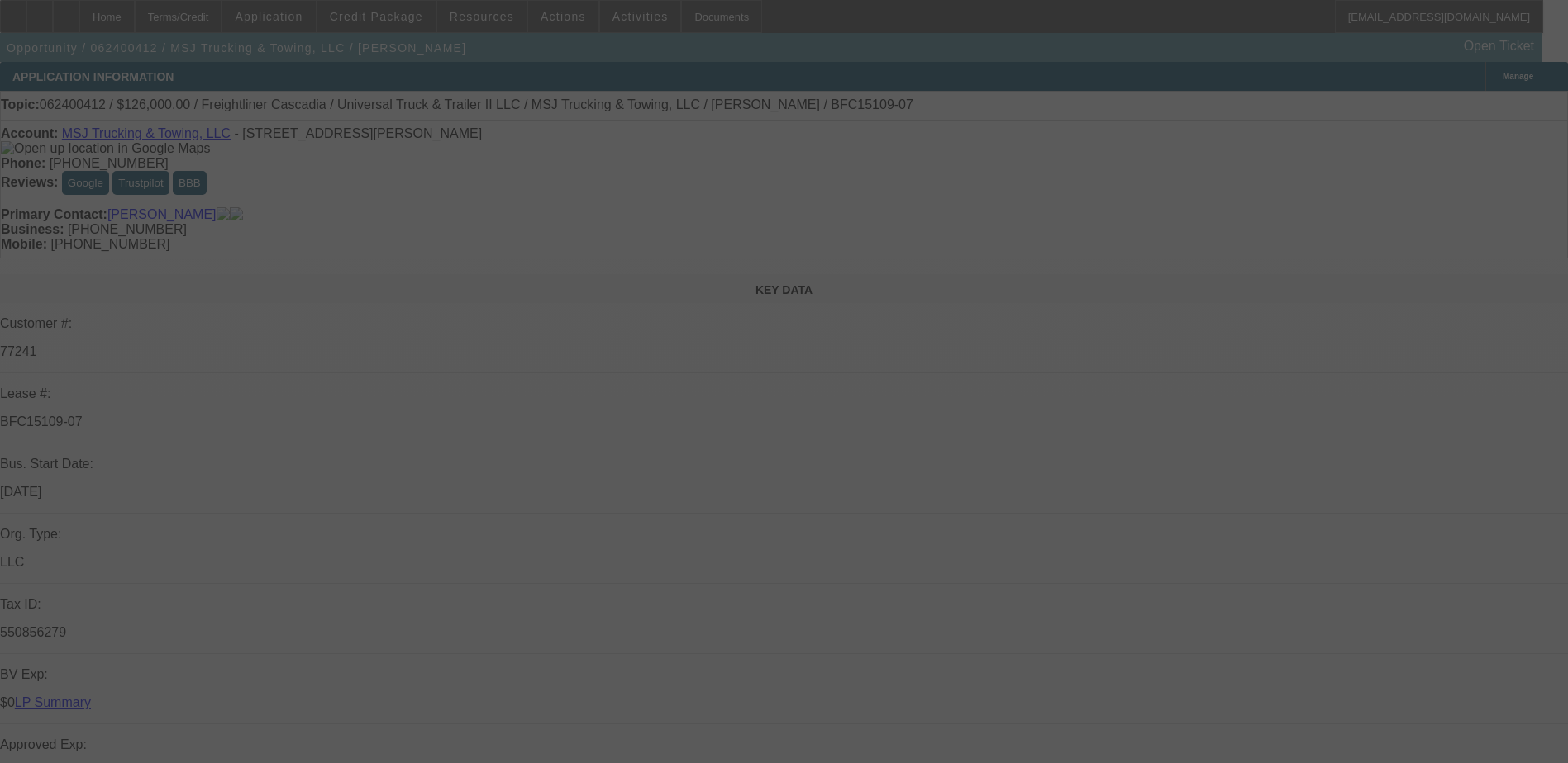
select select "0"
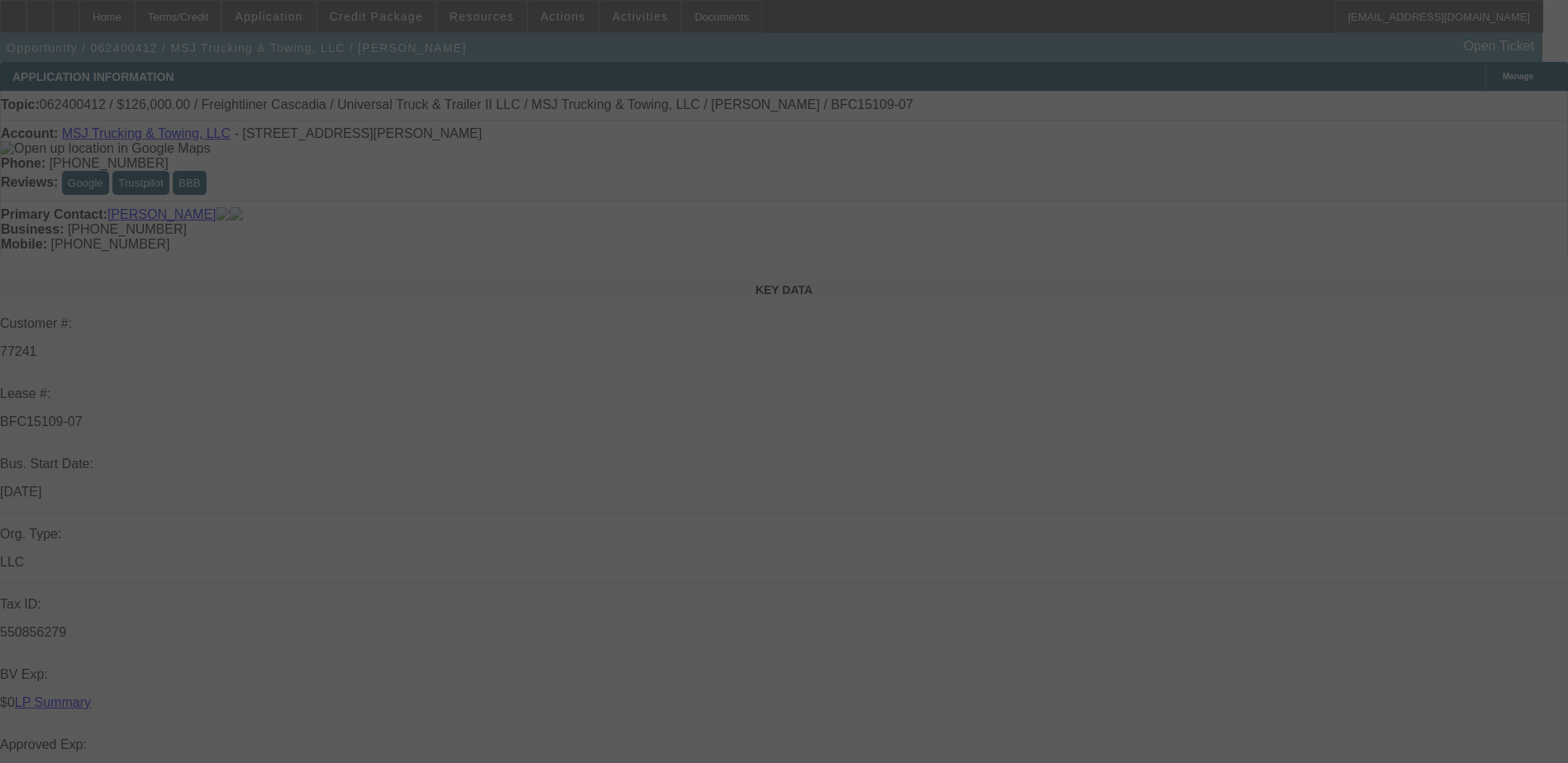
select select "0"
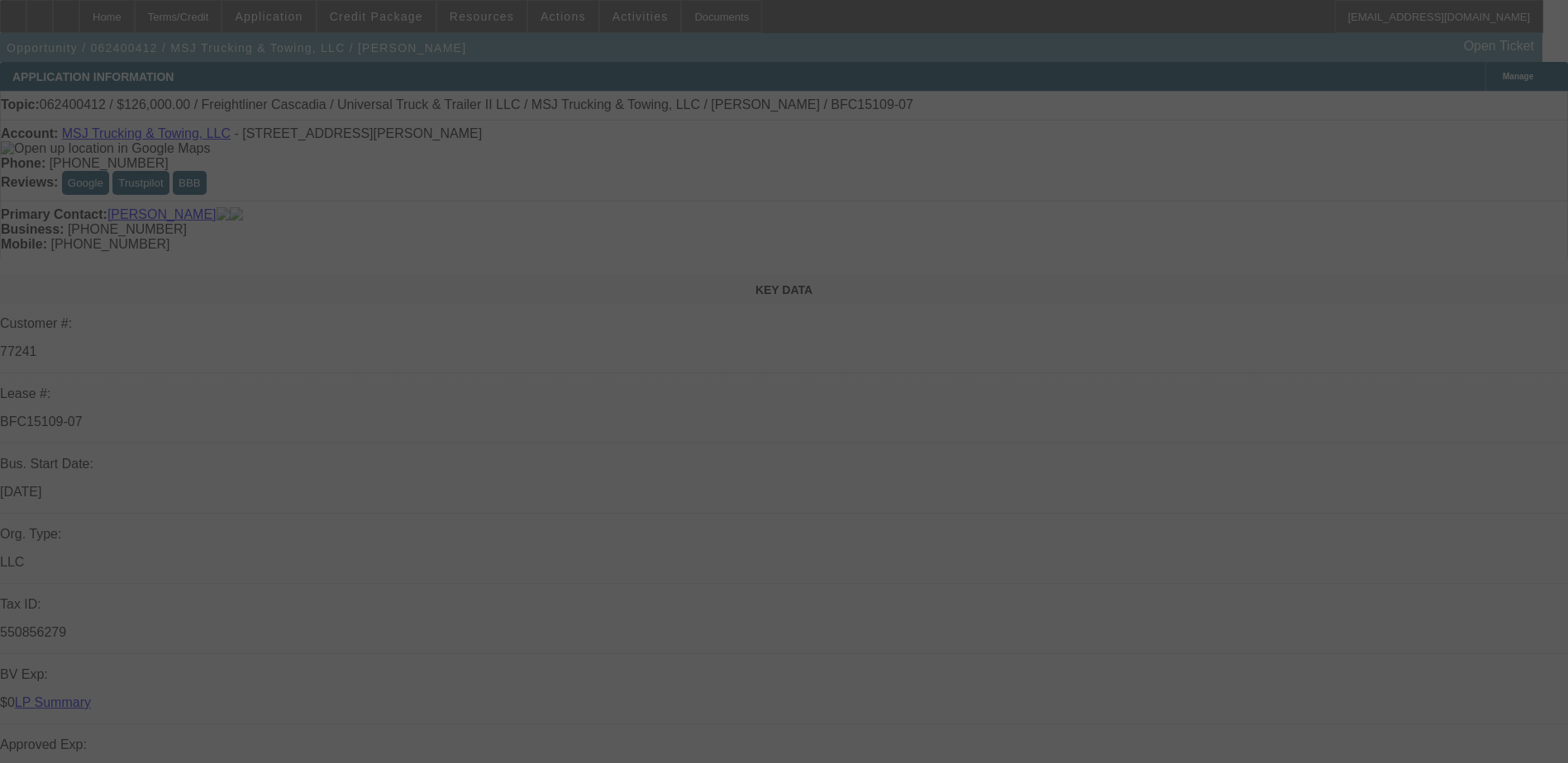
select select "0"
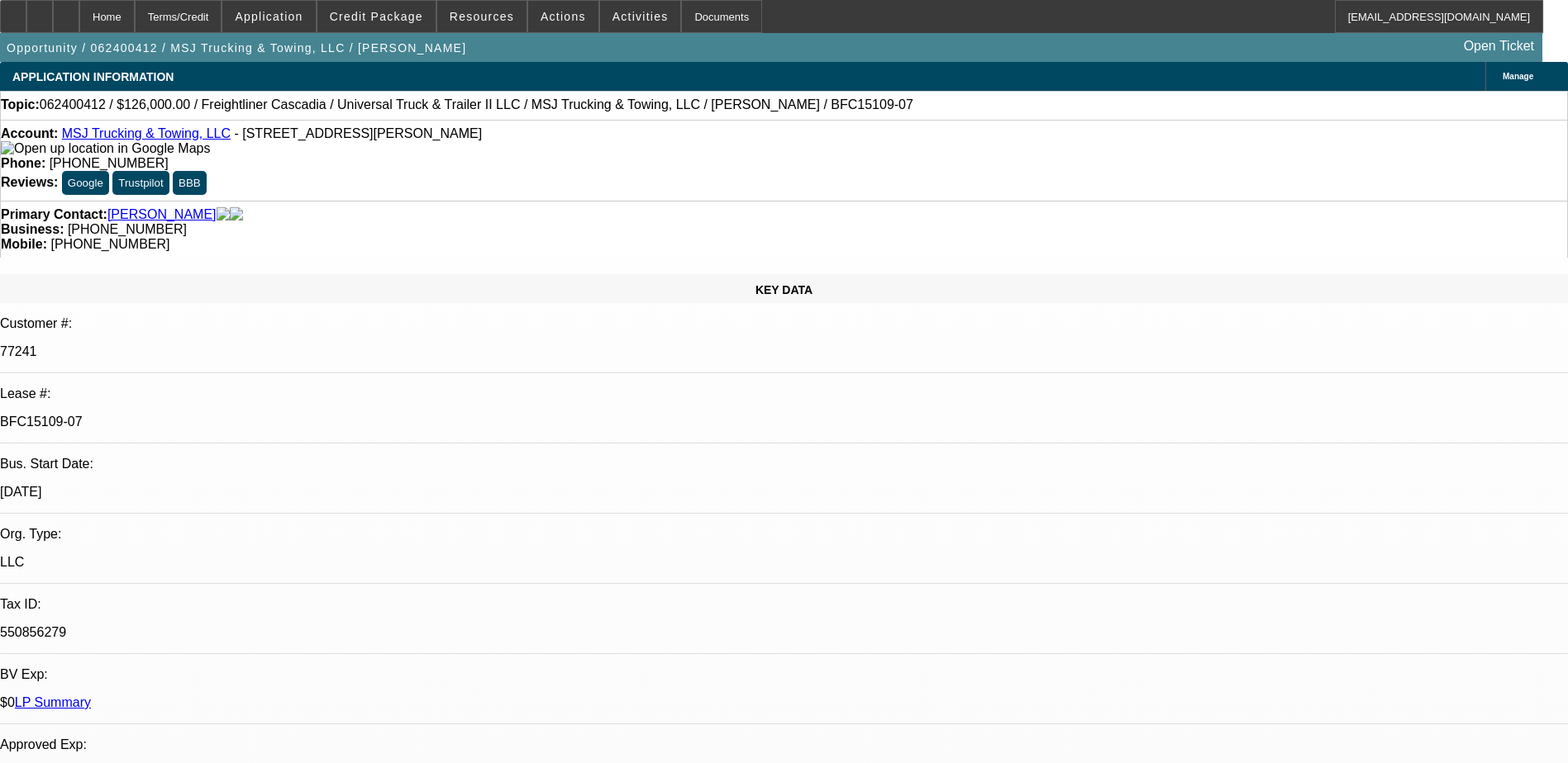
select select "1"
select select "3"
select select "6"
select select "1"
select select "2"
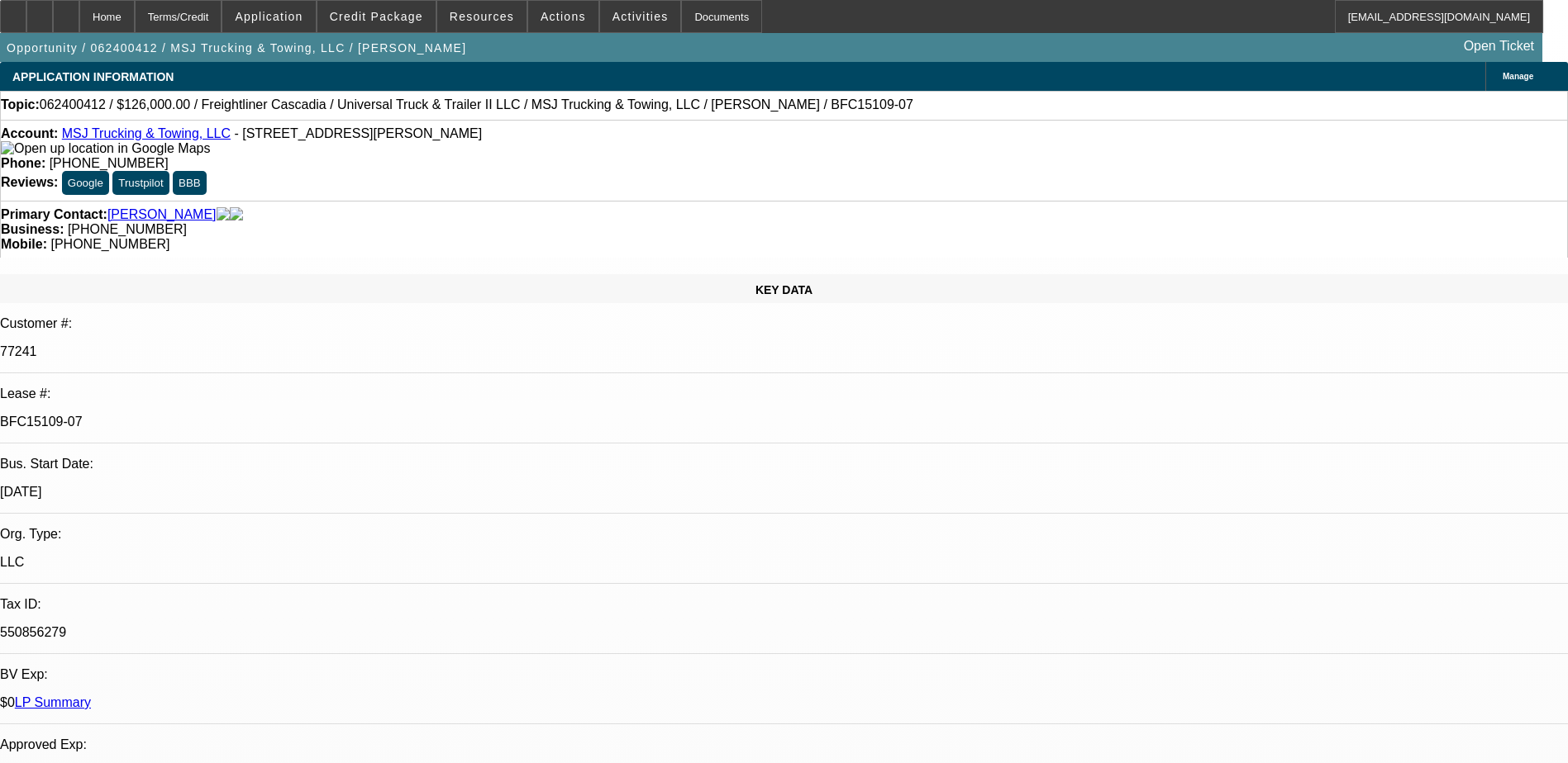
select select "6"
select select "1"
select select "2"
select select "6"
select select "1"
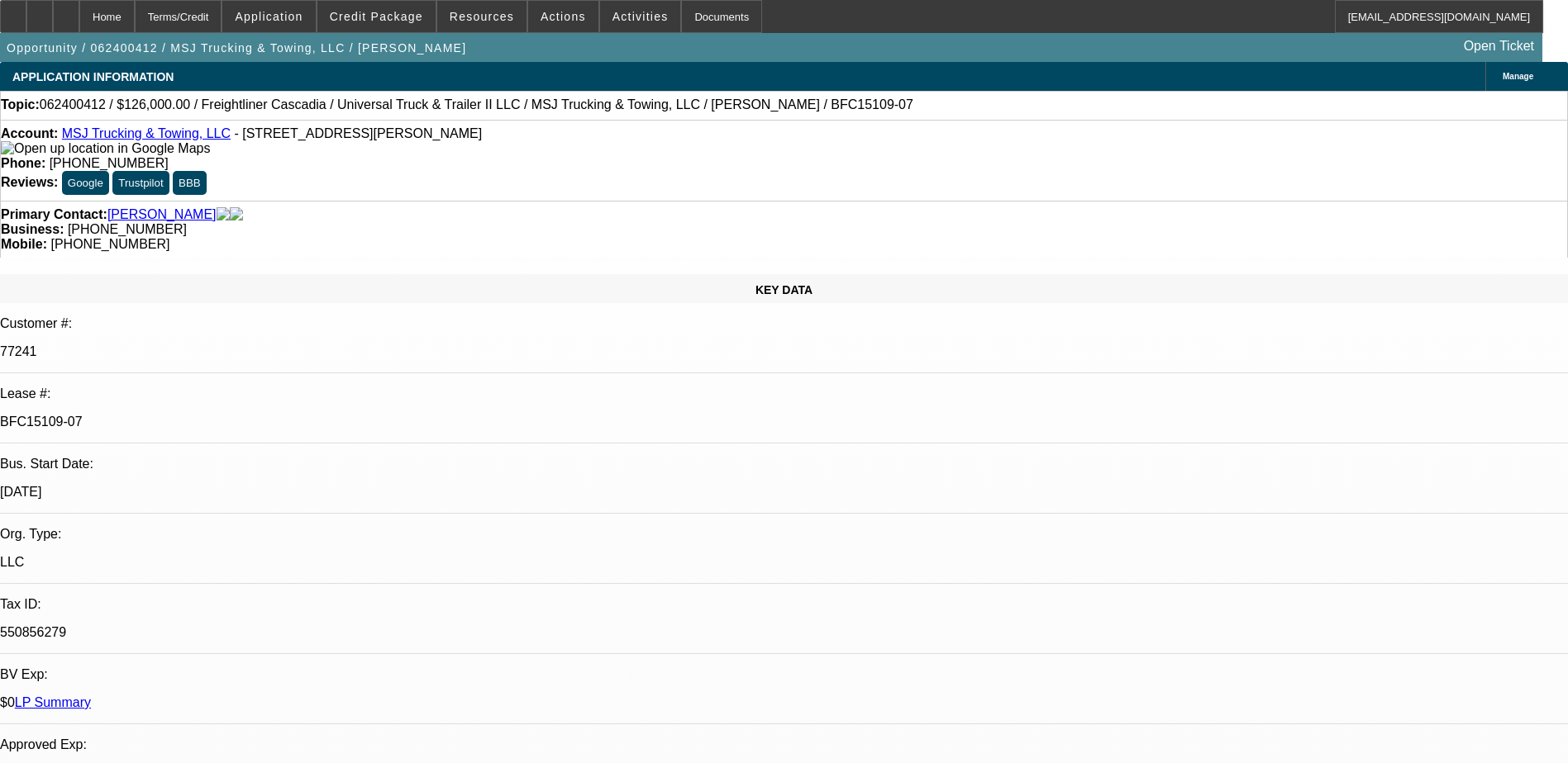
select select "2"
select select "6"
click at [91, 696] on link "LP Summary" at bounding box center [53, 703] width 76 height 14
